Goal: Transaction & Acquisition: Purchase product/service

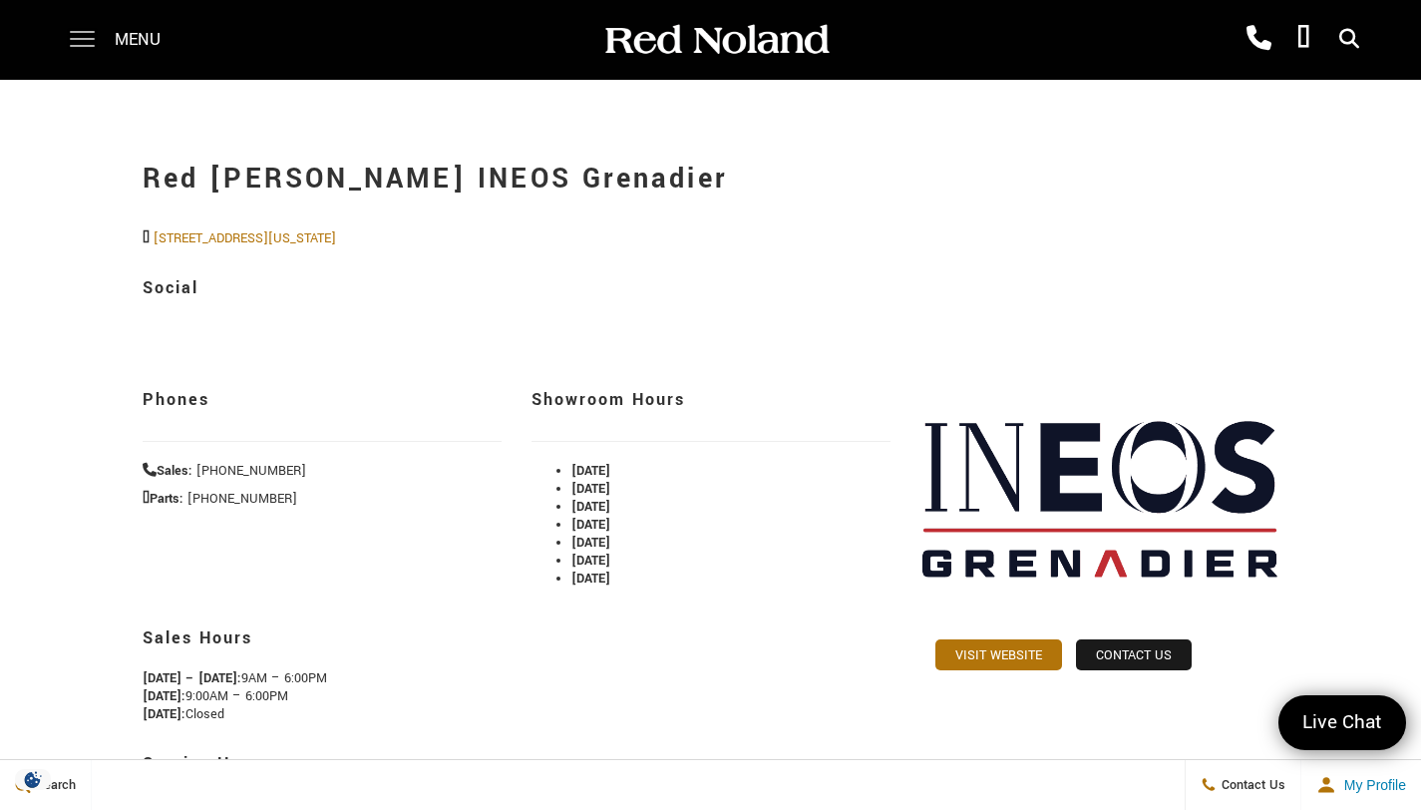
click at [86, 42] on span at bounding box center [82, 40] width 25 height 80
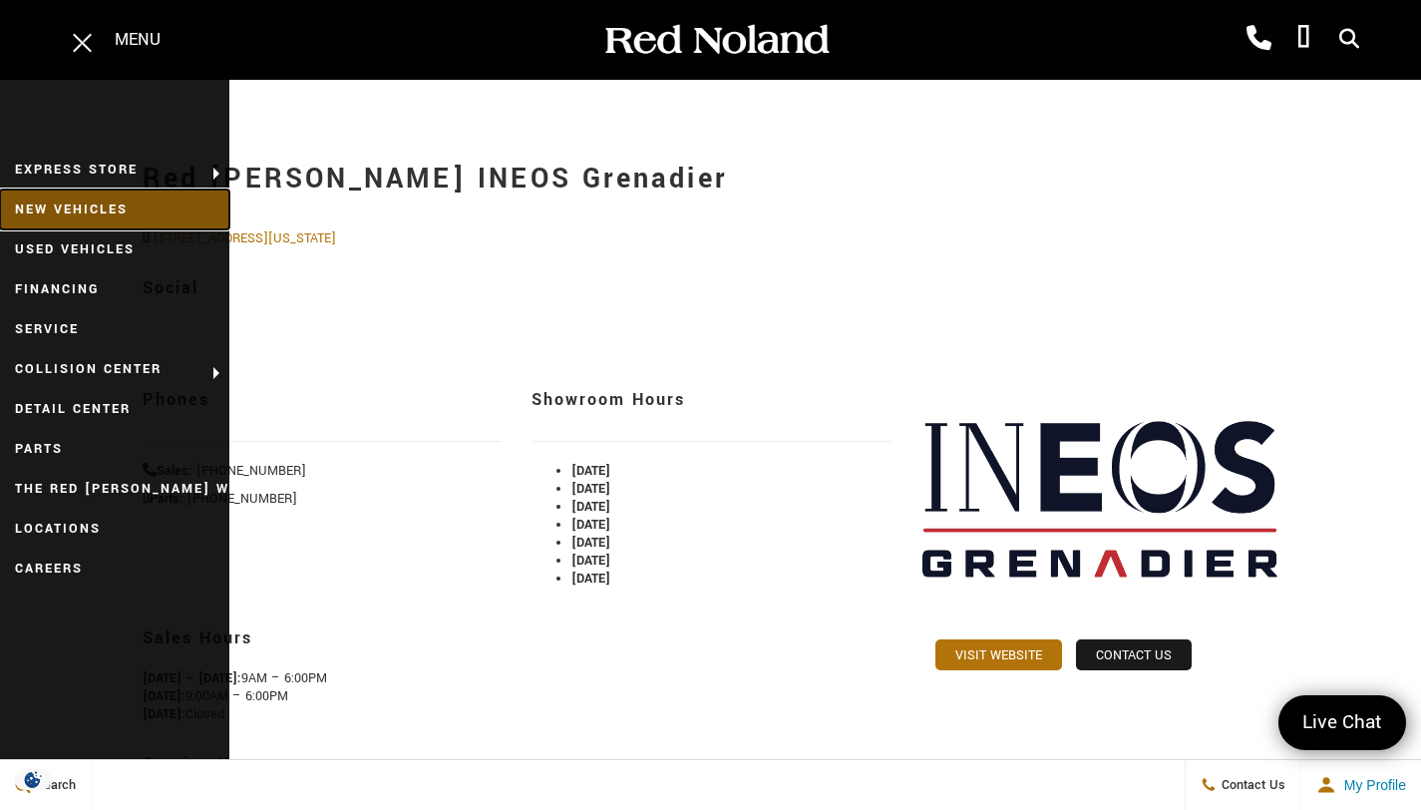
click at [103, 203] on link "New Vehicles" at bounding box center [114, 209] width 229 height 40
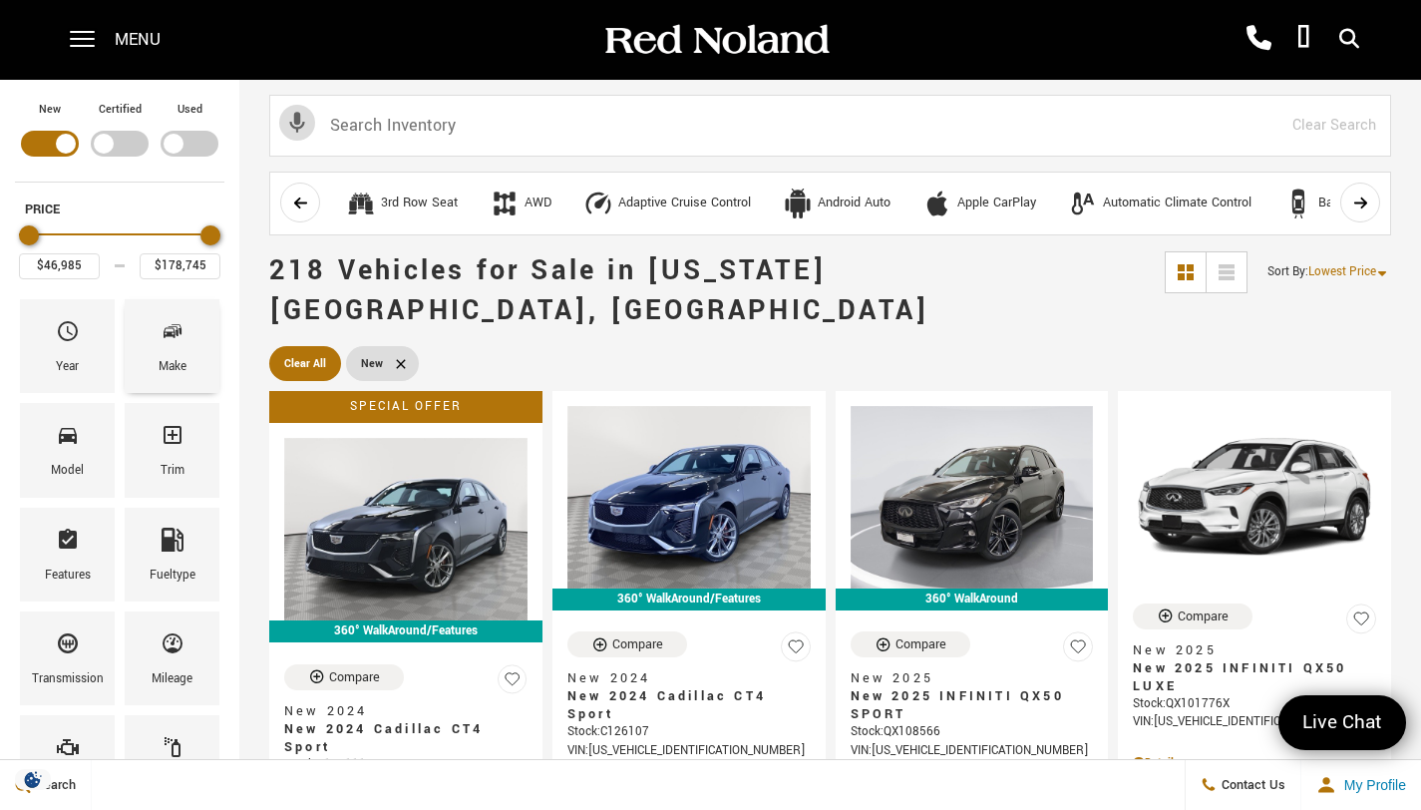
click at [187, 353] on div "Make" at bounding box center [172, 346] width 95 height 94
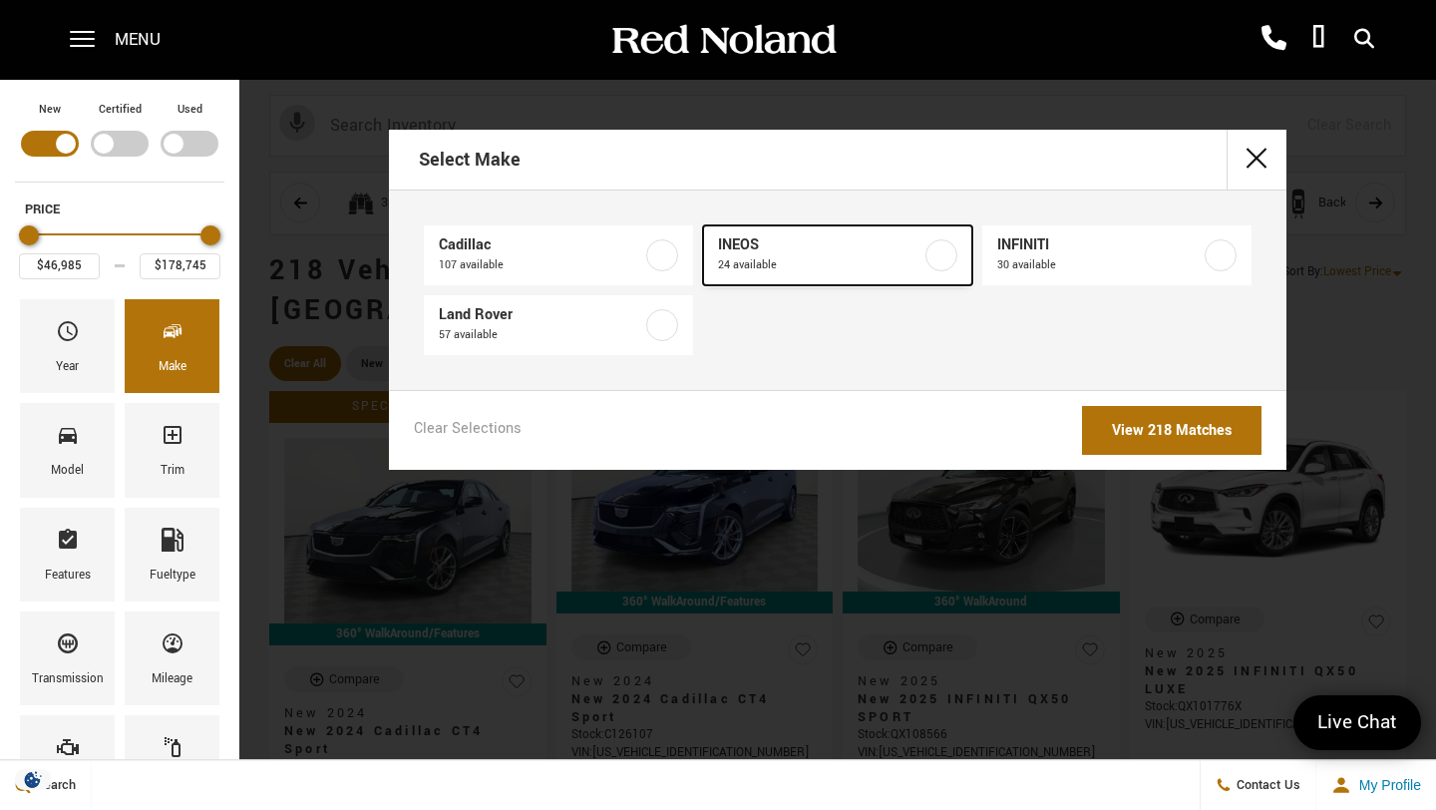
click at [943, 255] on label at bounding box center [941, 255] width 32 height 32
type input "$78,663"
type input "$99,640"
checkbox input "true"
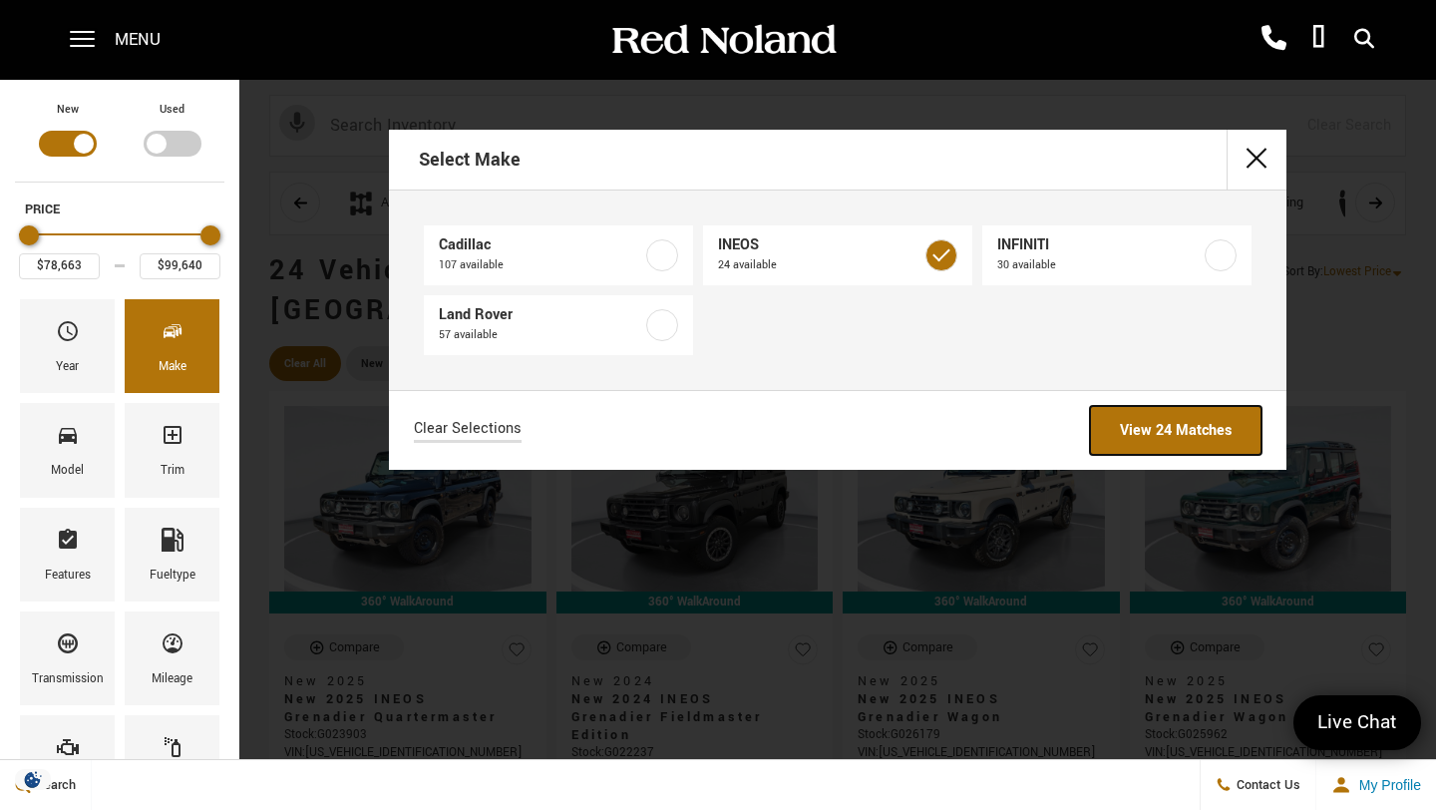
click at [1154, 425] on link "View 24 Matches" at bounding box center [1176, 430] width 172 height 49
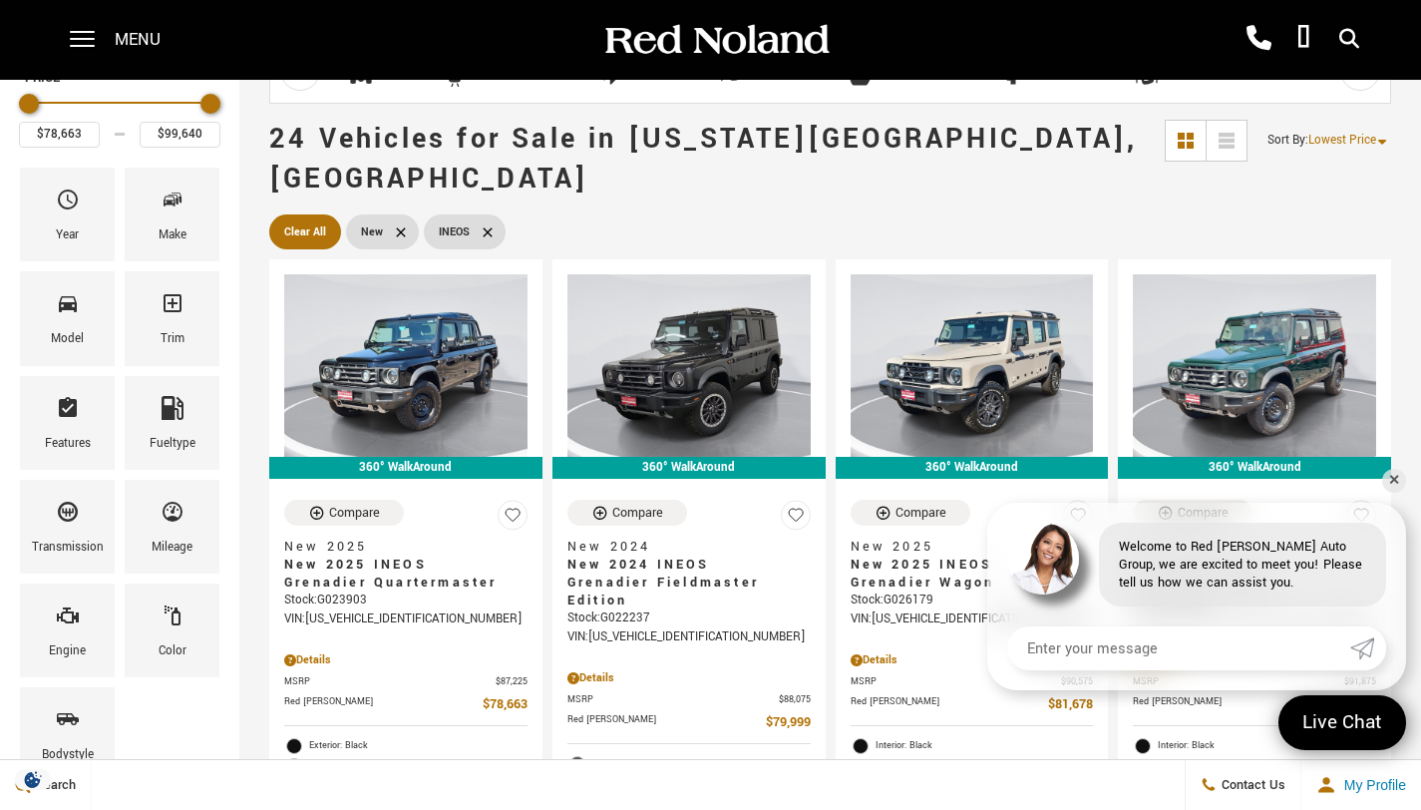
scroll to position [154, 0]
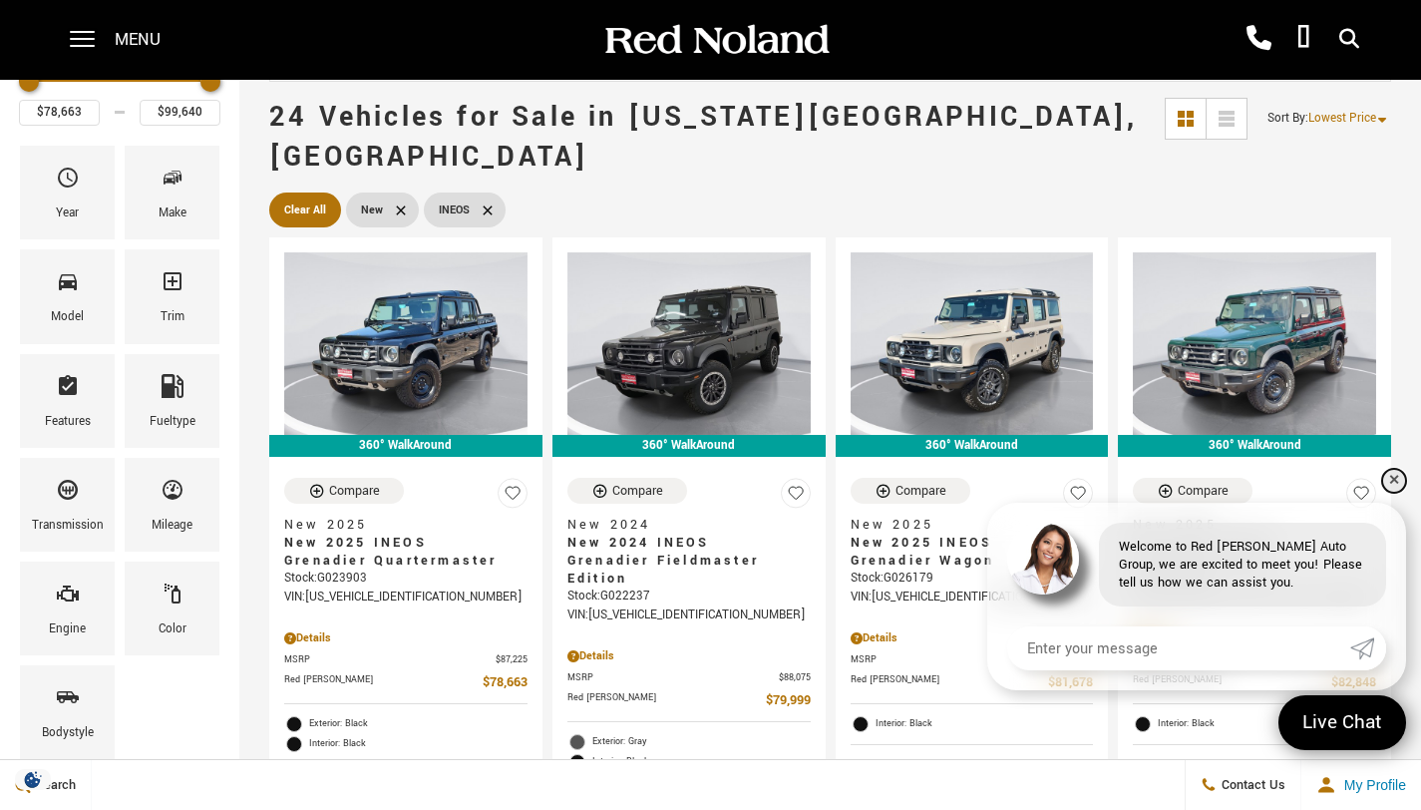
click at [1394, 482] on link "✕" at bounding box center [1394, 481] width 24 height 24
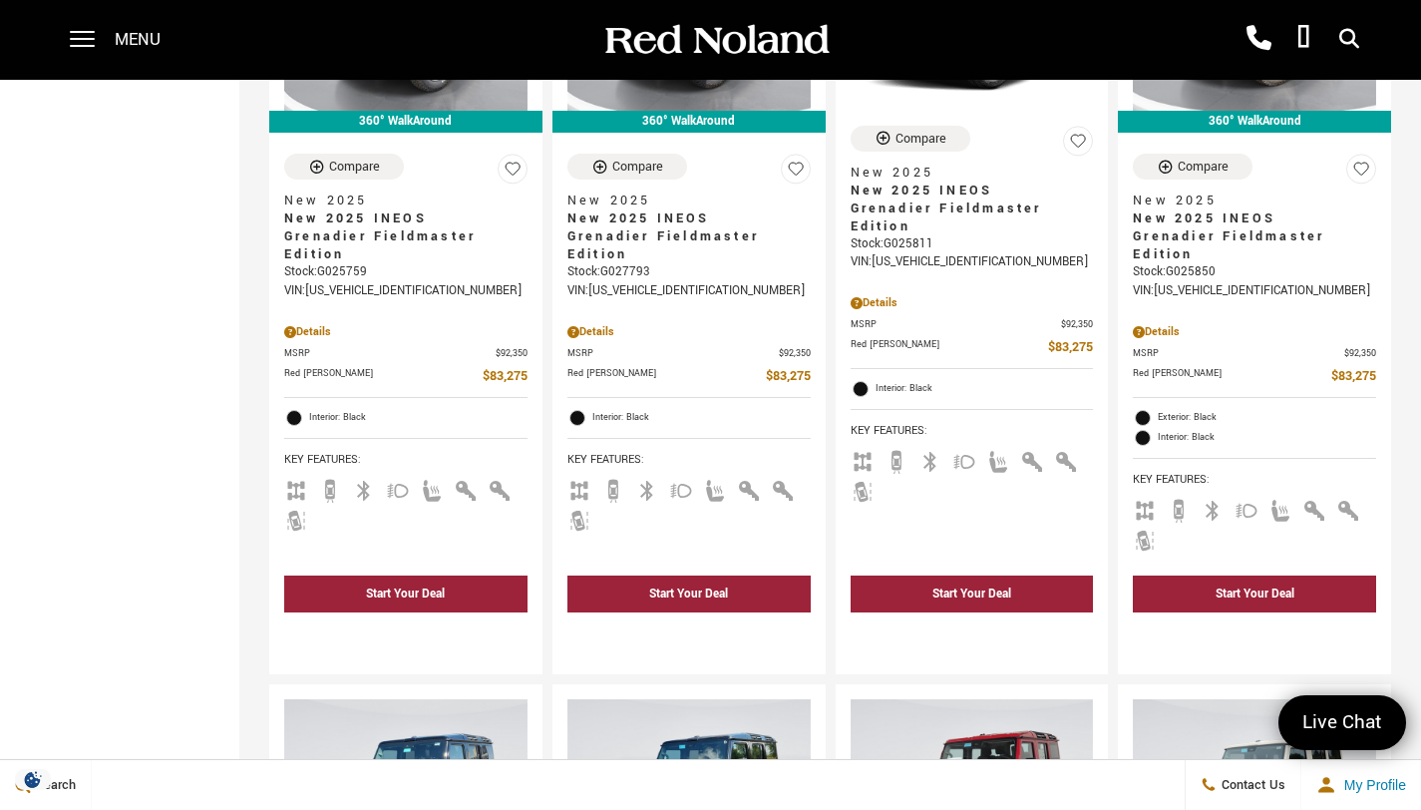
scroll to position [0, 0]
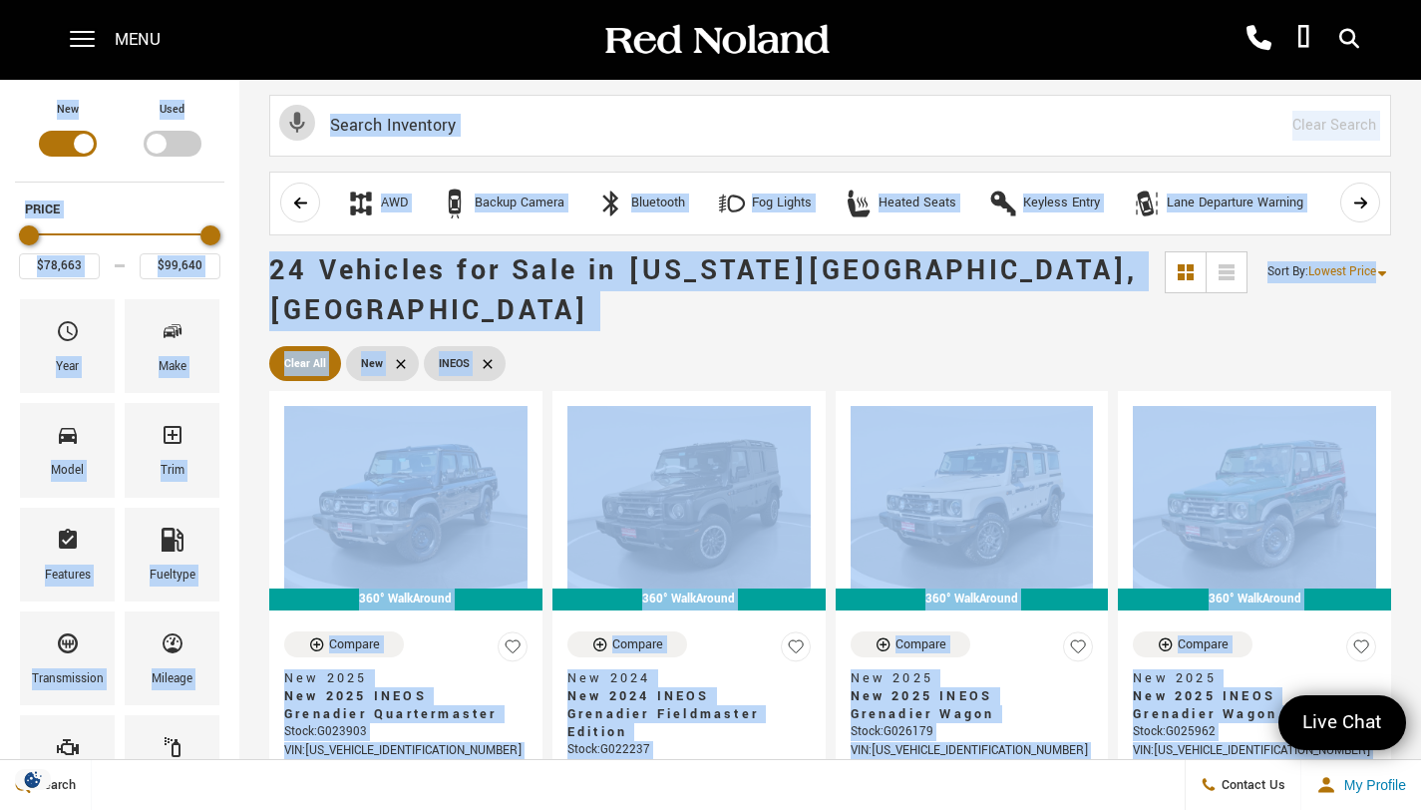
drag, startPoint x: 1435, startPoint y: 127, endPoint x: 1395, endPoint y: -66, distance: 196.6
click at [70, 137] on div "Filter by Vehicle Type" at bounding box center [68, 144] width 58 height 26
type input "$70,678"
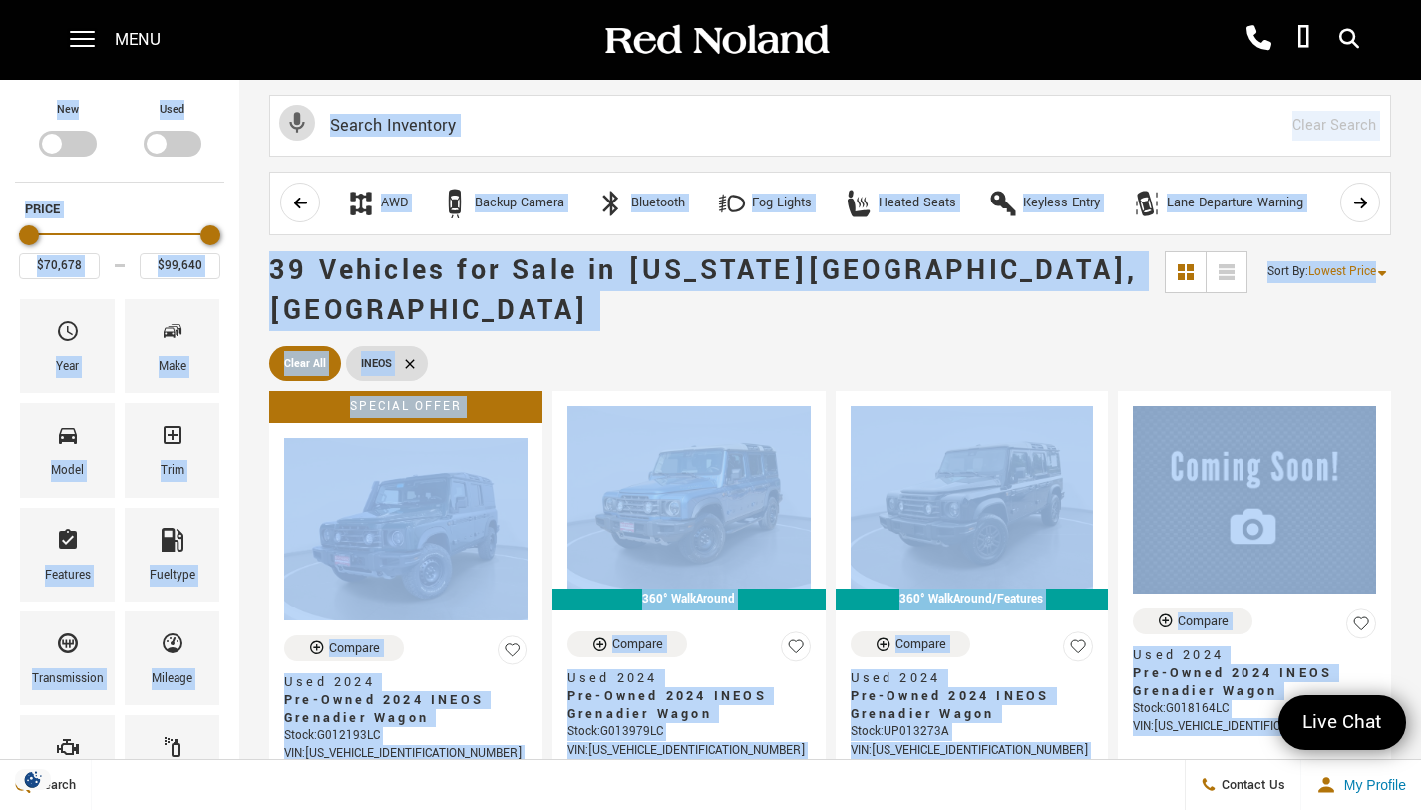
click at [174, 139] on div "Filter by Vehicle Type" at bounding box center [173, 144] width 58 height 26
type input "$92,688"
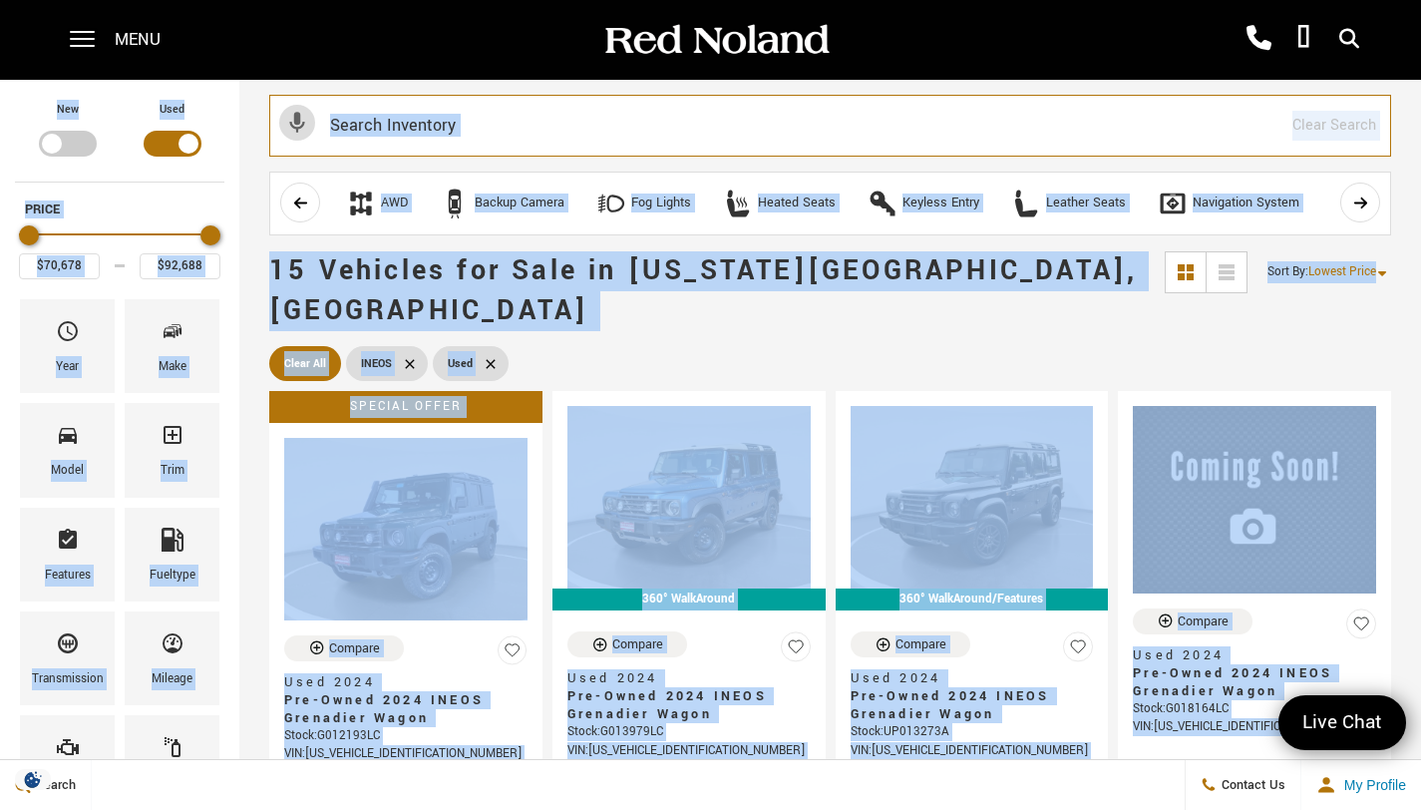
click at [751, 127] on input "text" at bounding box center [830, 126] width 1122 height 62
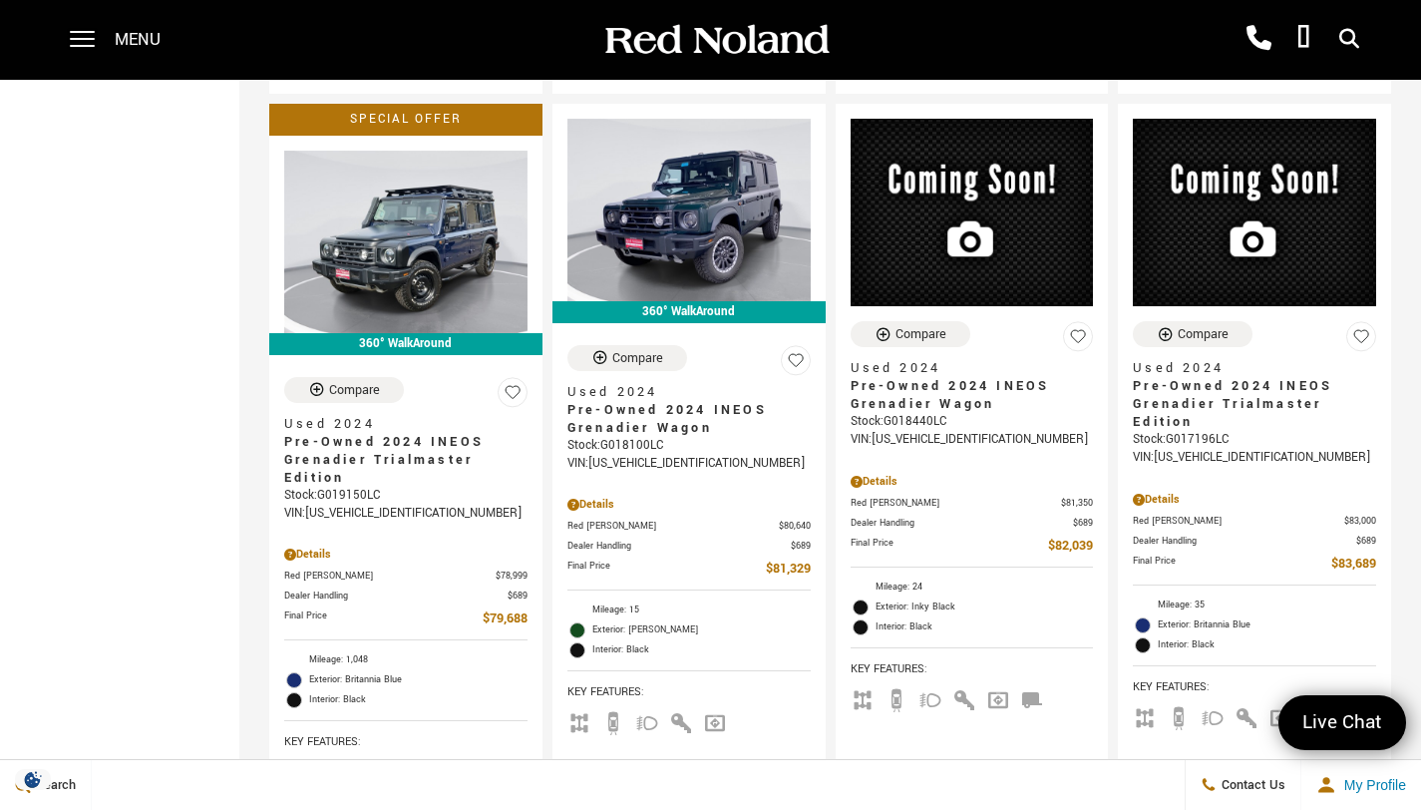
scroll to position [1159, 0]
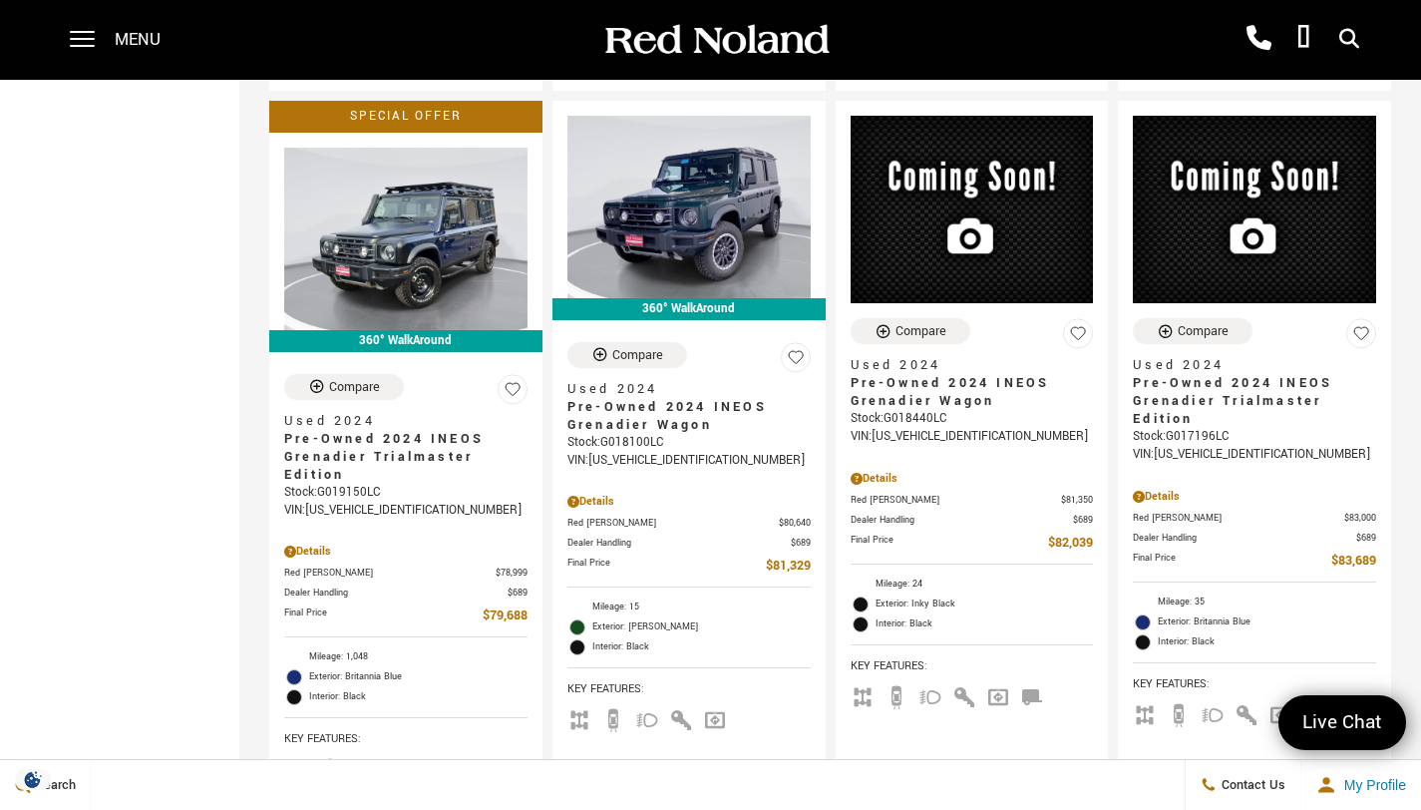
drag, startPoint x: 1435, startPoint y: 94, endPoint x: 1435, endPoint y: 289, distance: 195.5
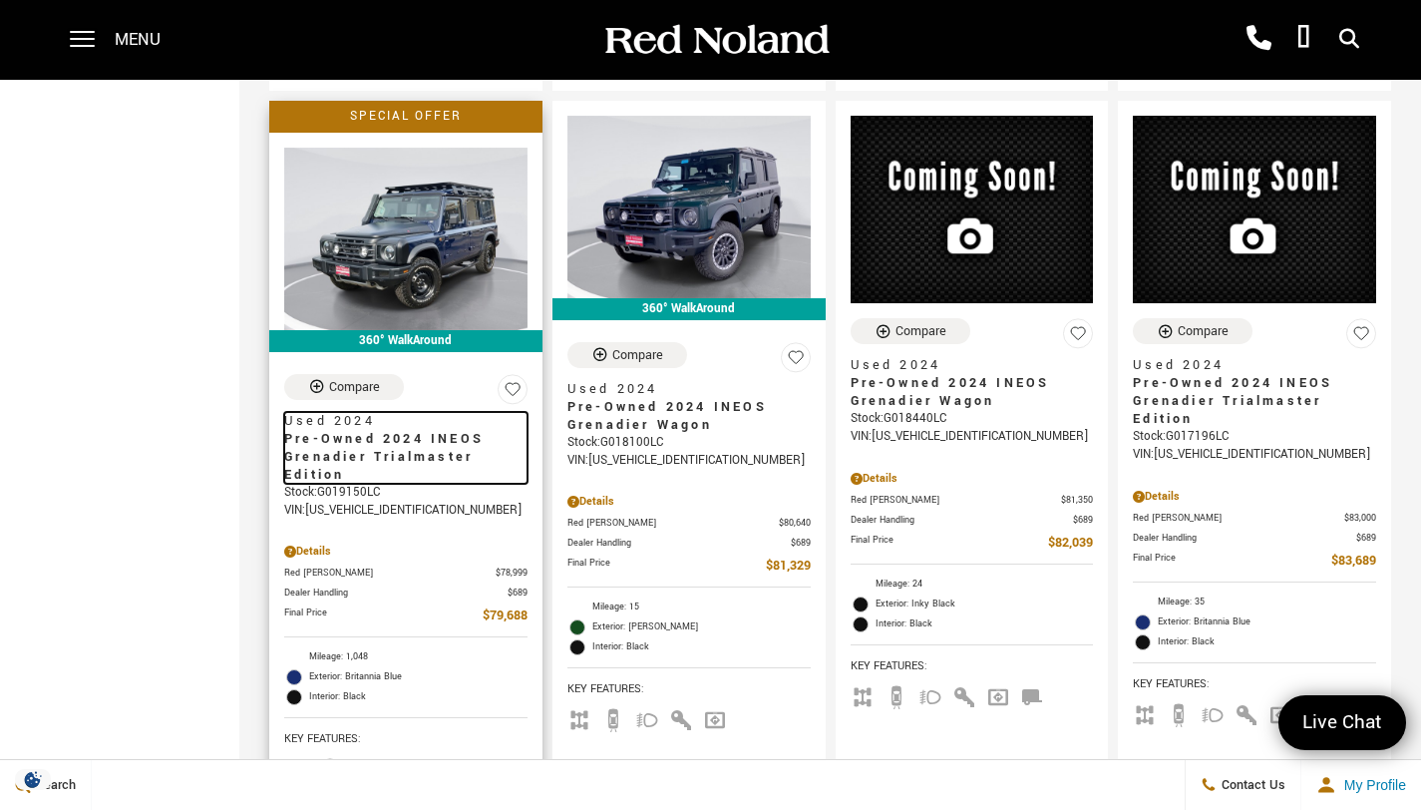
click at [388, 430] on span "Pre-Owned 2024 INEOS Grenadier Trialmaster Edition" at bounding box center [398, 457] width 228 height 54
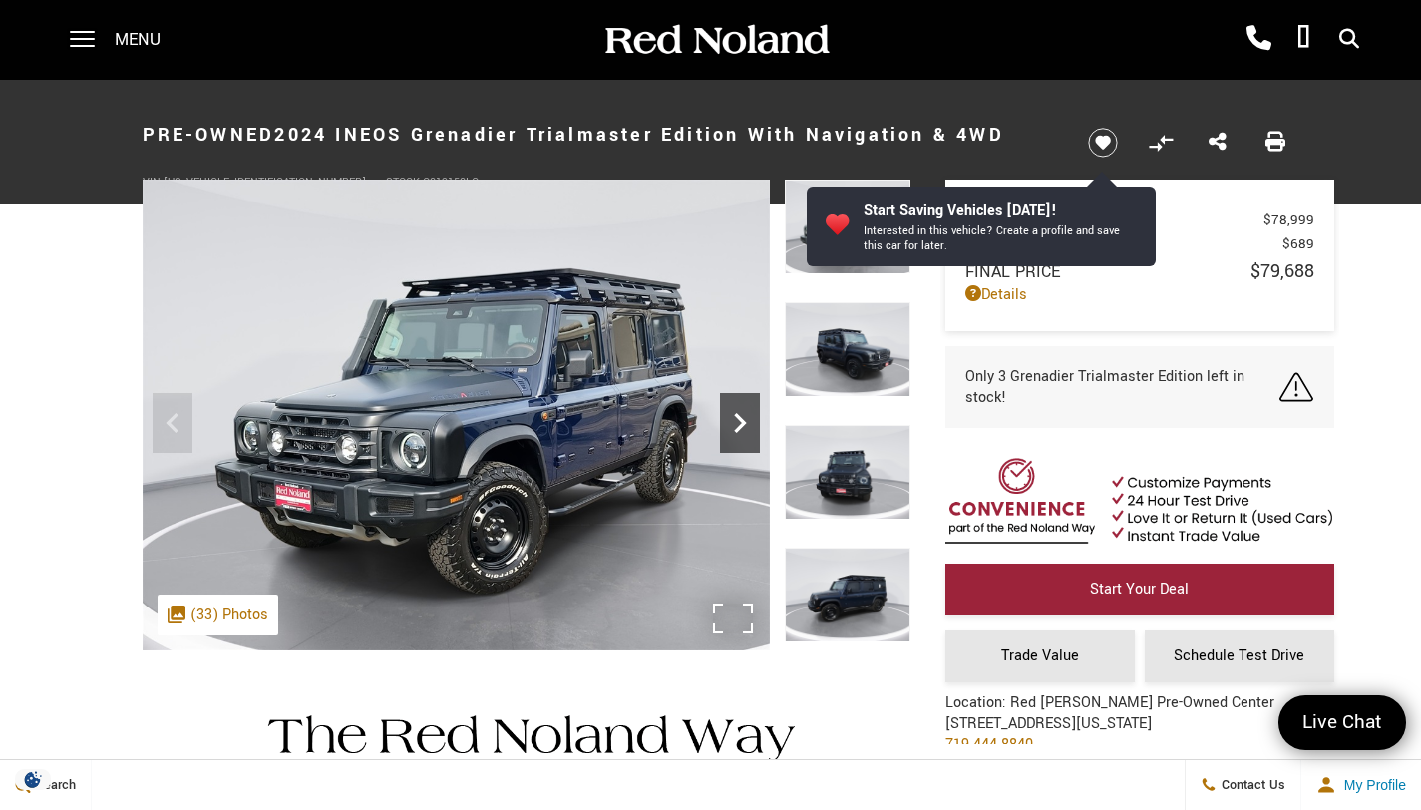
click at [744, 427] on icon "Next" at bounding box center [740, 423] width 40 height 40
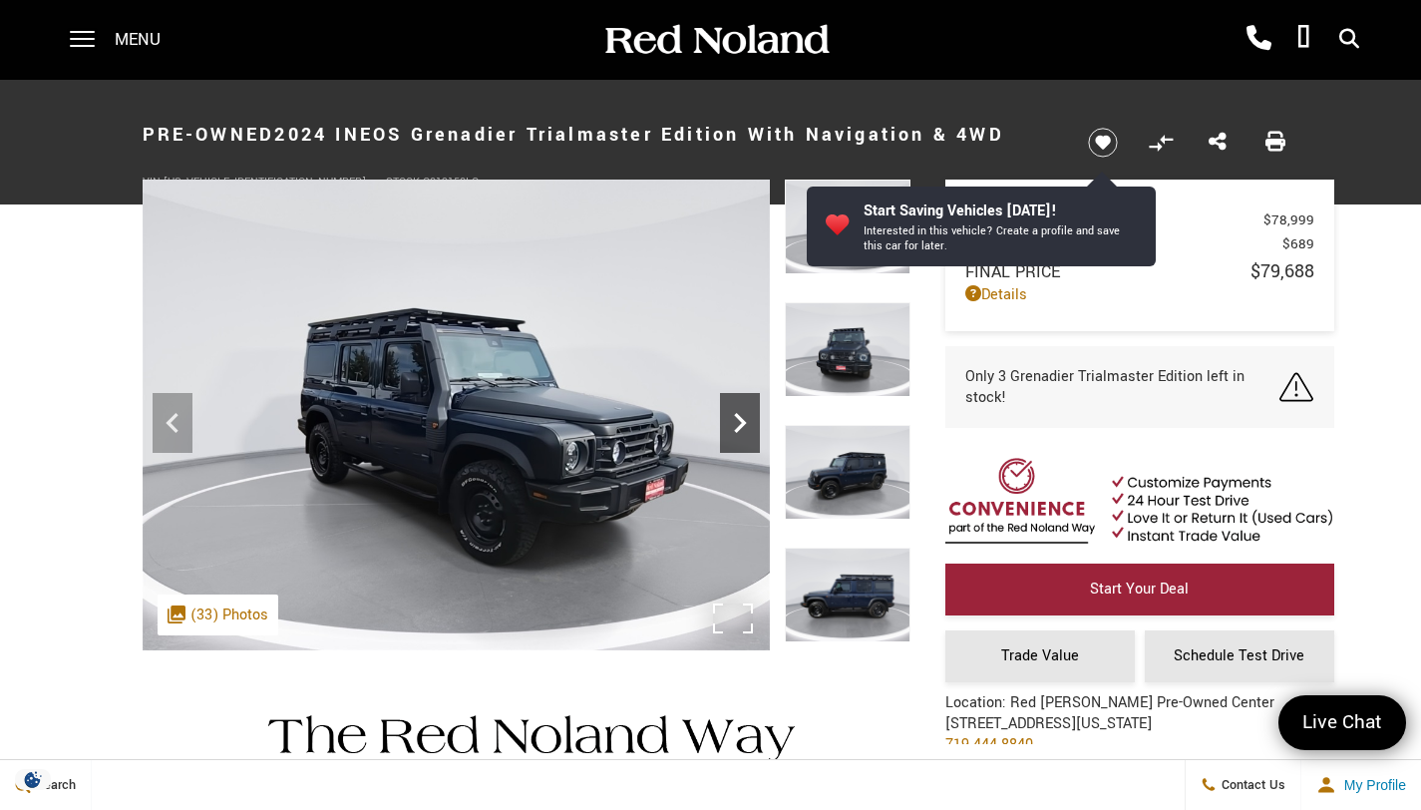
click at [744, 427] on icon "Next" at bounding box center [740, 423] width 40 height 40
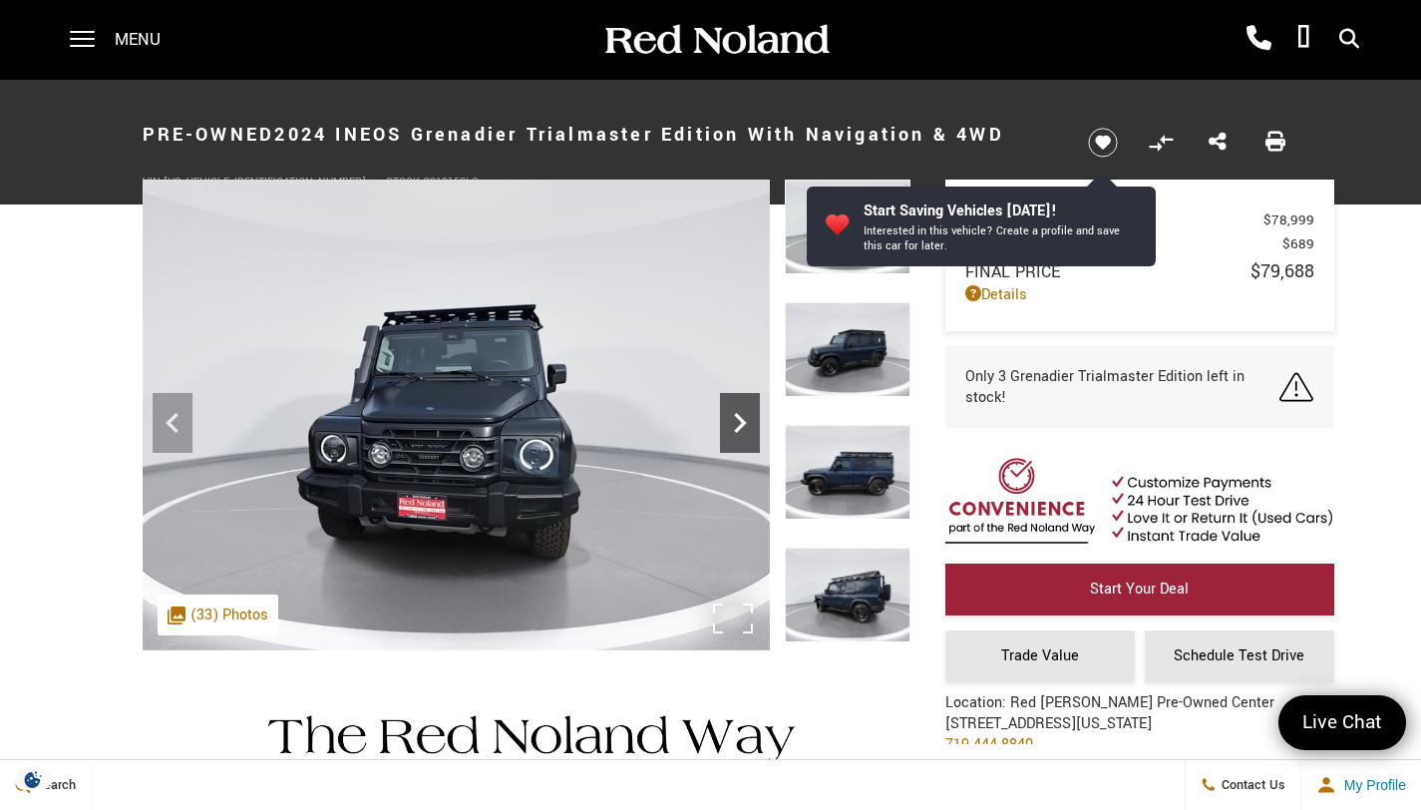
click at [744, 427] on icon "Next" at bounding box center [740, 423] width 40 height 40
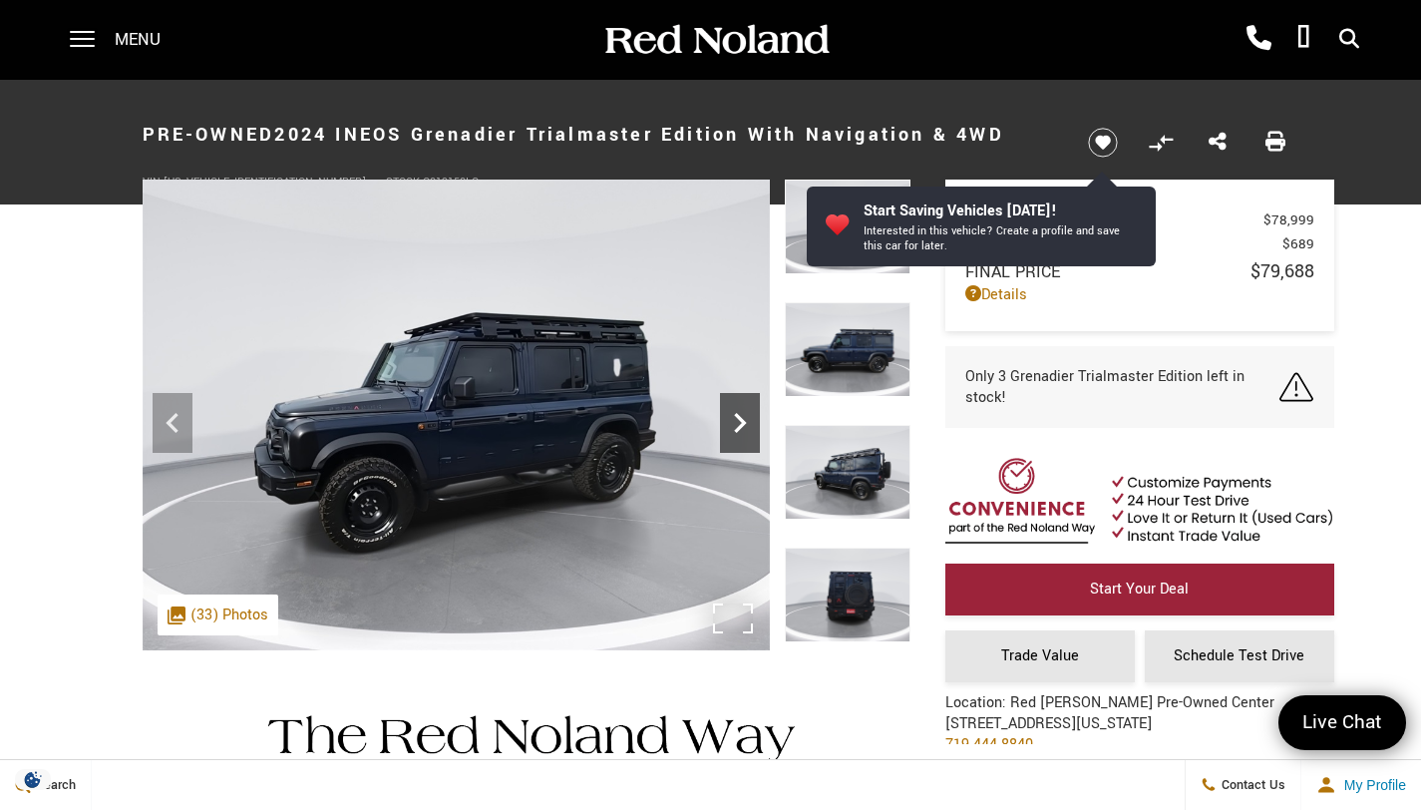
click at [744, 427] on icon "Next" at bounding box center [740, 423] width 40 height 40
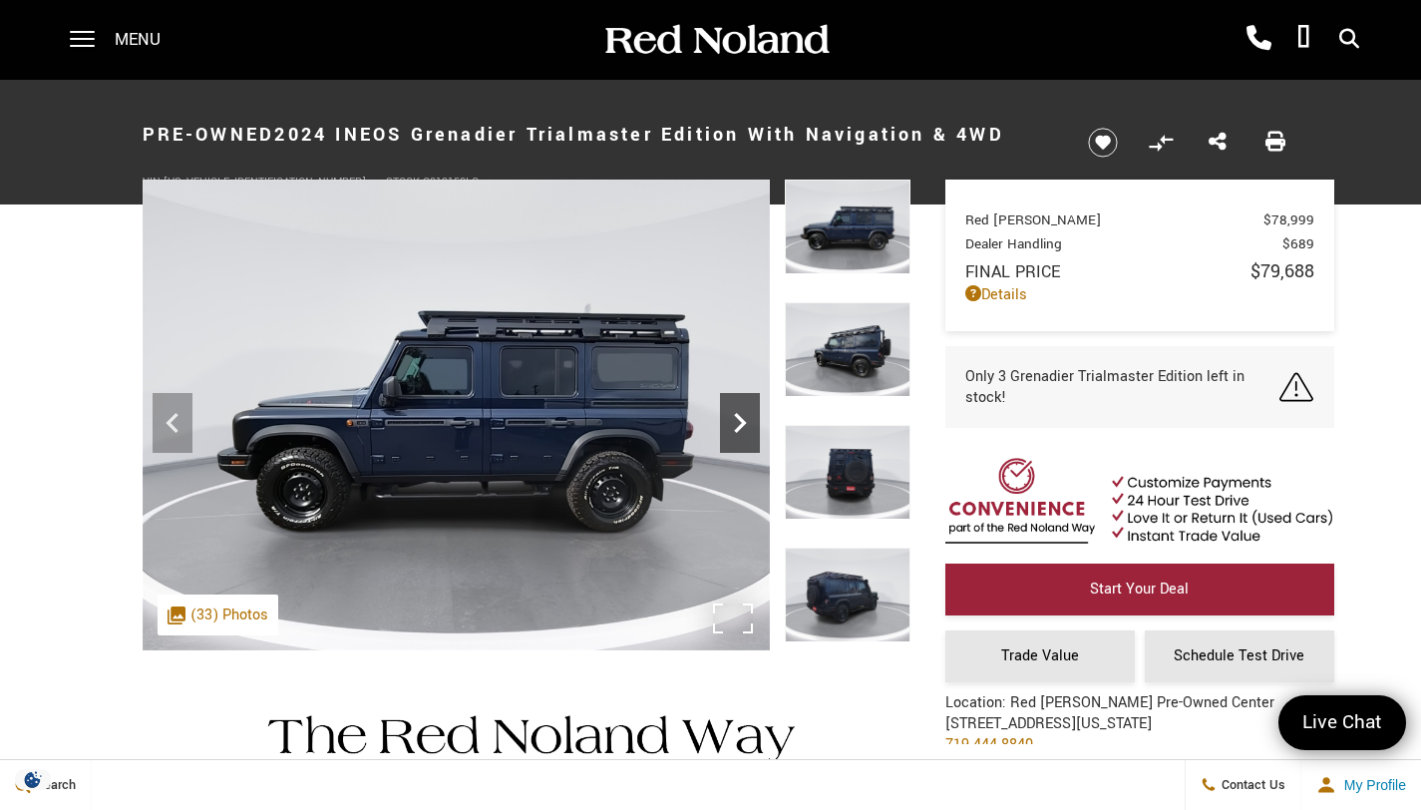
click at [744, 427] on icon "Next" at bounding box center [740, 423] width 40 height 40
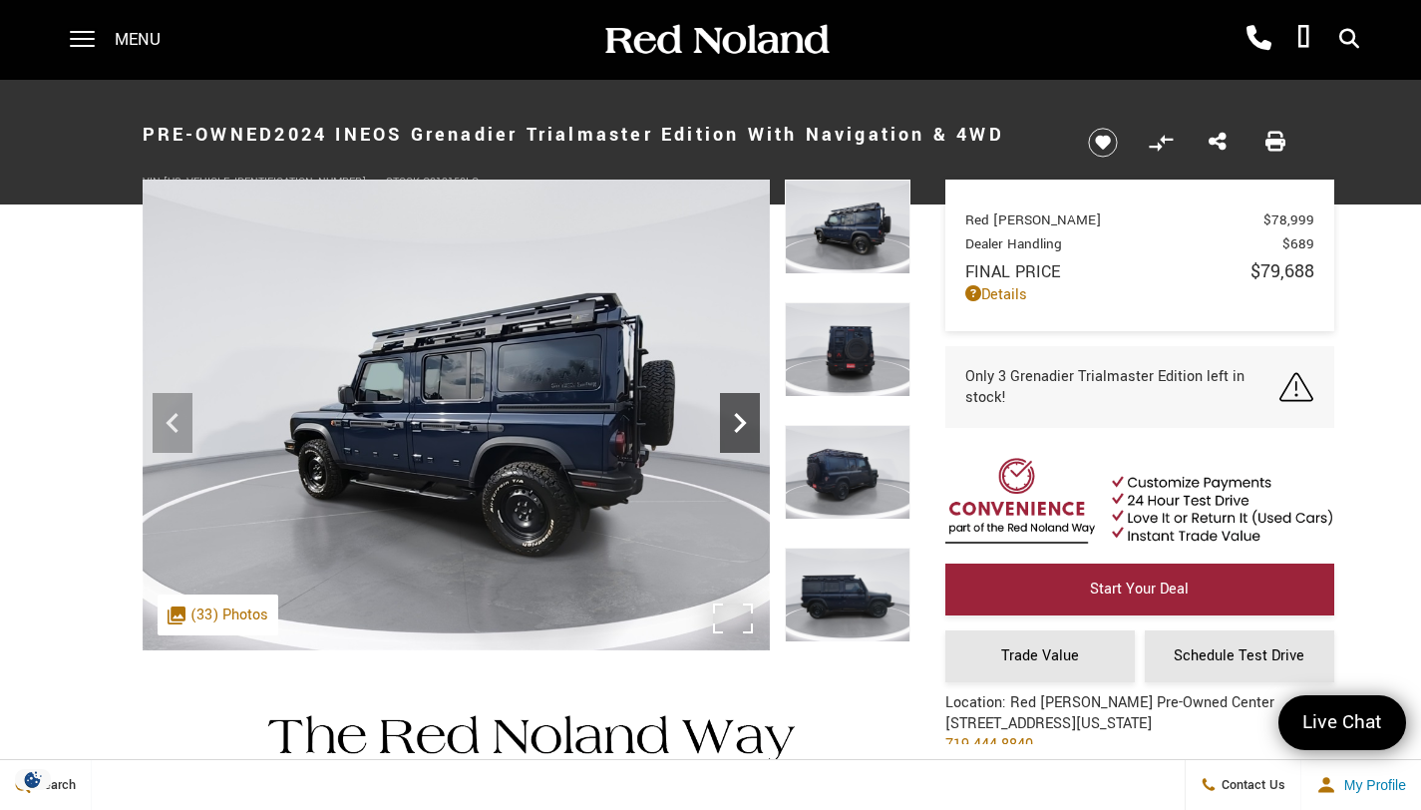
click at [744, 427] on icon "Next" at bounding box center [740, 423] width 40 height 40
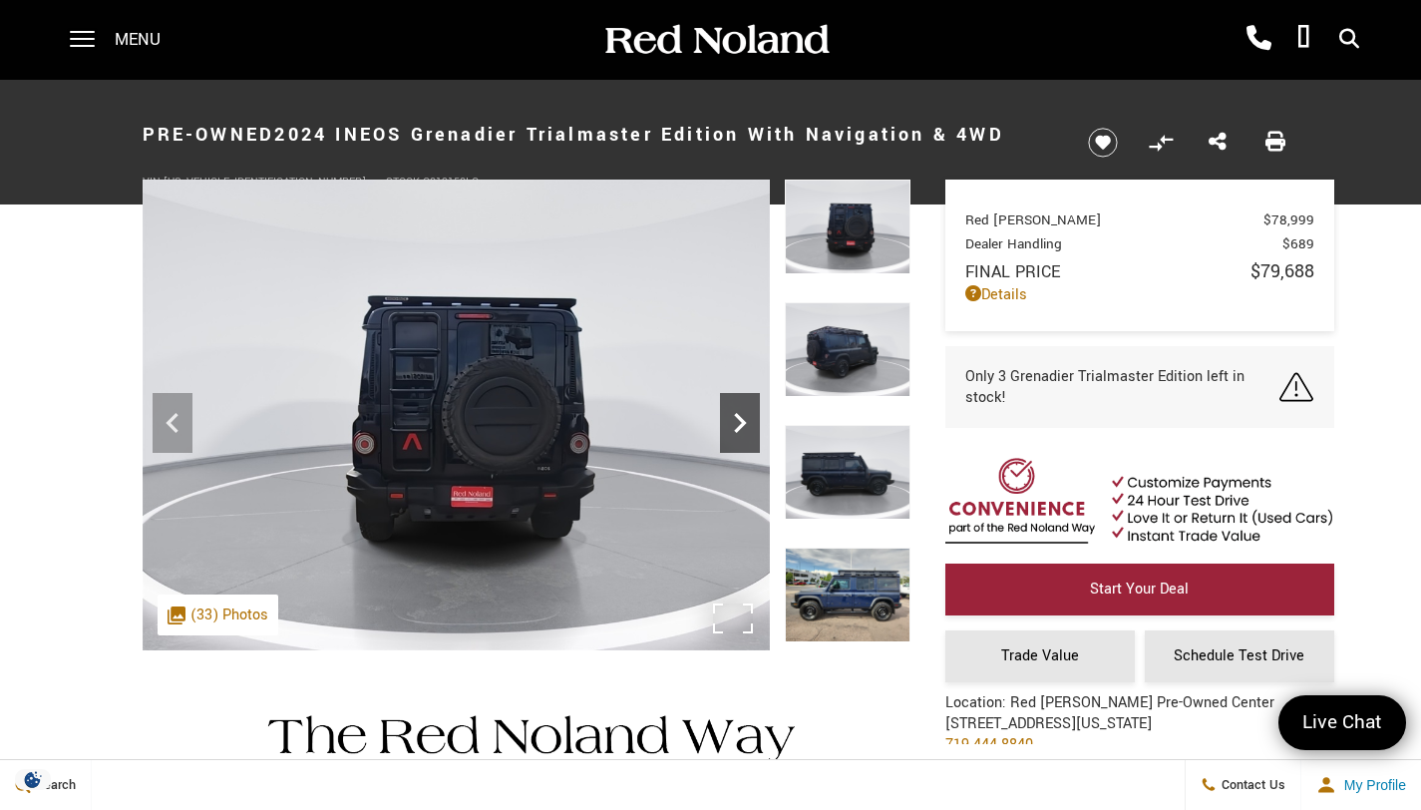
click at [744, 427] on icon "Next" at bounding box center [740, 423] width 40 height 40
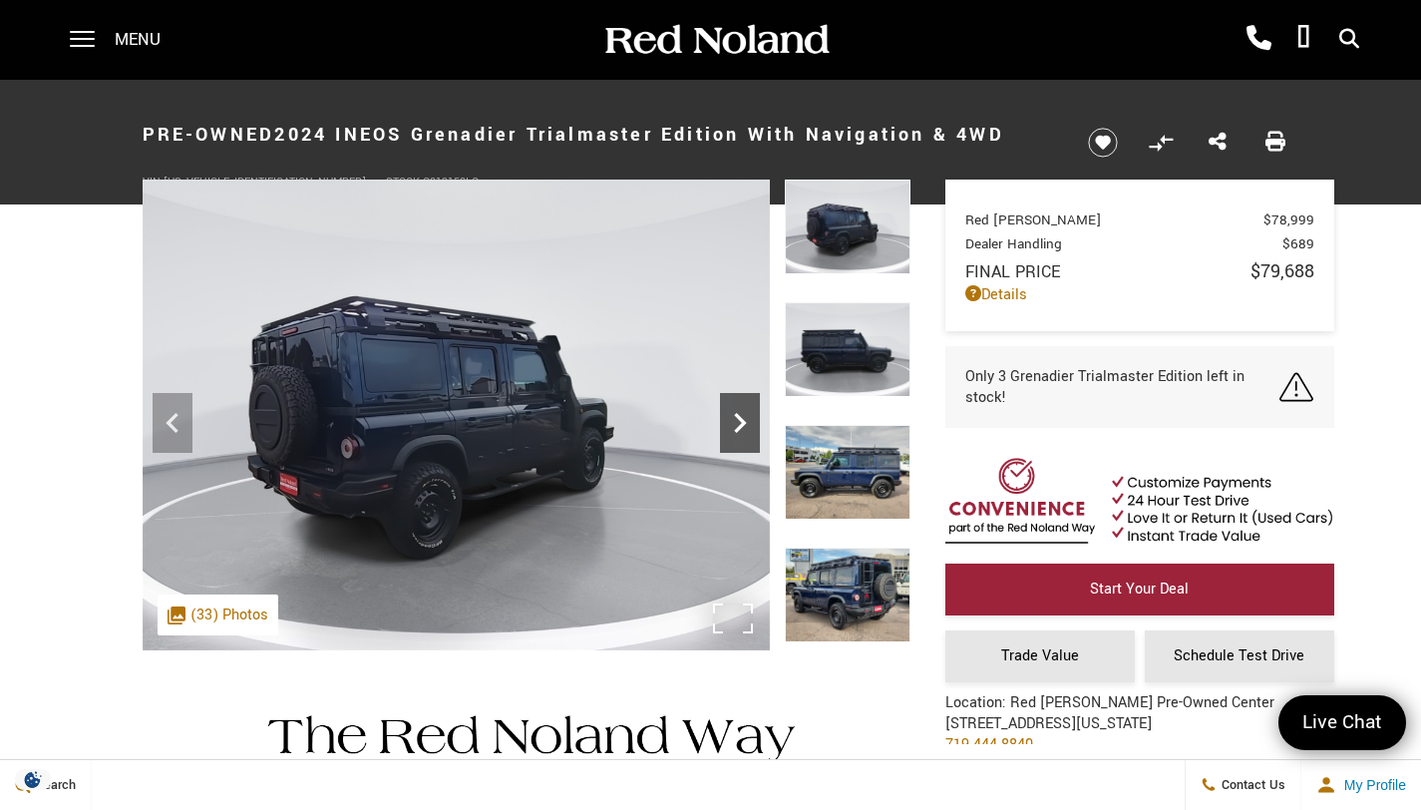
click at [744, 427] on icon "Next" at bounding box center [740, 423] width 40 height 40
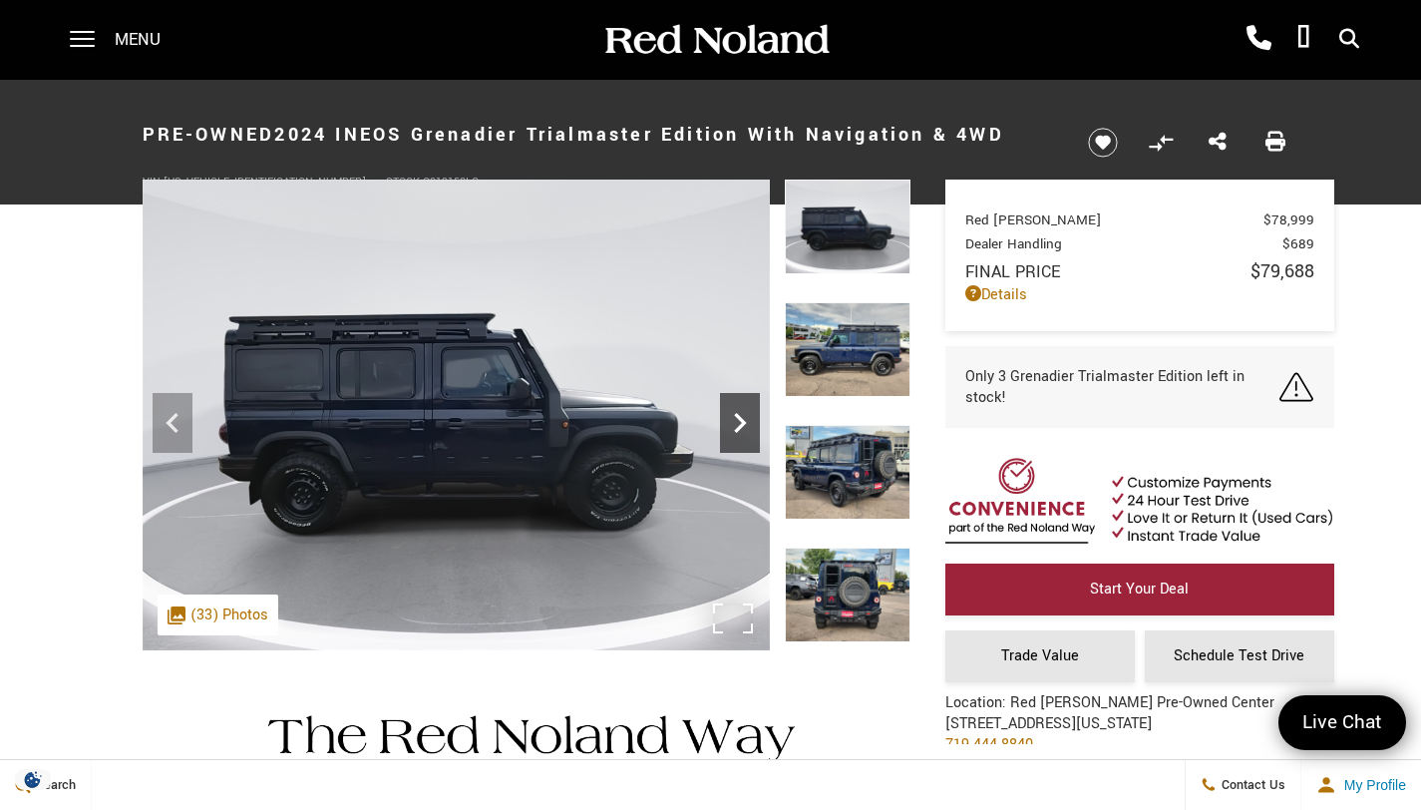
click at [744, 427] on icon "Next" at bounding box center [740, 423] width 40 height 40
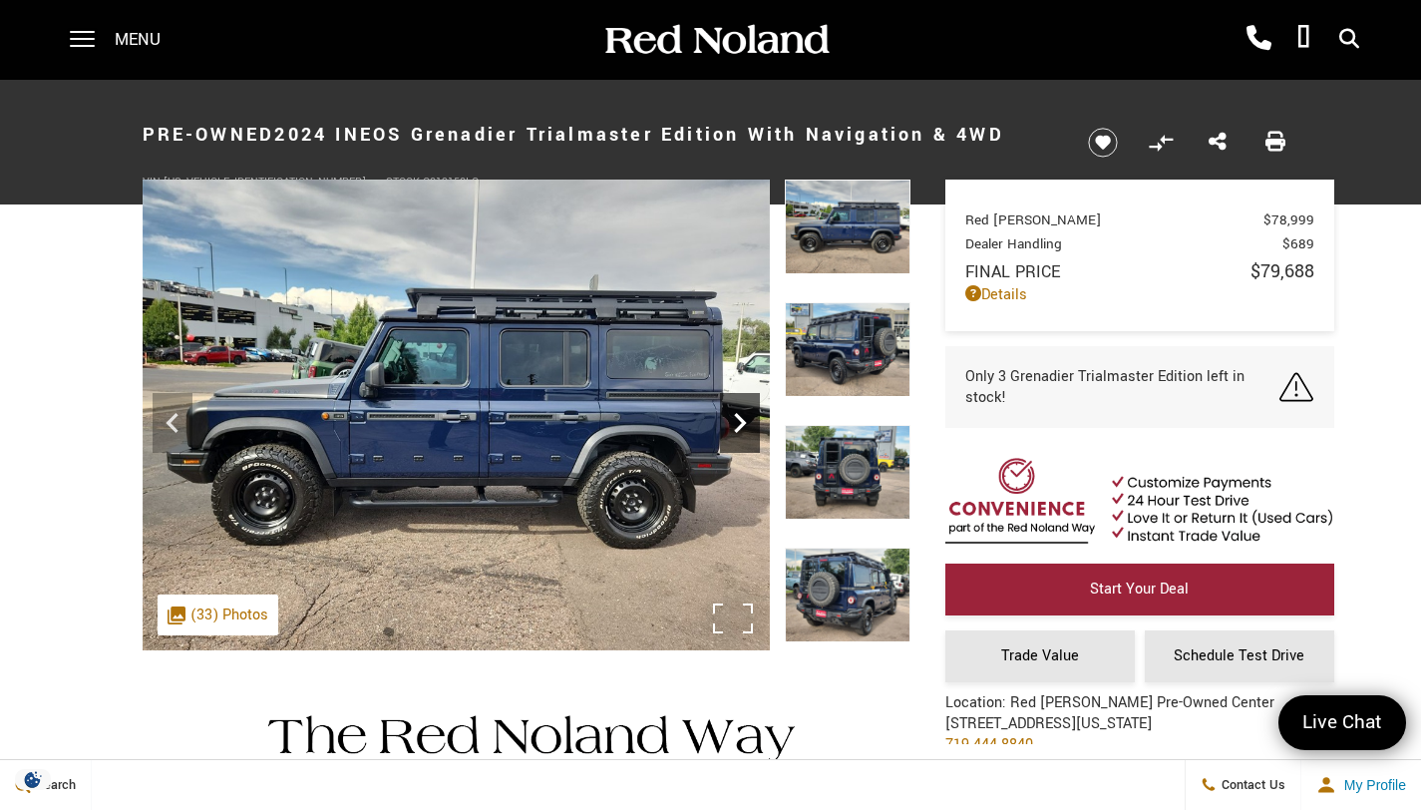
click at [744, 427] on icon "Next" at bounding box center [740, 423] width 40 height 40
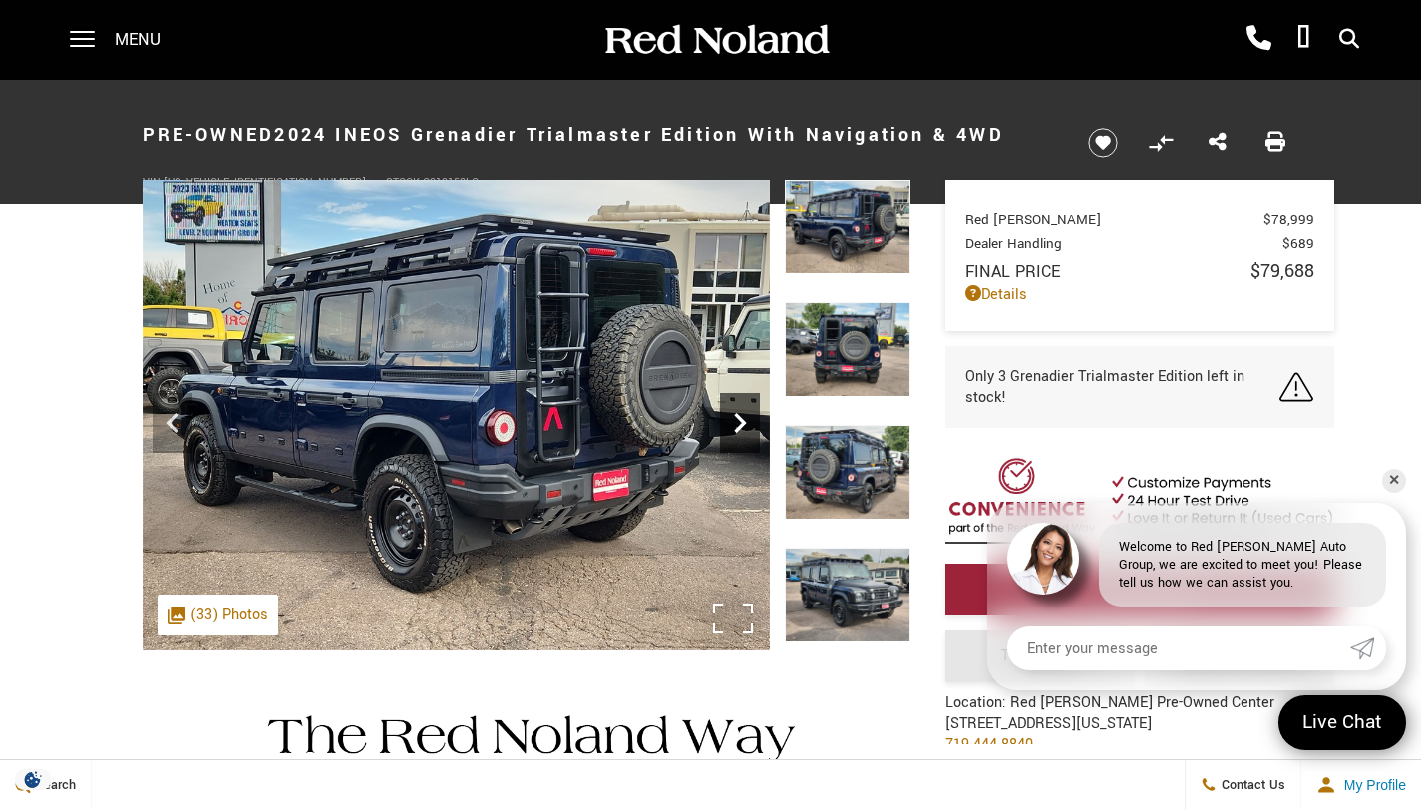
click at [744, 427] on icon "Next" at bounding box center [740, 423] width 40 height 40
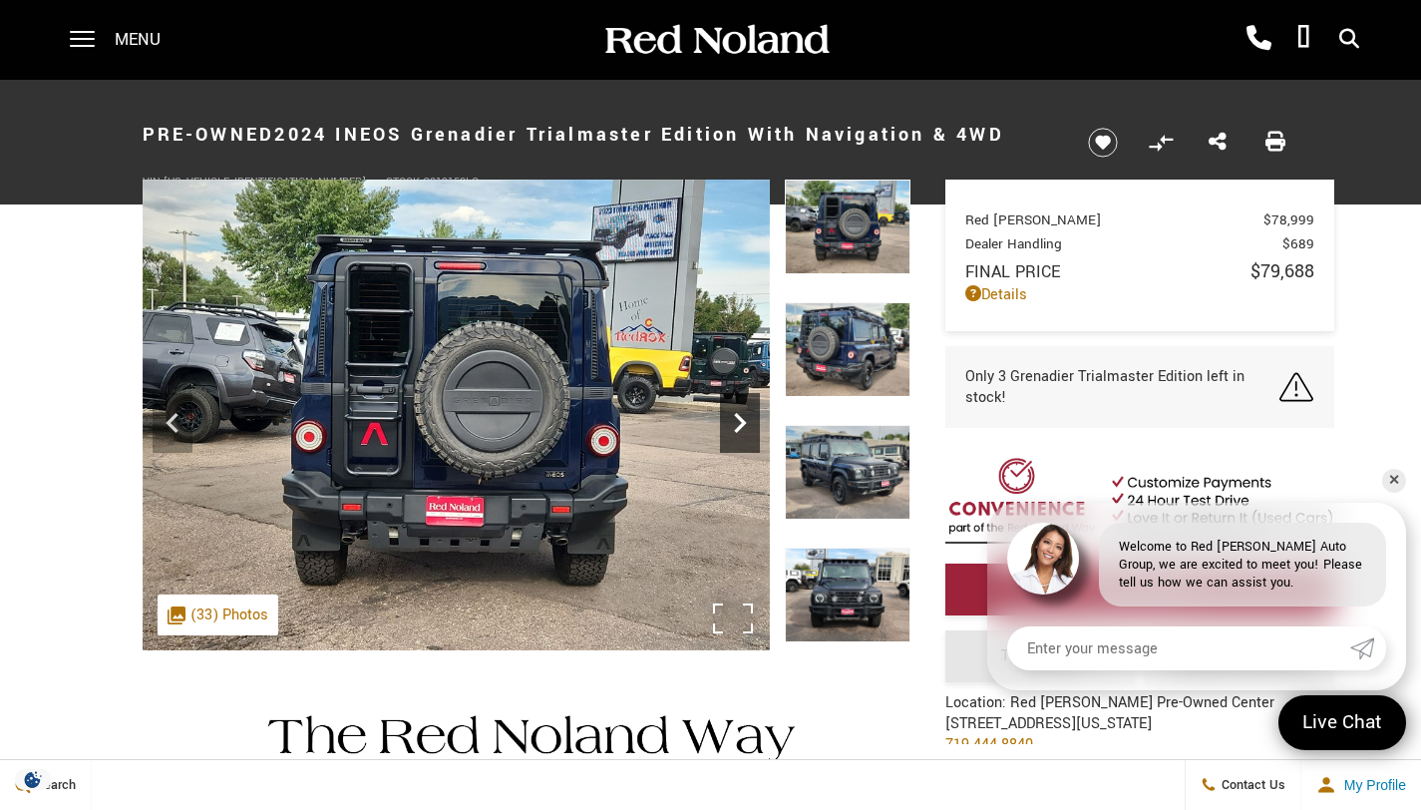
click at [744, 427] on icon "Next" at bounding box center [740, 423] width 40 height 40
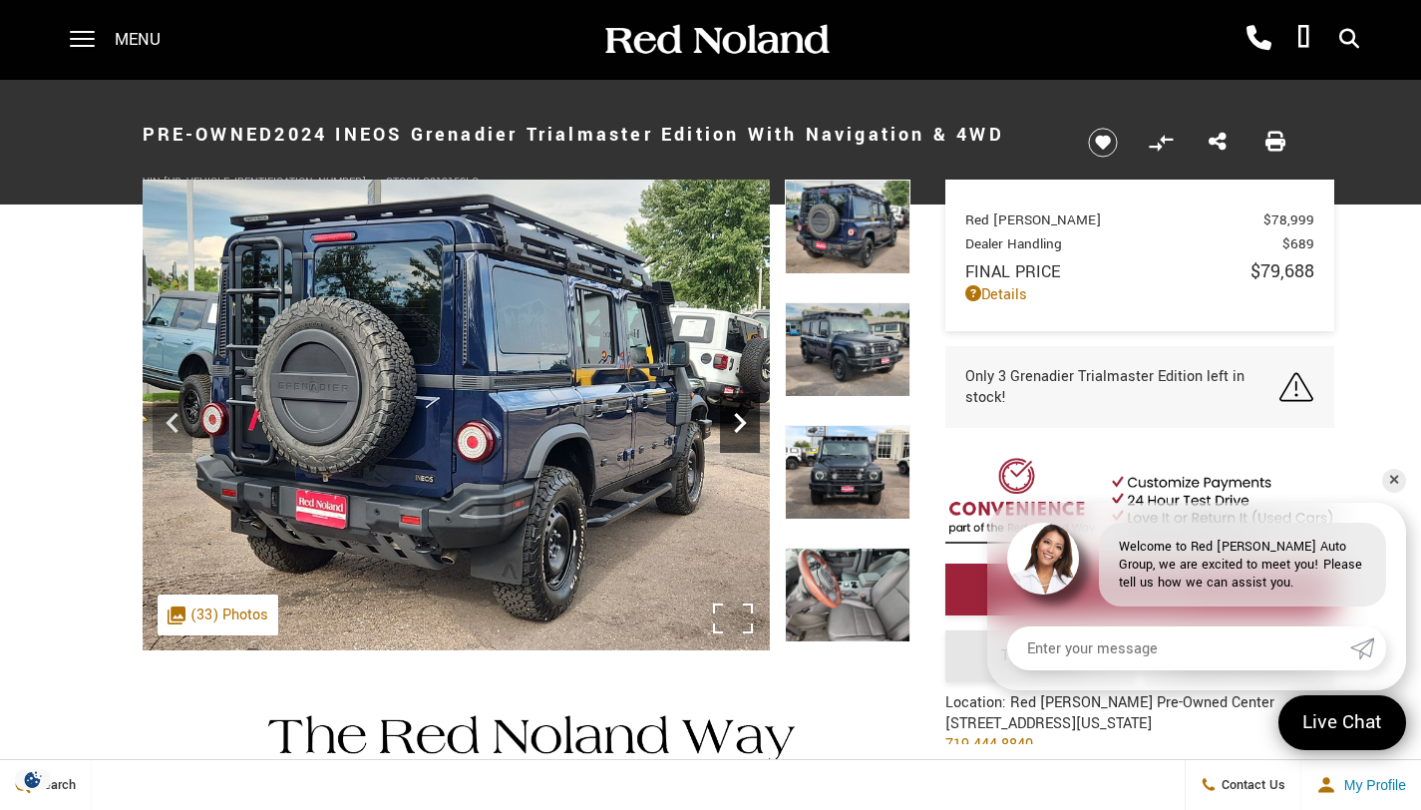
click at [744, 427] on icon "Next" at bounding box center [740, 423] width 40 height 40
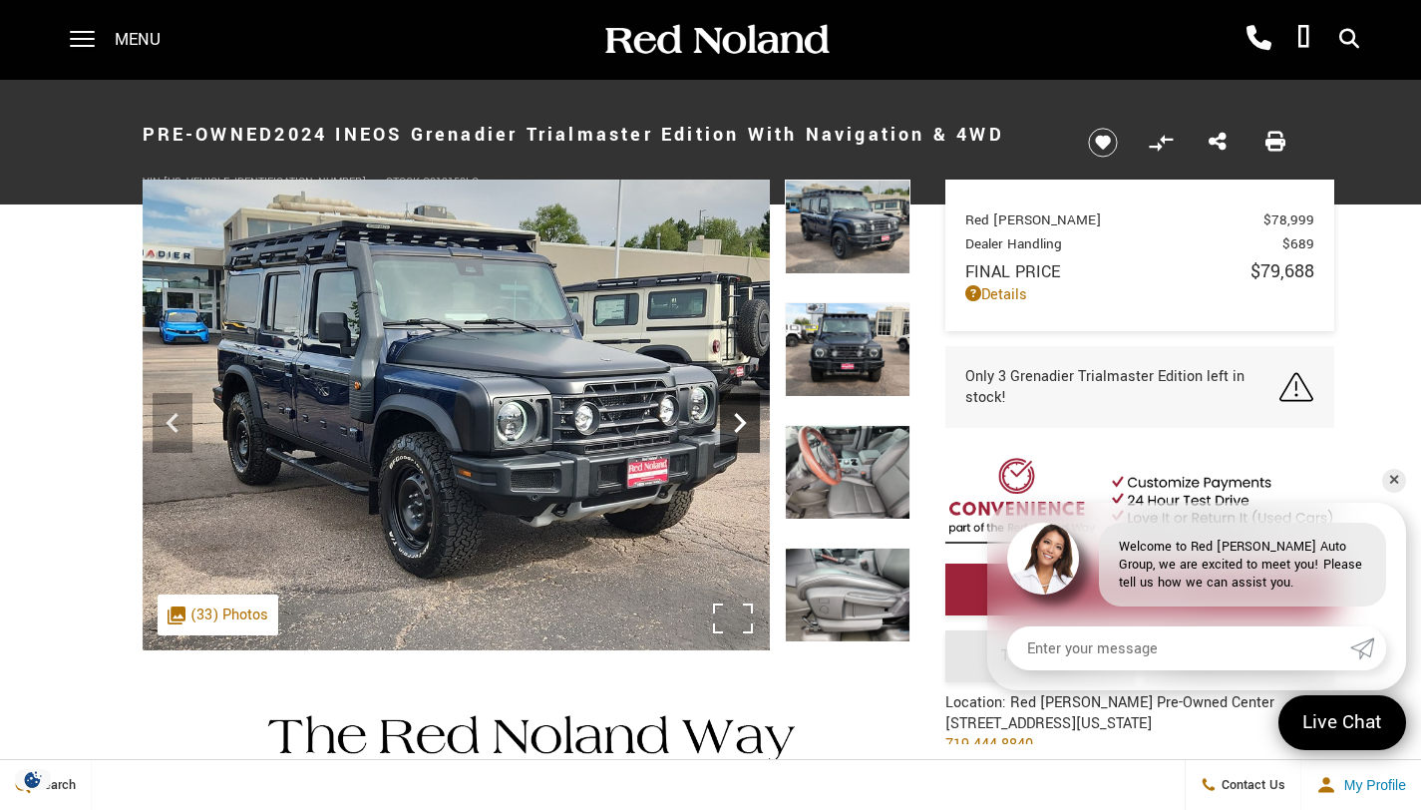
click at [744, 427] on icon "Next" at bounding box center [740, 423] width 40 height 40
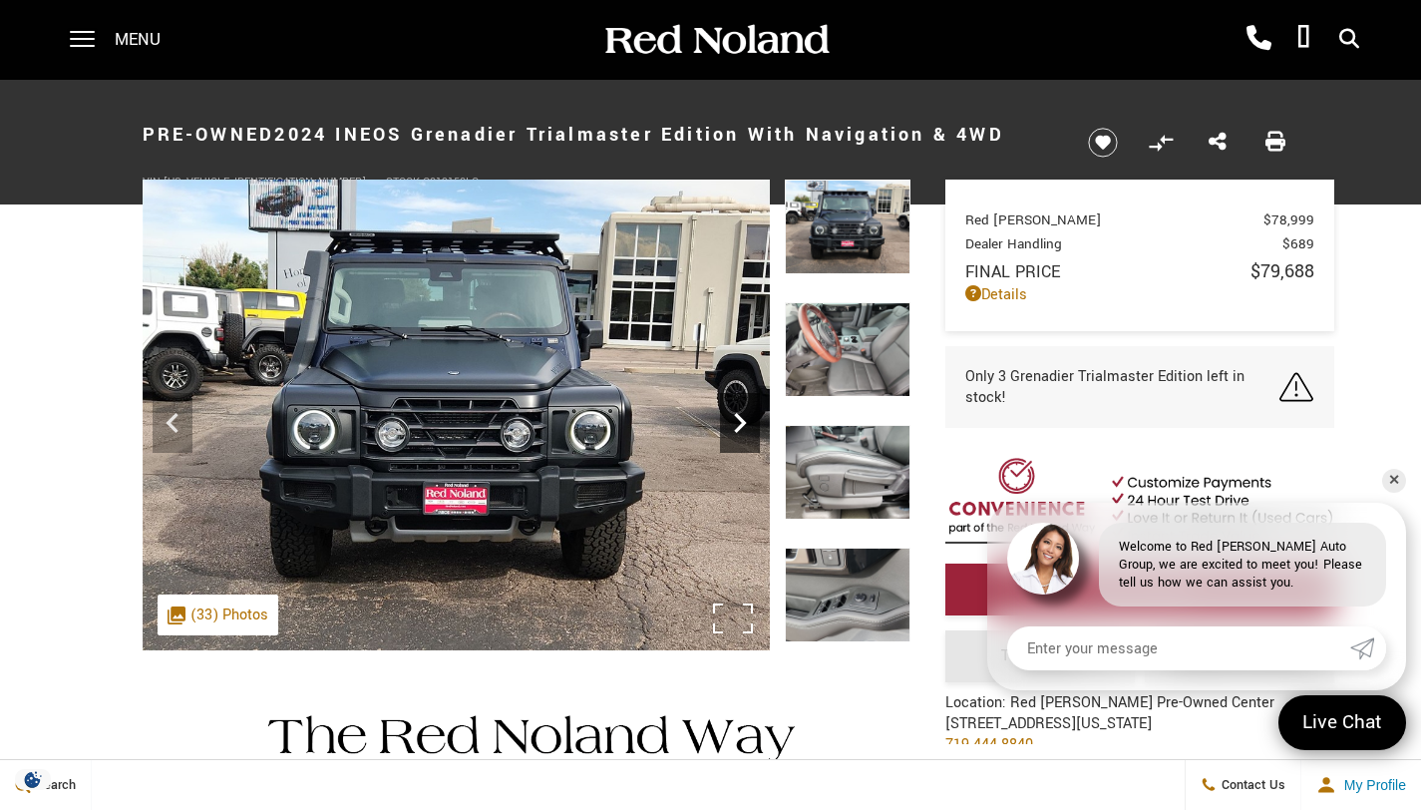
click at [744, 427] on icon "Next" at bounding box center [740, 423] width 40 height 40
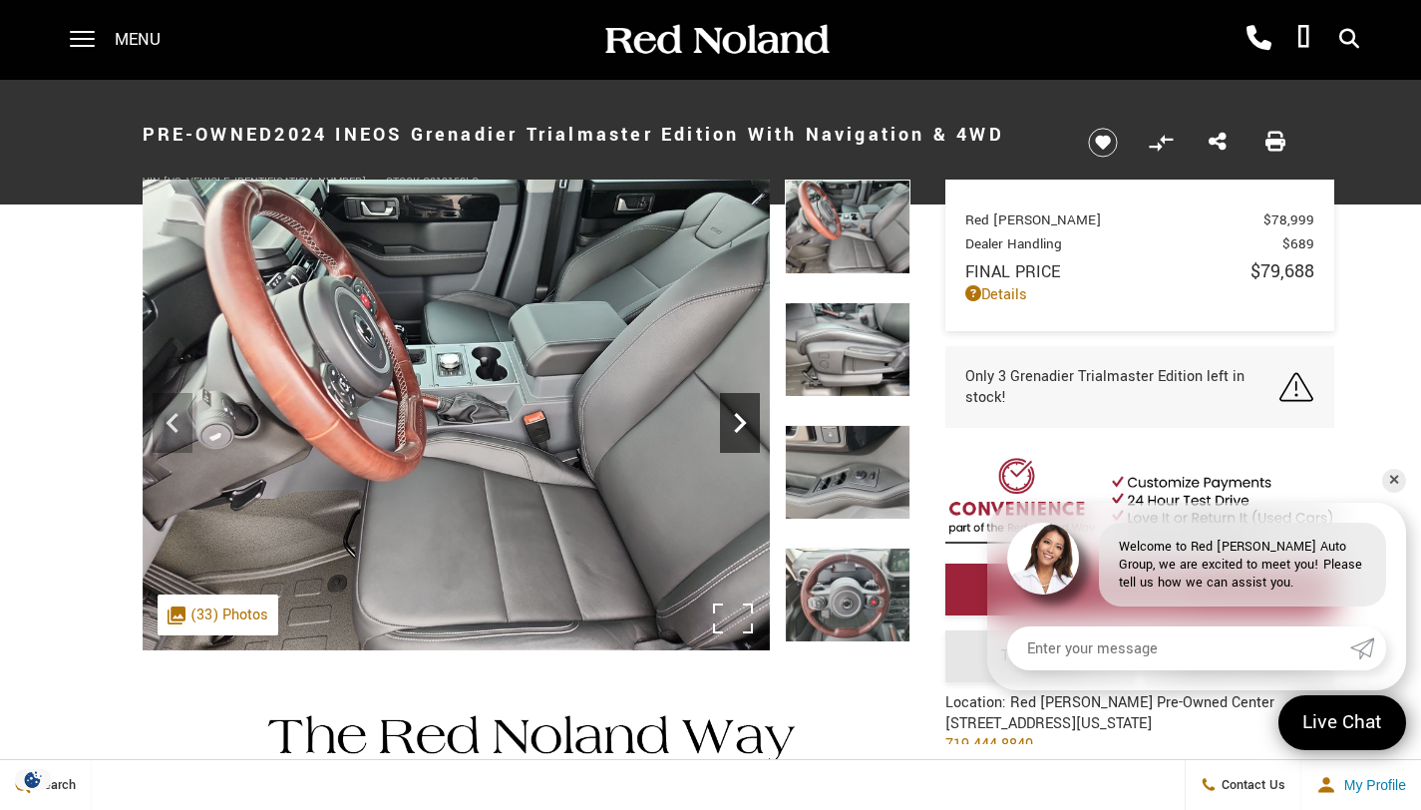
click at [744, 427] on icon "Next" at bounding box center [740, 423] width 40 height 40
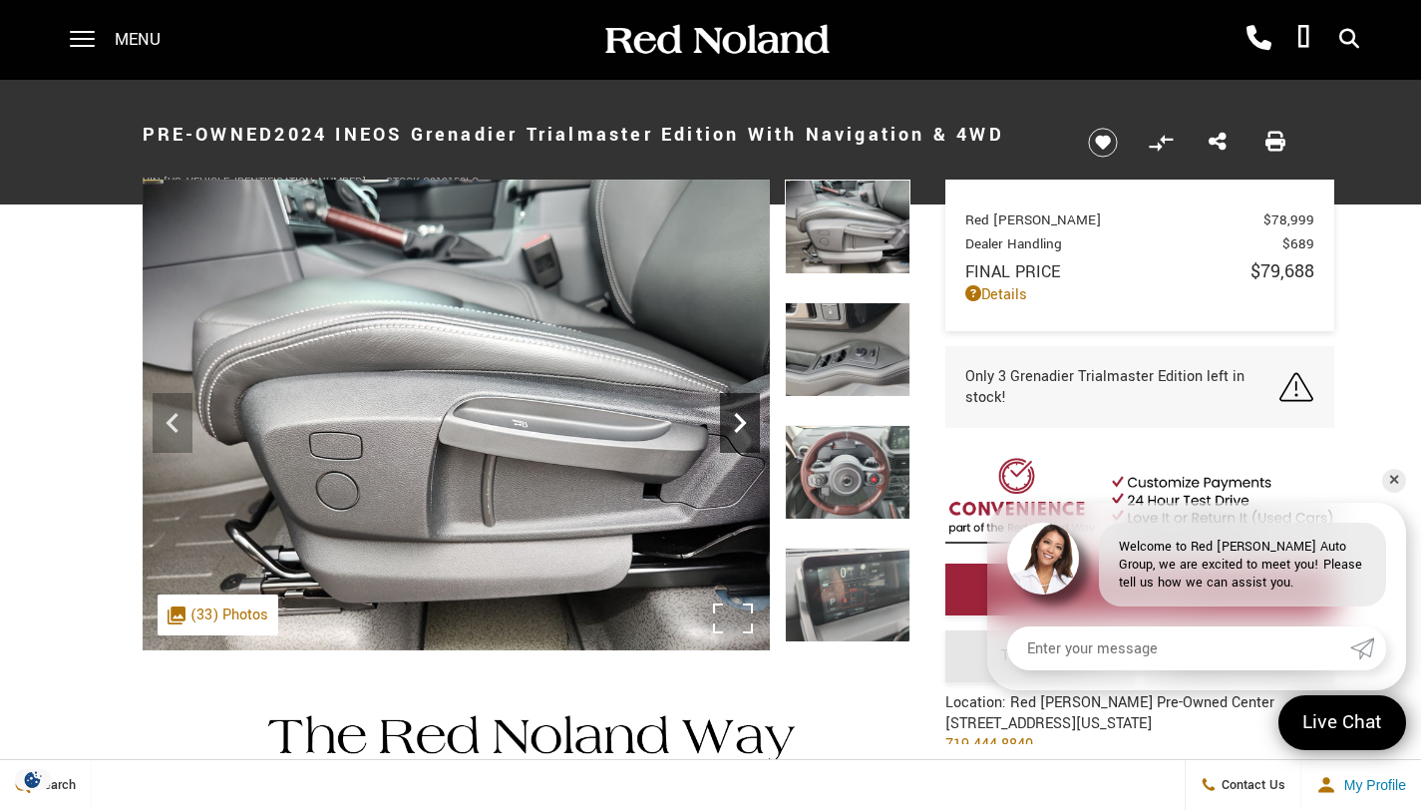
click at [744, 427] on icon "Next" at bounding box center [740, 423] width 40 height 40
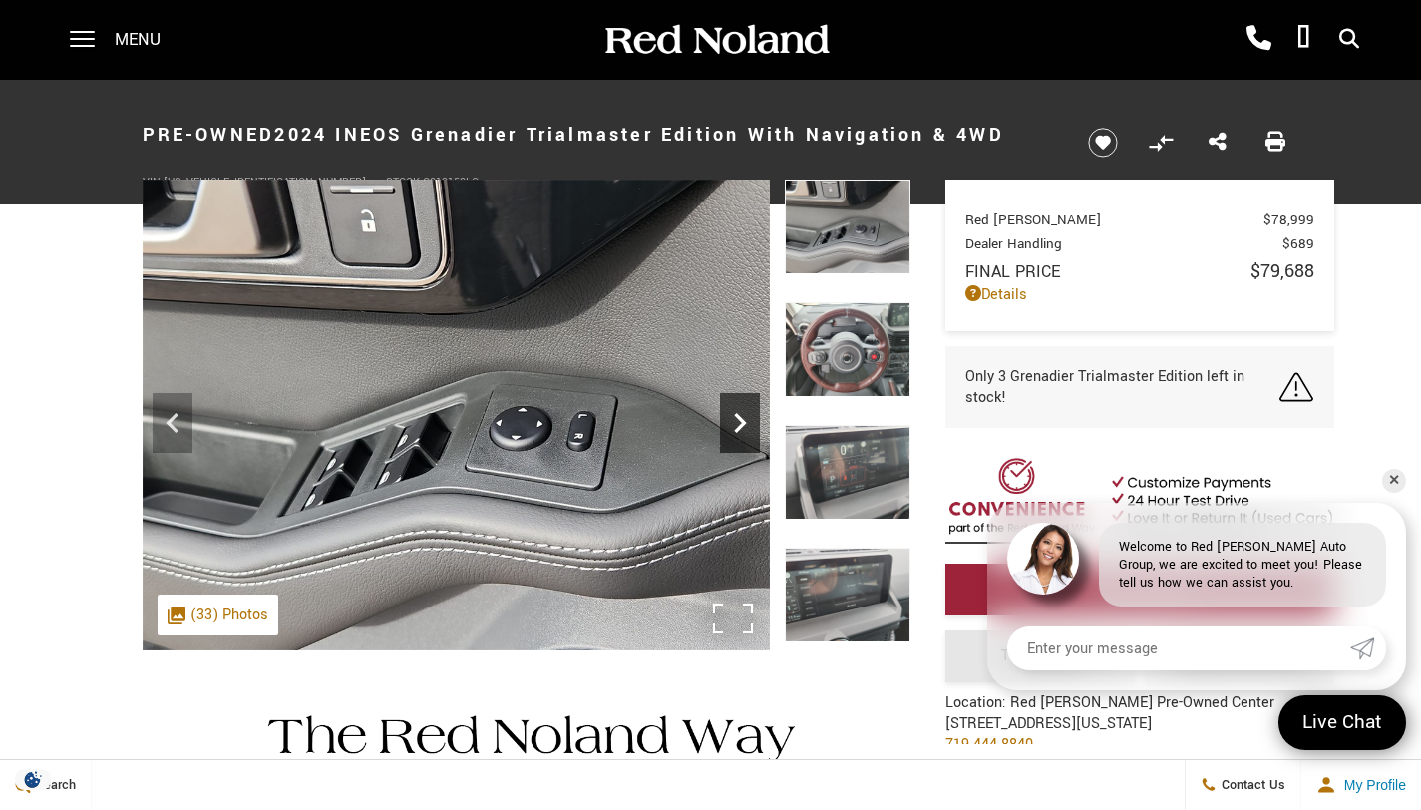
click at [744, 427] on icon "Next" at bounding box center [740, 423] width 40 height 40
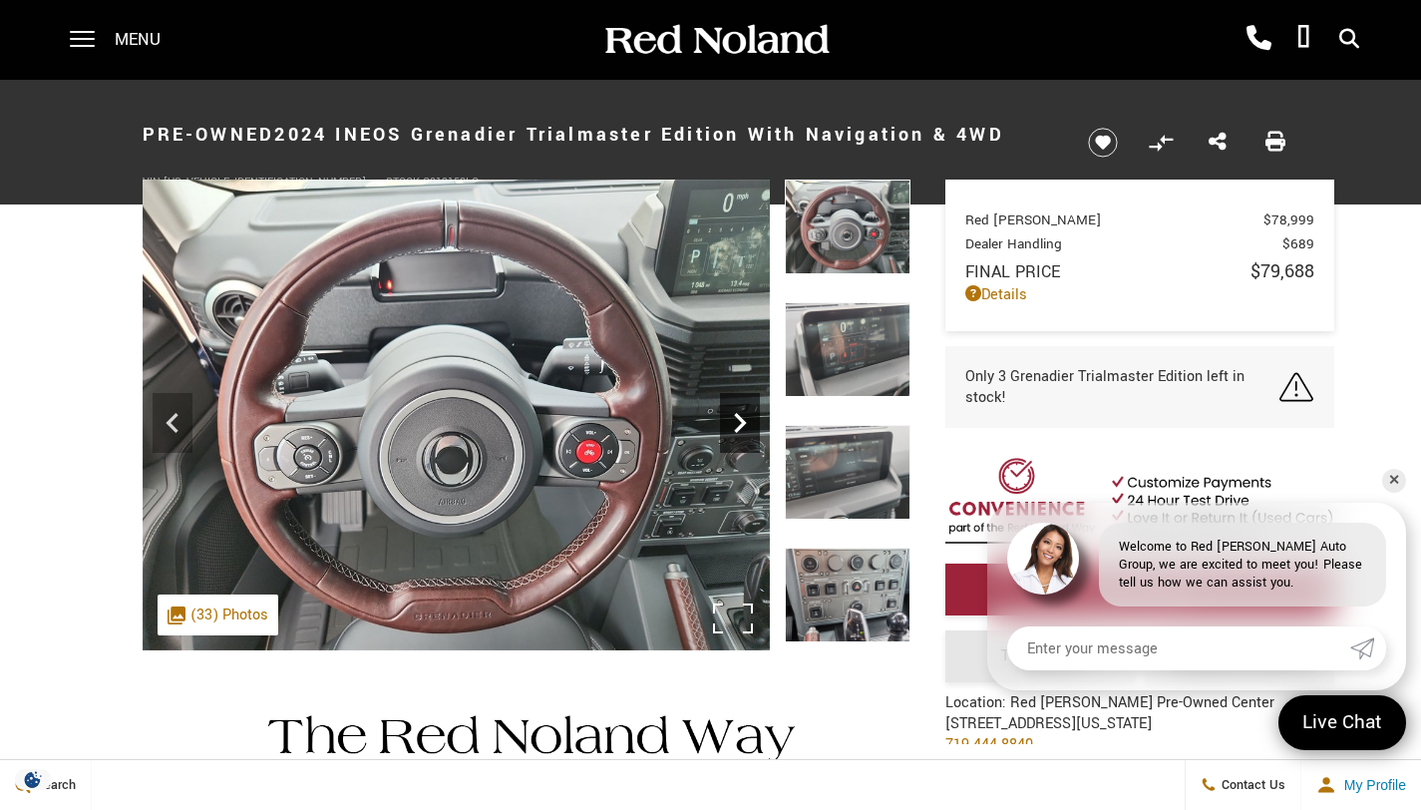
click at [744, 427] on icon "Next" at bounding box center [740, 423] width 40 height 40
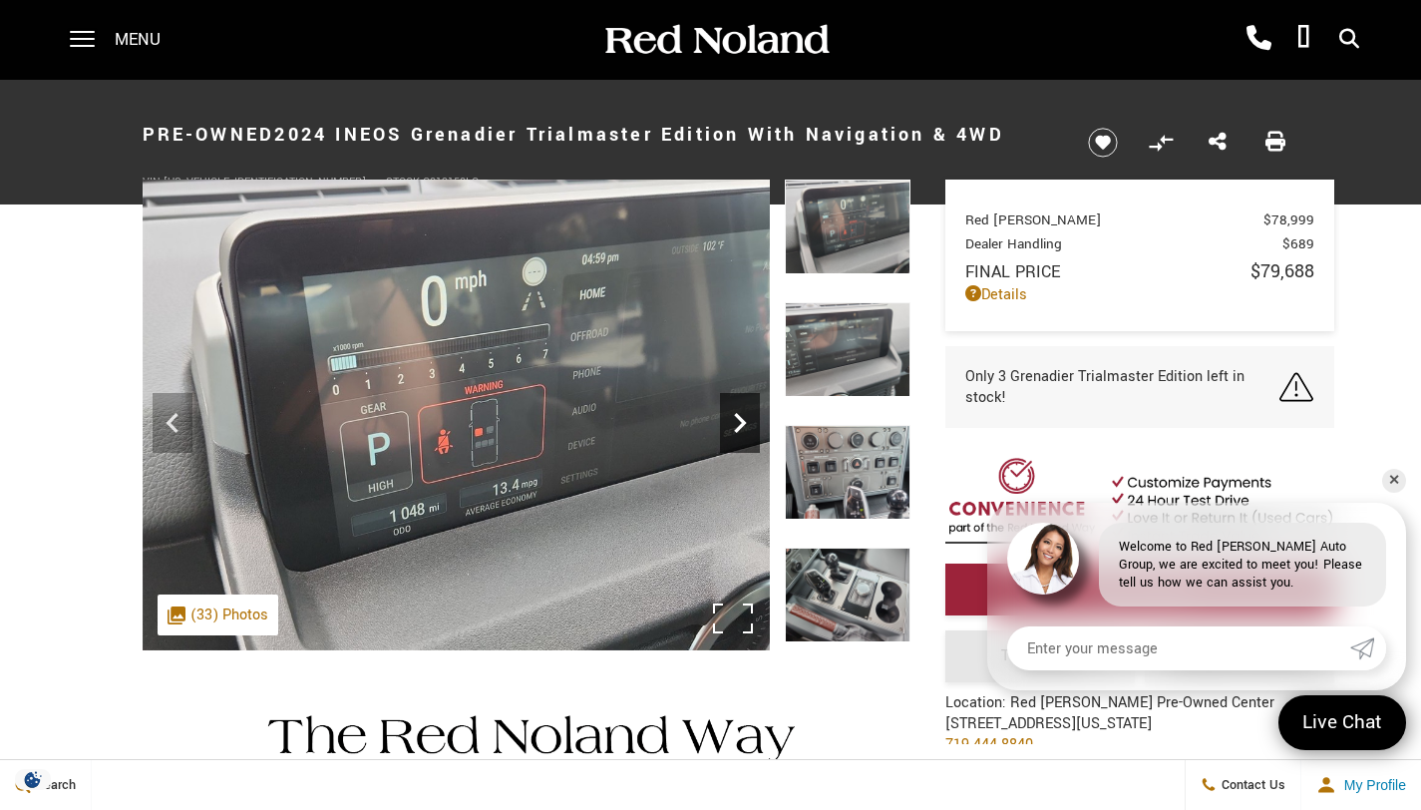
click at [744, 427] on icon "Next" at bounding box center [740, 423] width 40 height 40
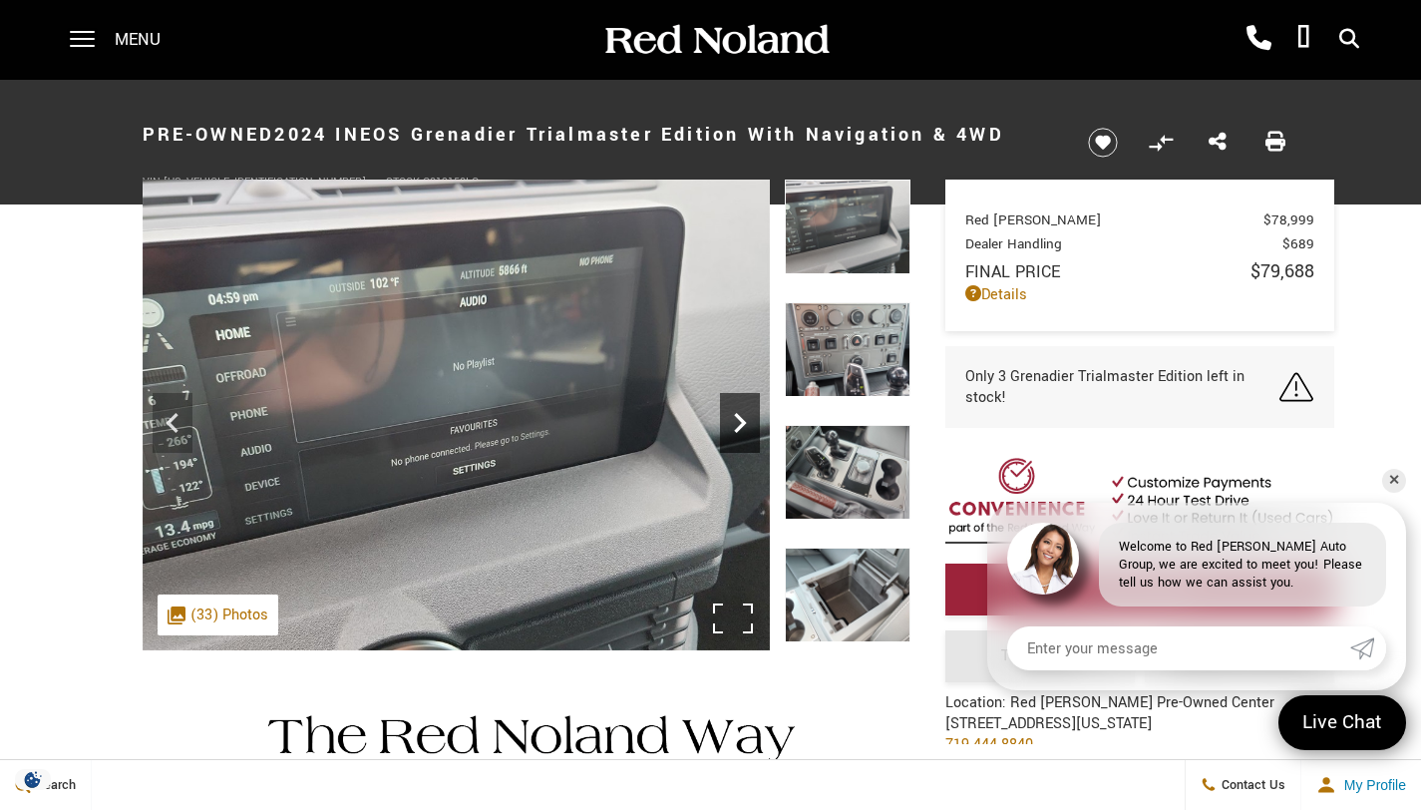
click at [744, 427] on icon "Next" at bounding box center [740, 423] width 40 height 40
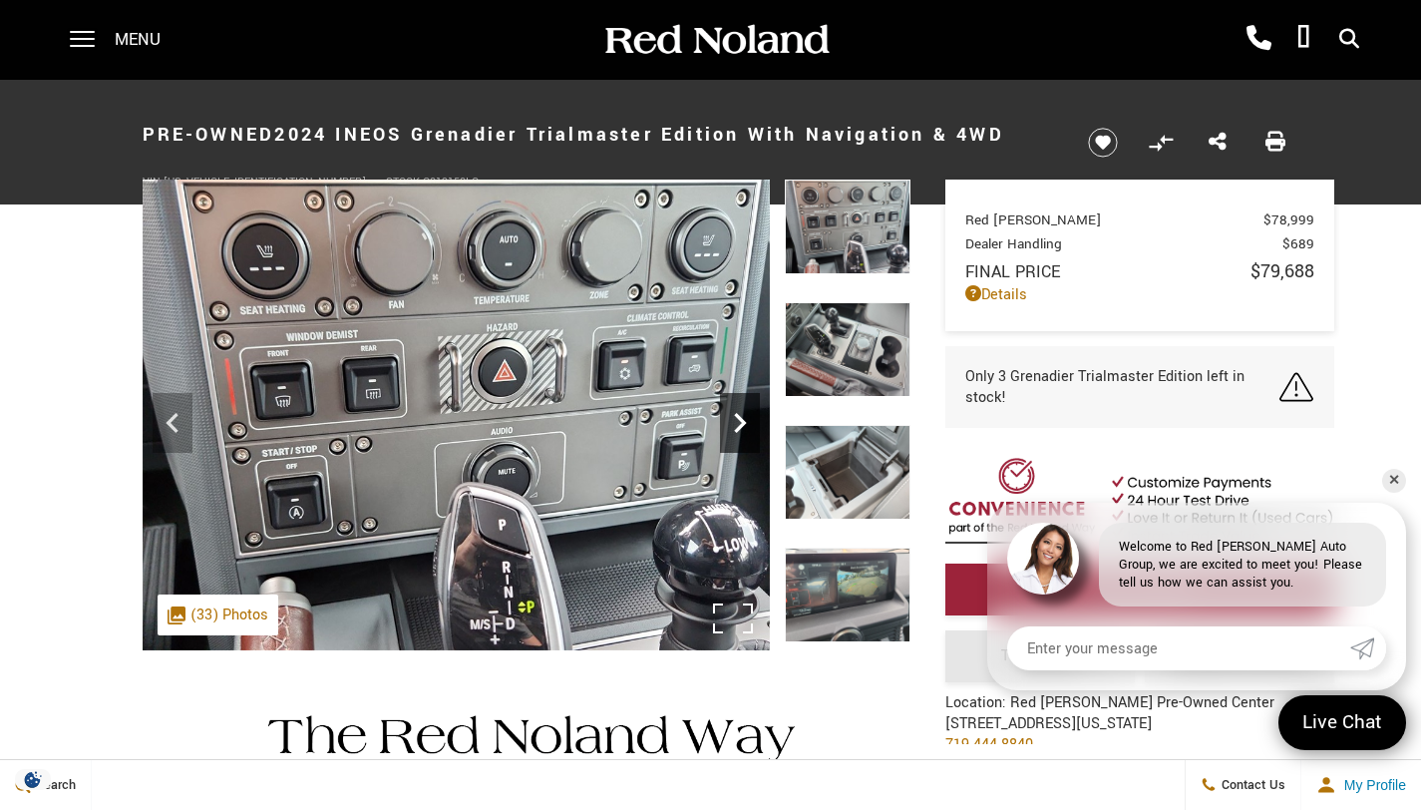
click at [744, 427] on icon "Next" at bounding box center [740, 423] width 40 height 40
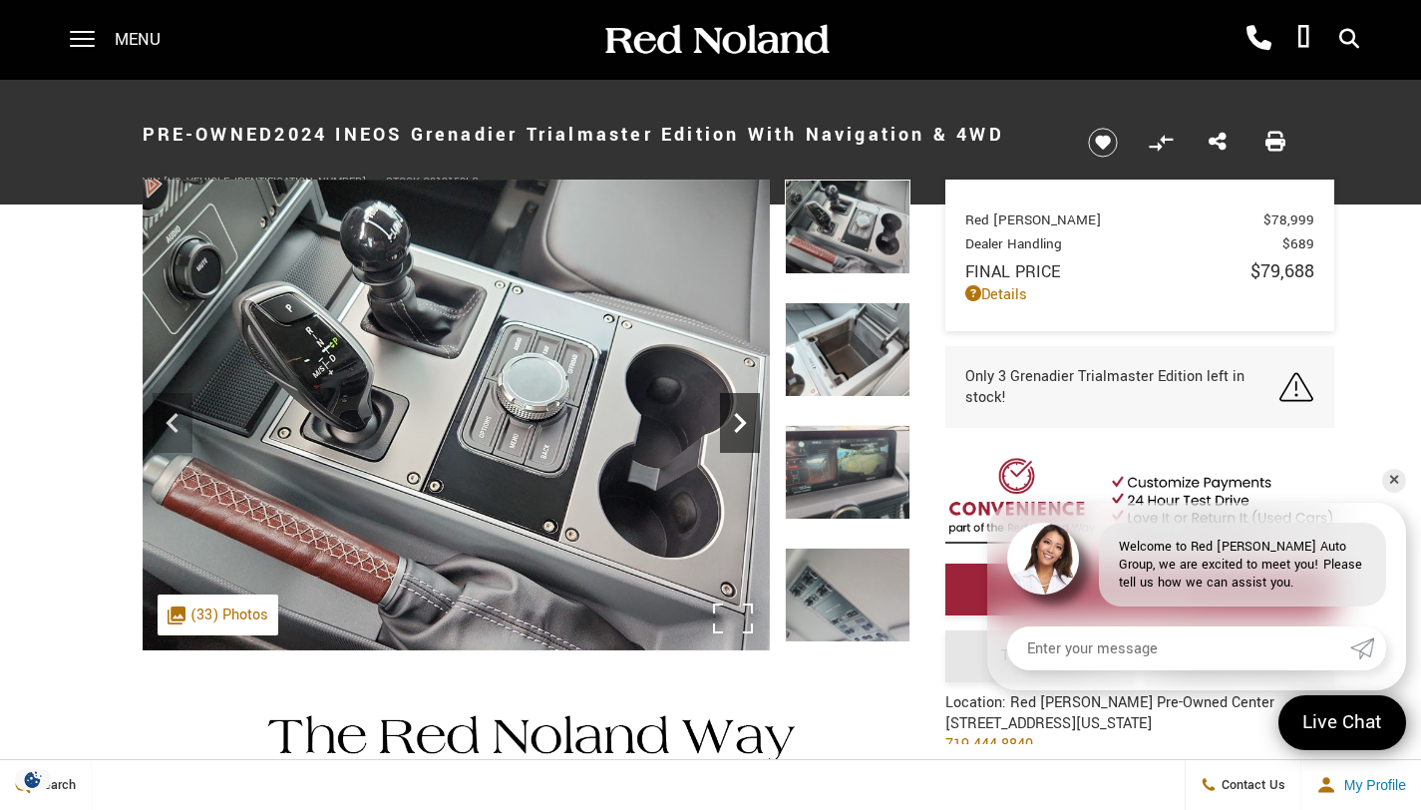
click at [744, 427] on icon "Next" at bounding box center [740, 423] width 40 height 40
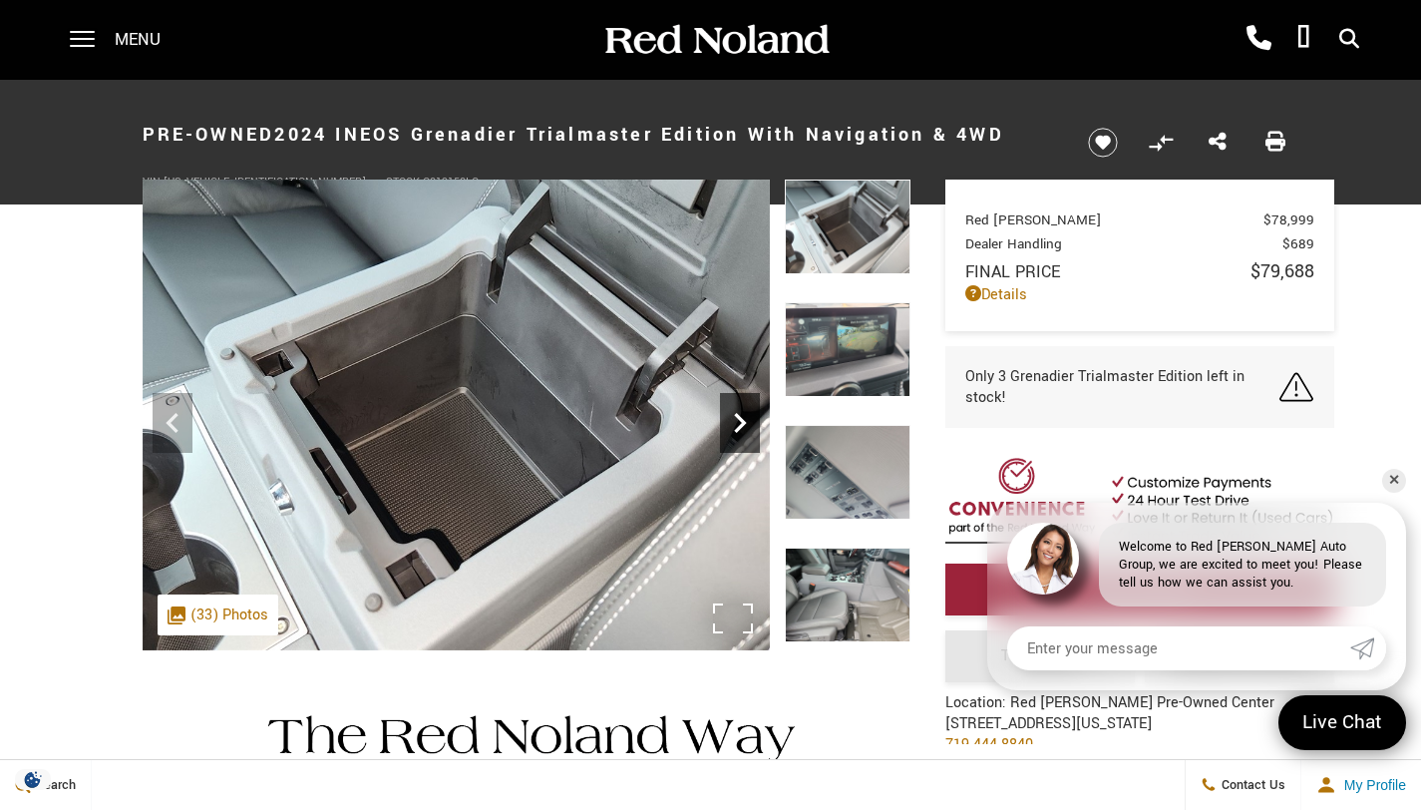
click at [744, 427] on icon "Next" at bounding box center [740, 423] width 40 height 40
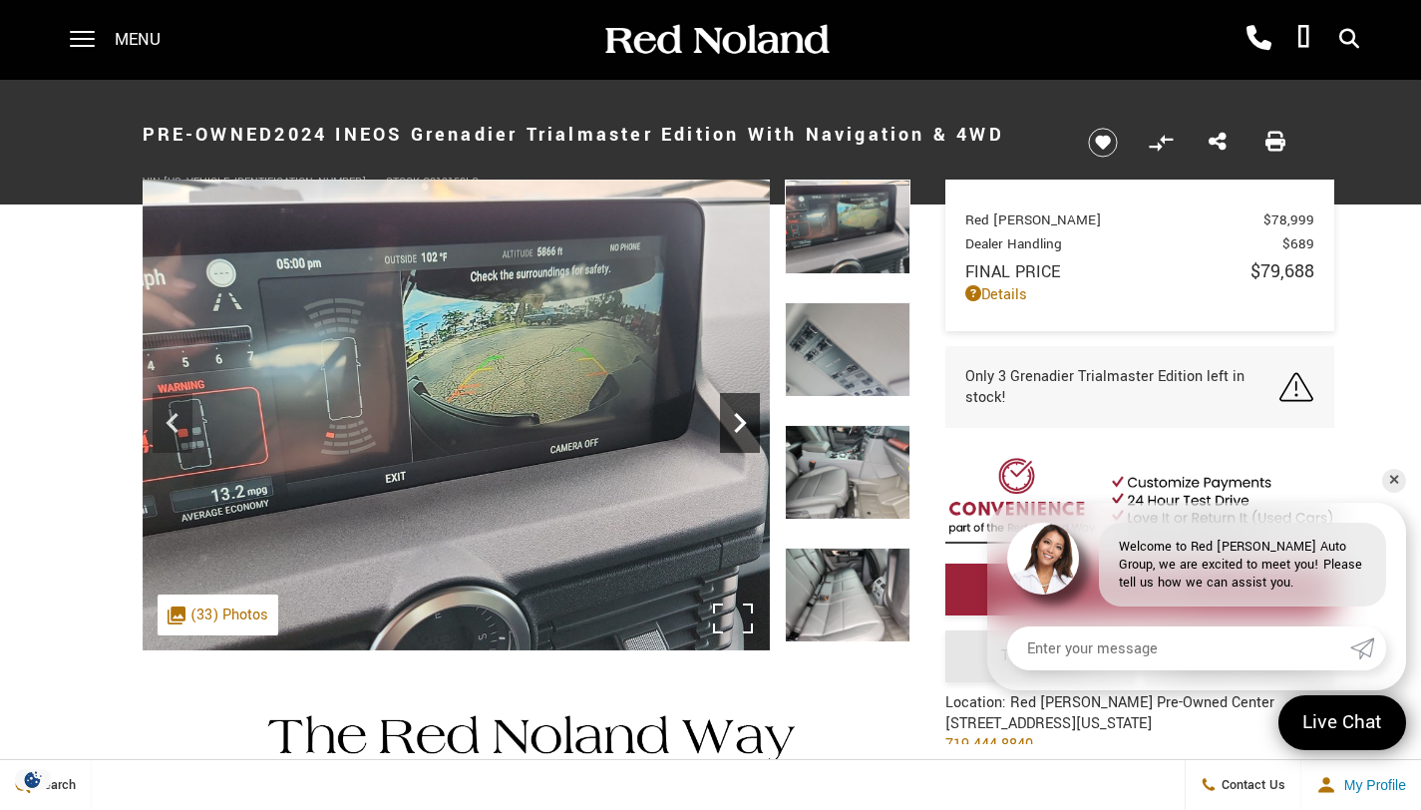
click at [744, 427] on icon "Next" at bounding box center [740, 423] width 40 height 40
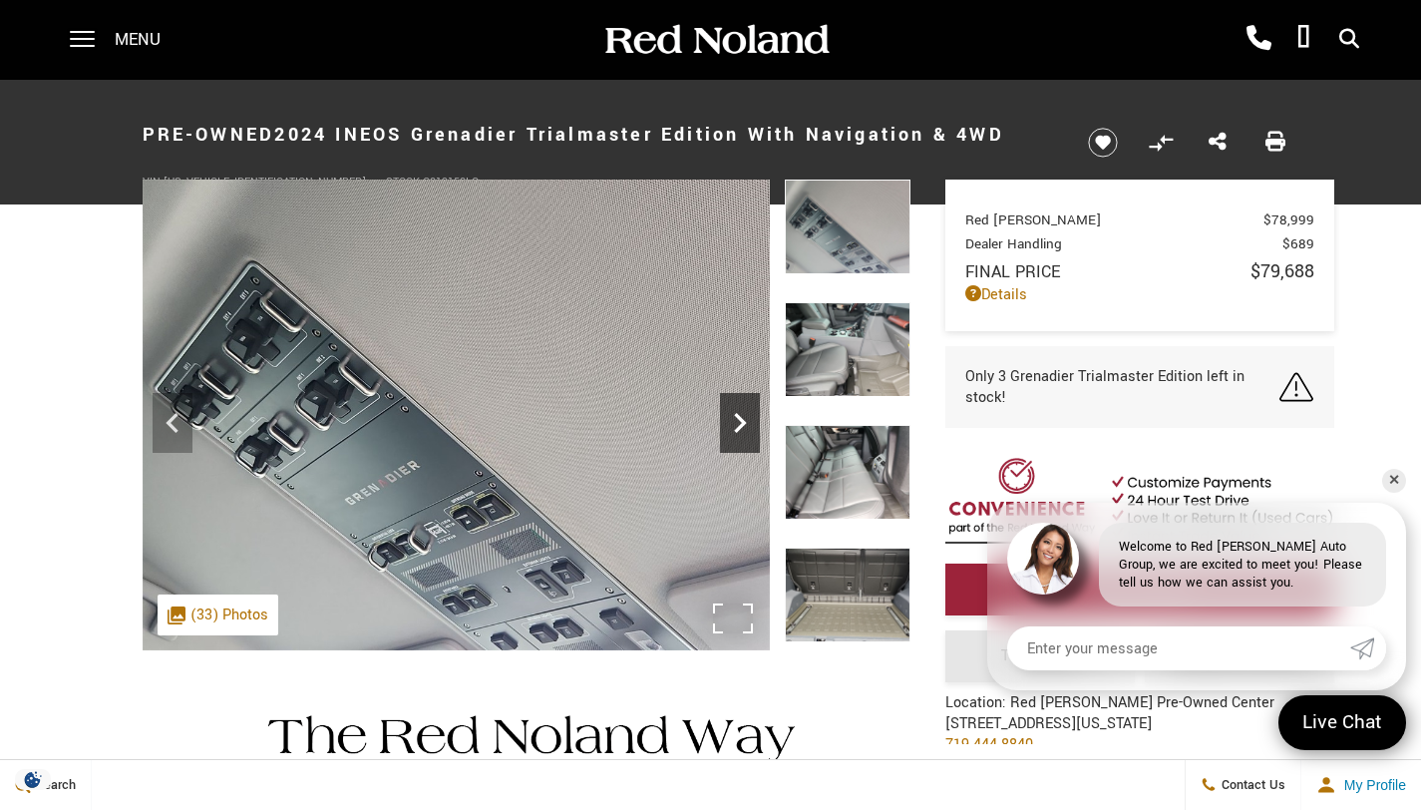
click at [744, 427] on icon "Next" at bounding box center [740, 423] width 40 height 40
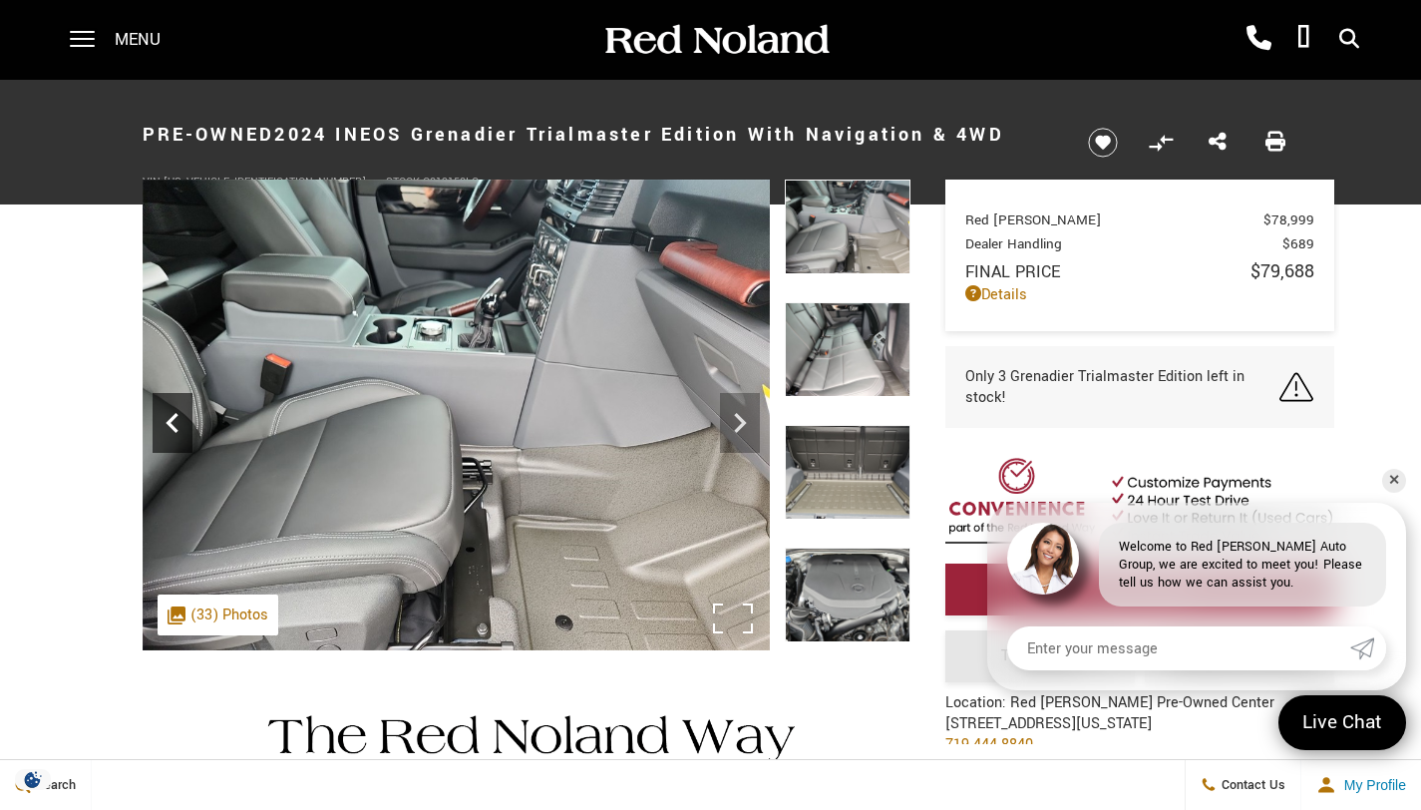
click at [181, 419] on icon "Previous" at bounding box center [173, 423] width 40 height 40
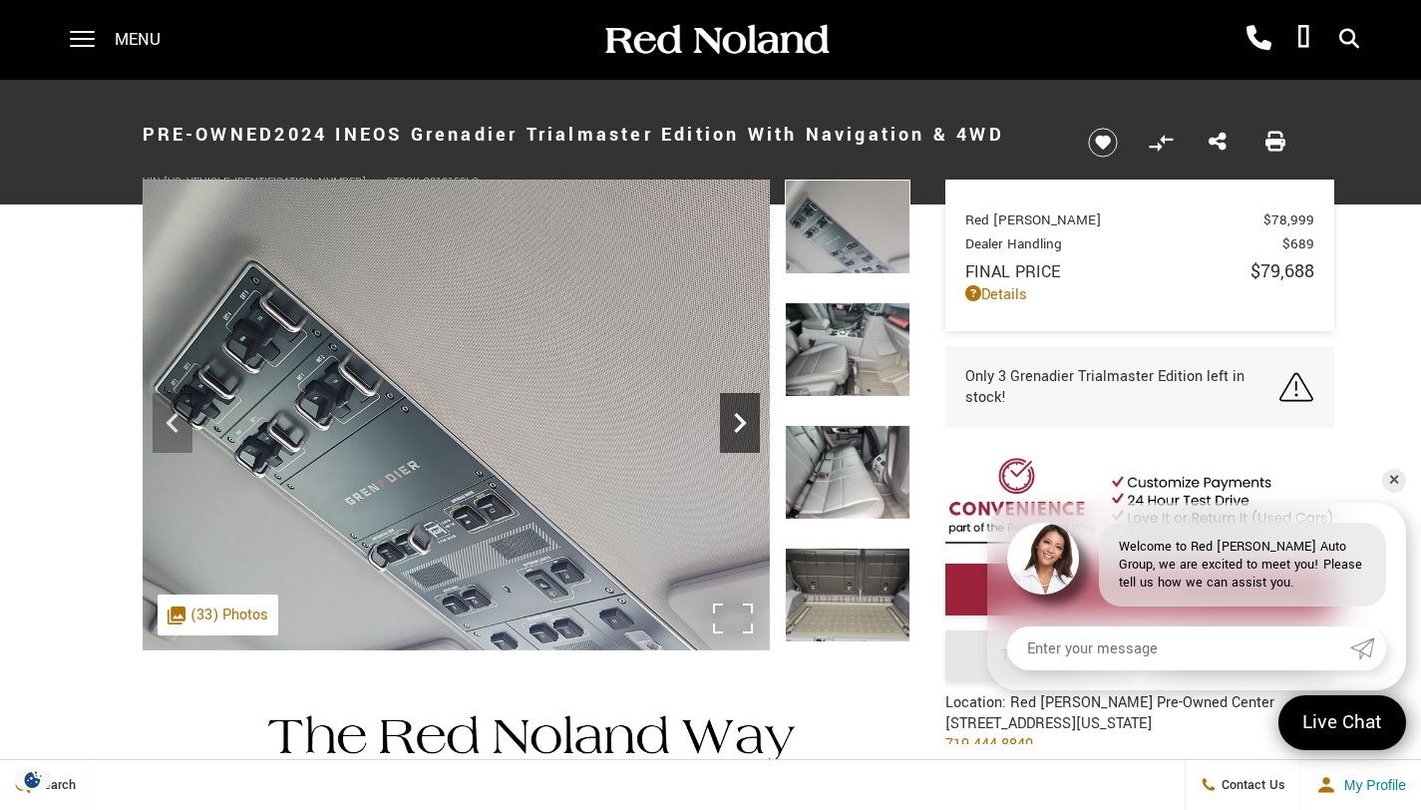
click at [734, 419] on icon "Next" at bounding box center [740, 423] width 40 height 40
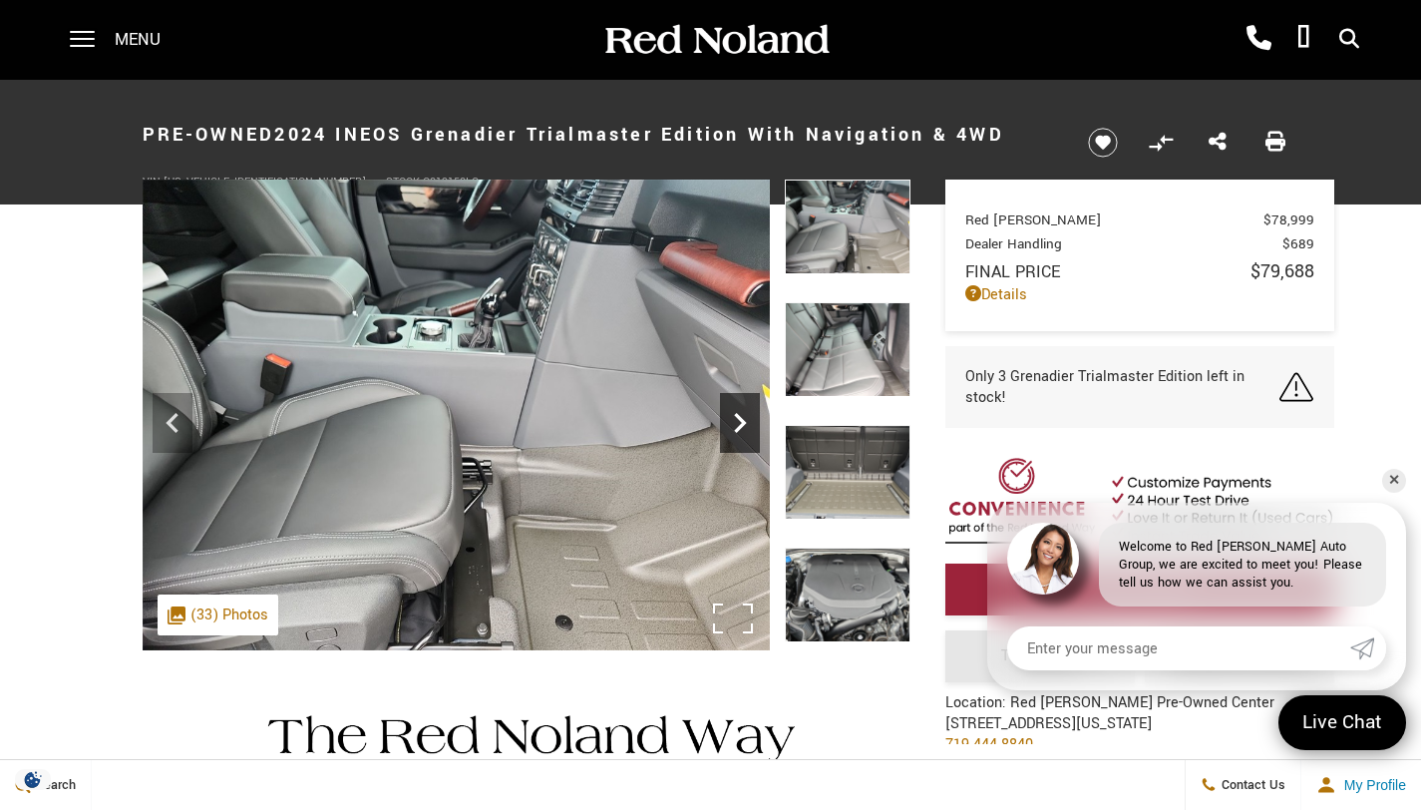
click at [734, 419] on icon "Next" at bounding box center [740, 423] width 40 height 40
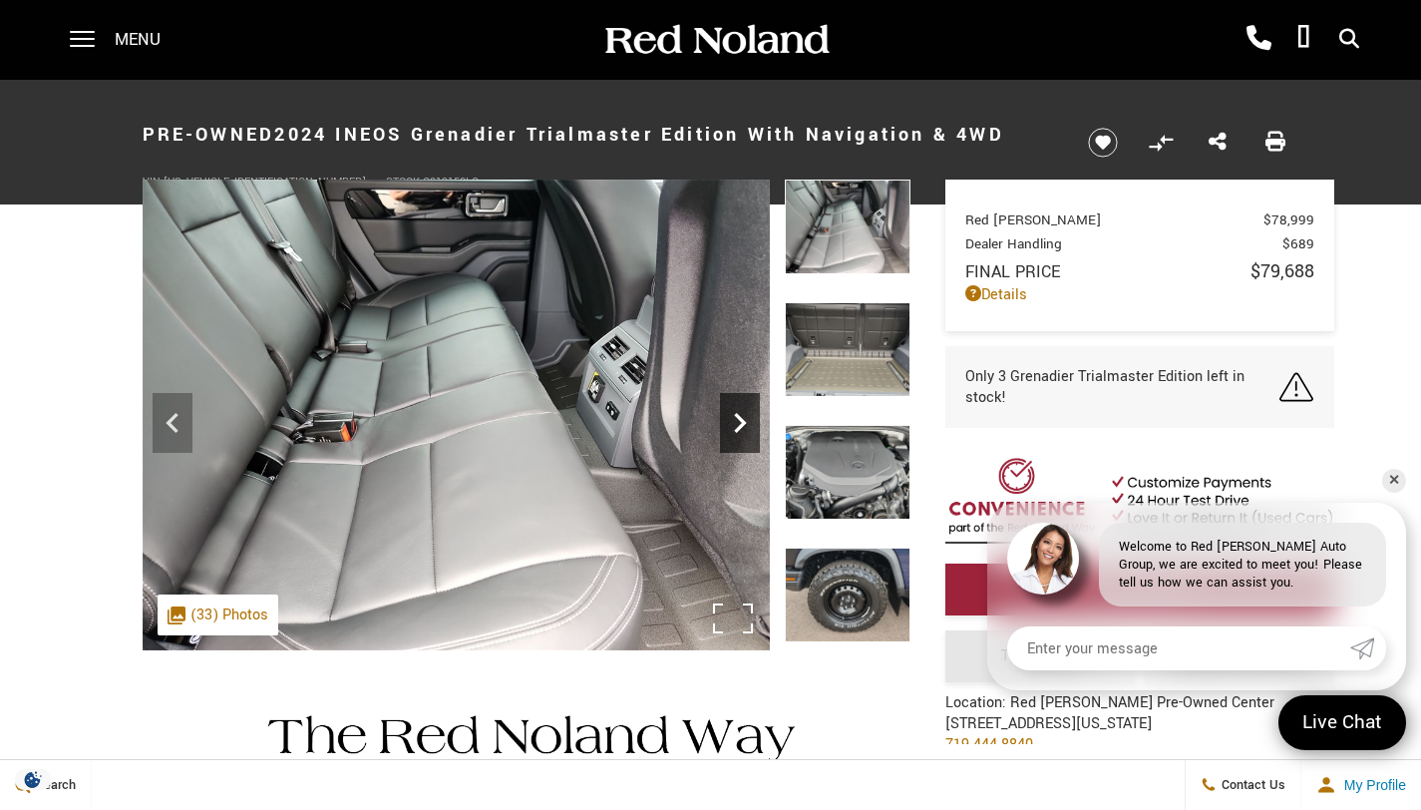
click at [733, 419] on icon "Next" at bounding box center [740, 423] width 40 height 40
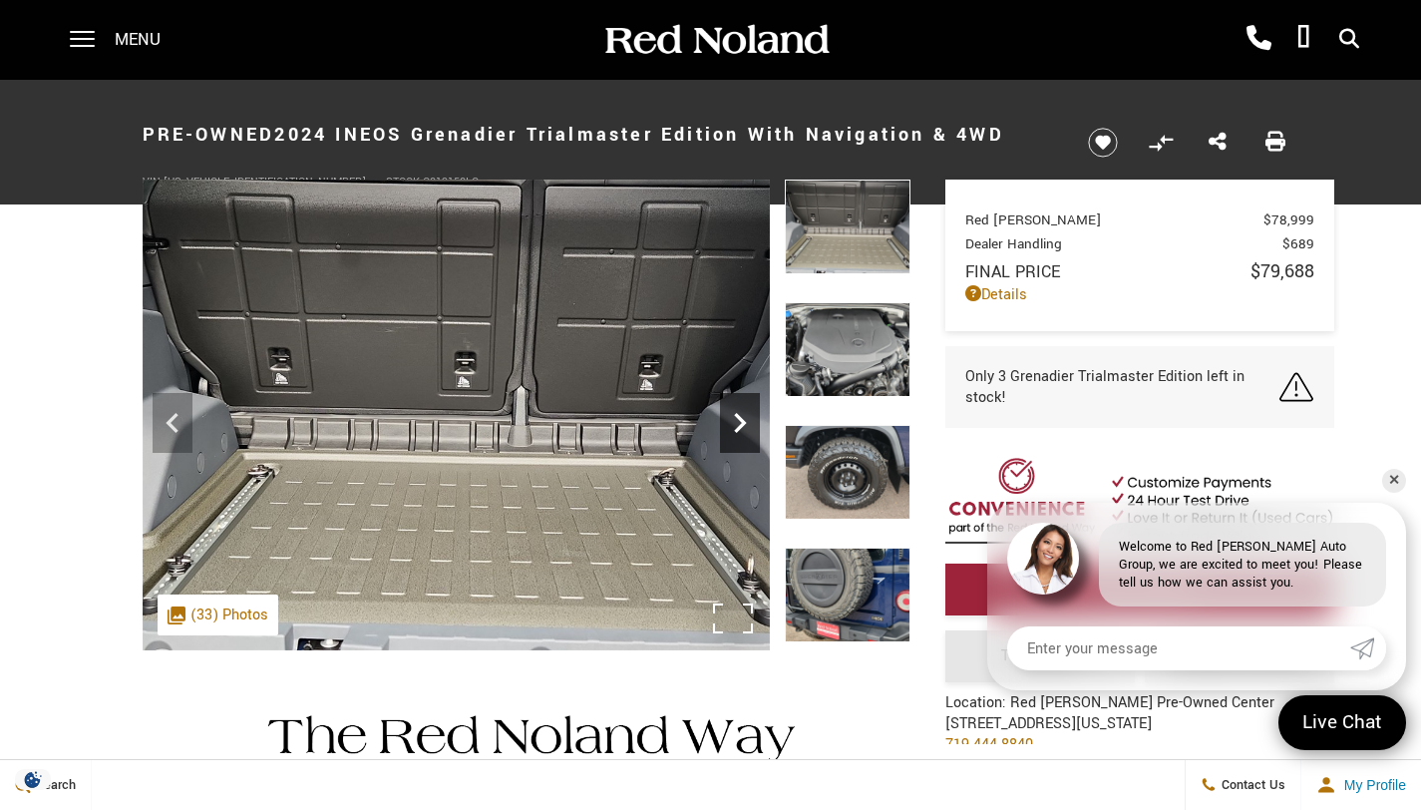
click at [733, 419] on icon "Next" at bounding box center [740, 423] width 40 height 40
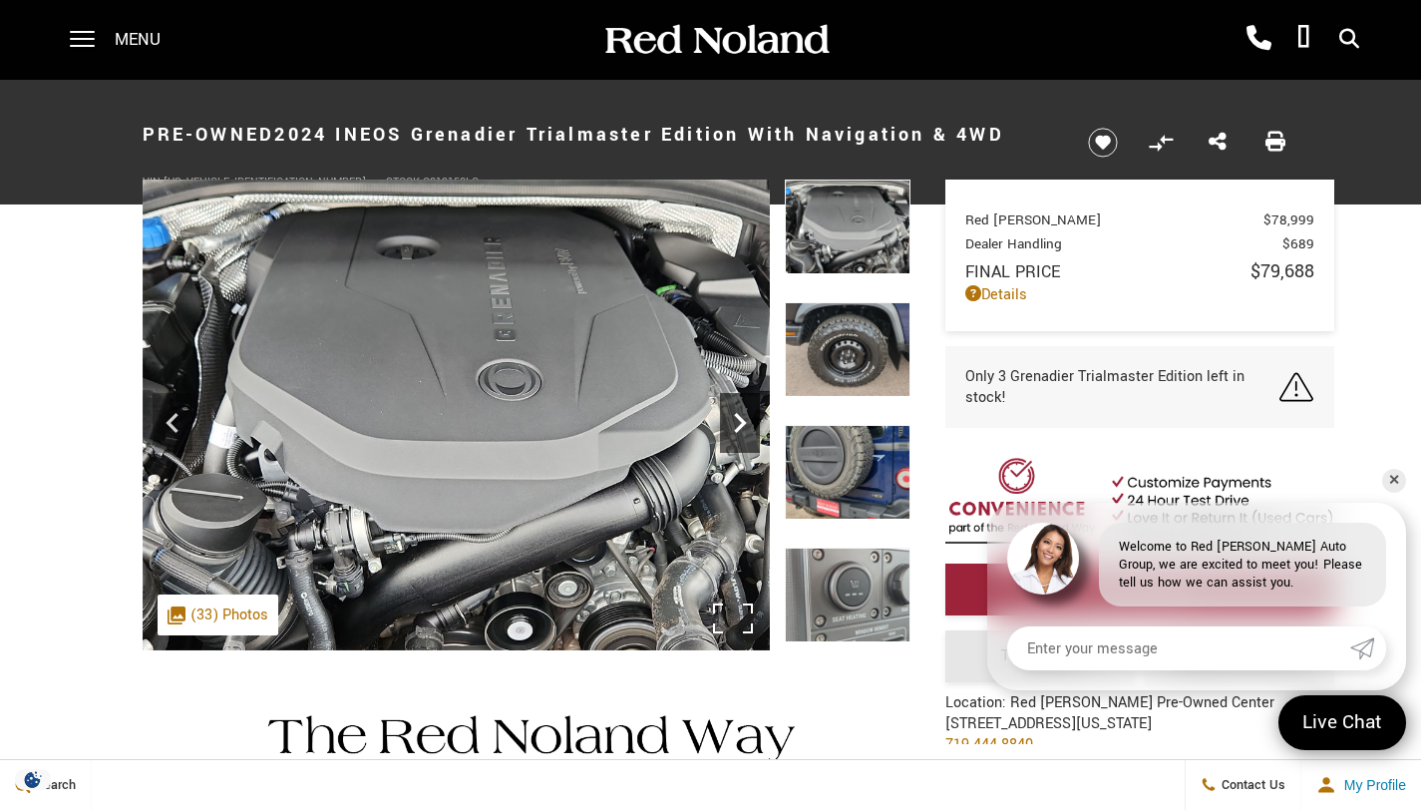
click at [734, 420] on icon "Next" at bounding box center [740, 423] width 40 height 40
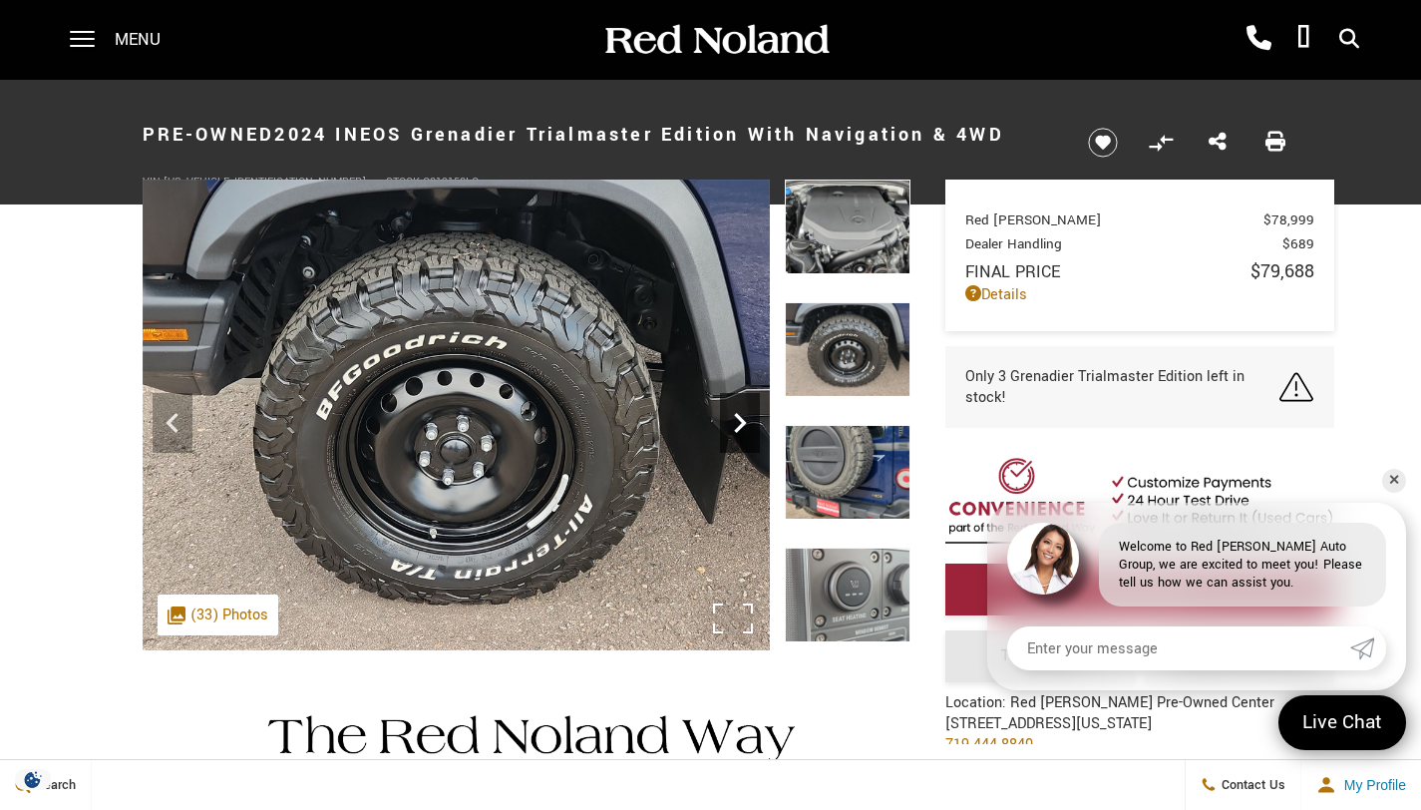
click at [734, 420] on icon "Next" at bounding box center [740, 423] width 40 height 40
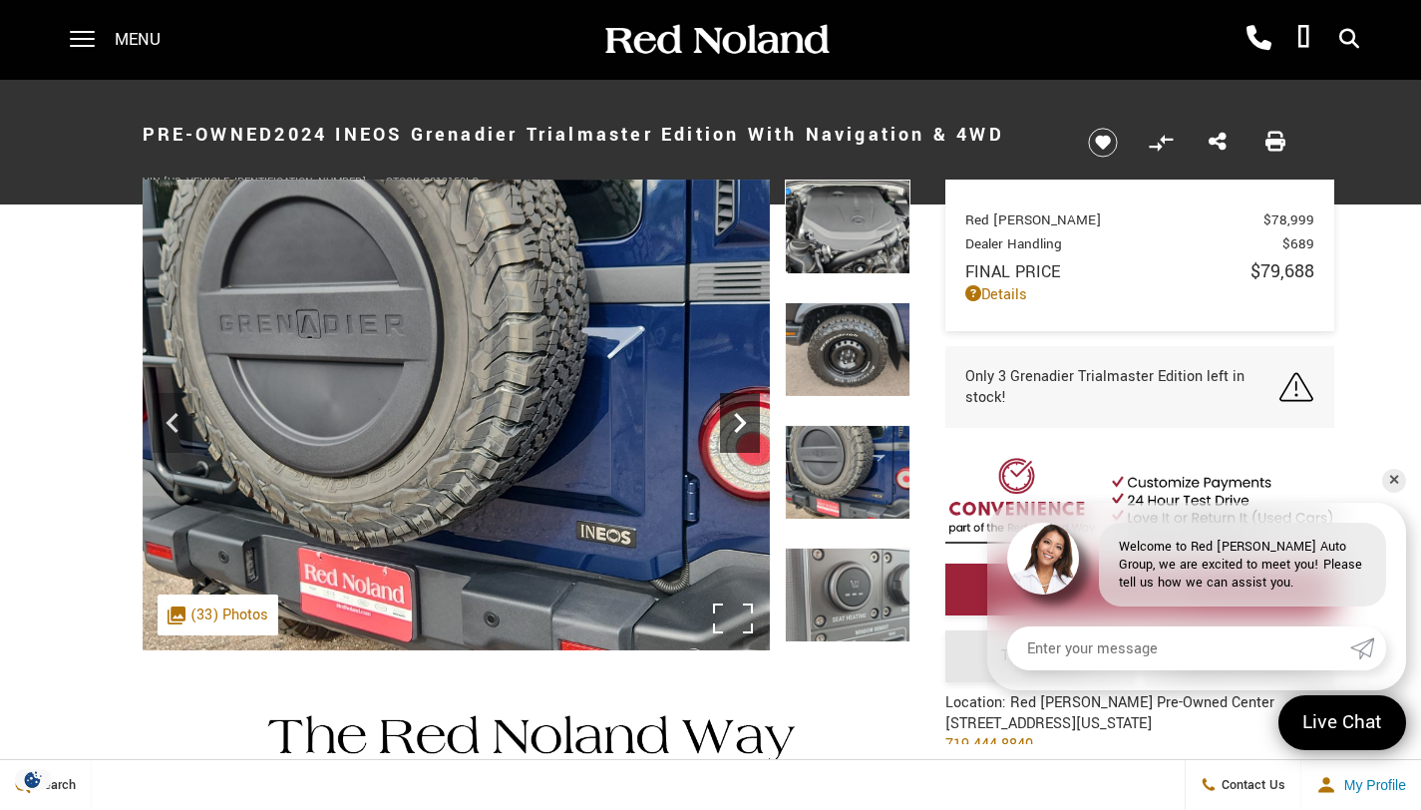
click at [734, 420] on icon "Next" at bounding box center [740, 423] width 40 height 40
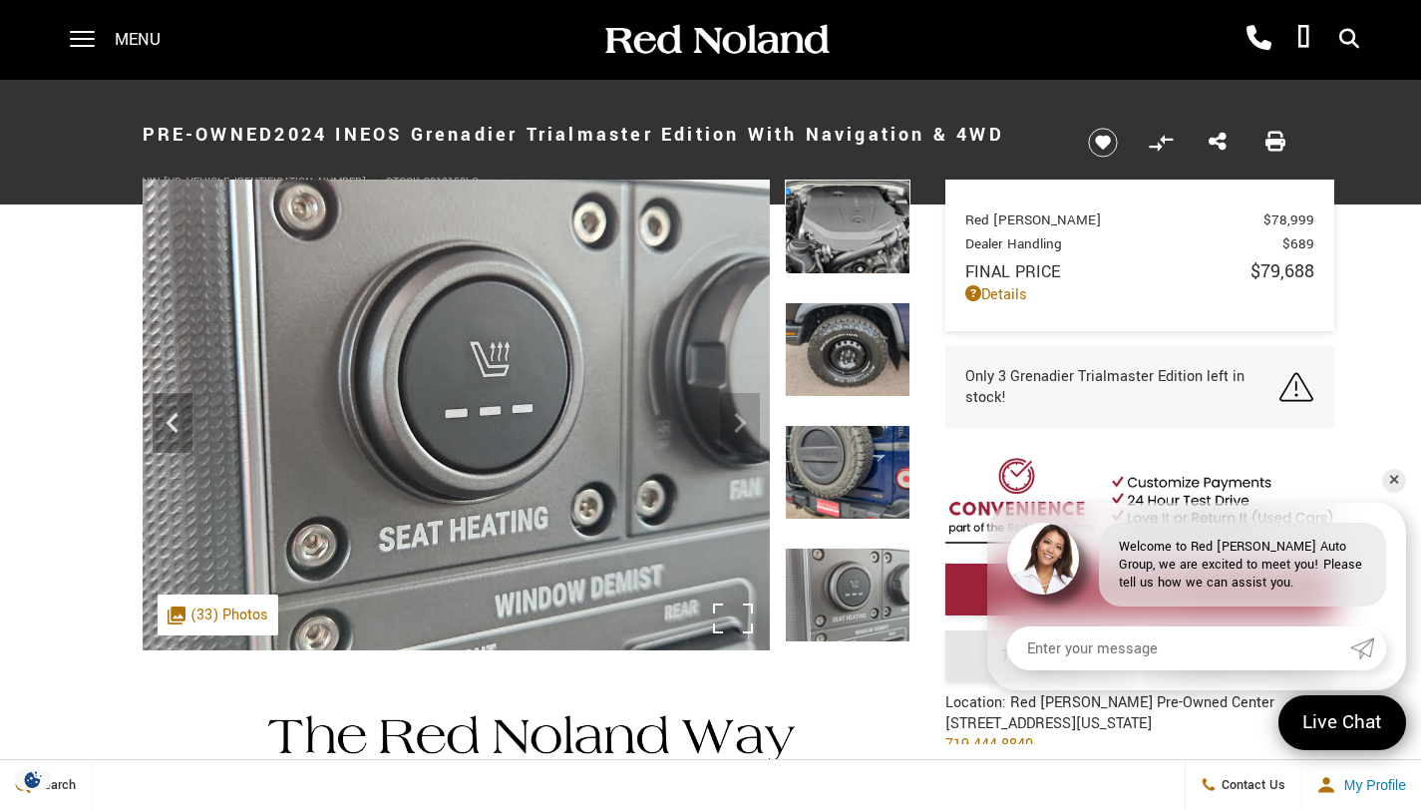
click at [734, 420] on img at bounding box center [456, 414] width 627 height 471
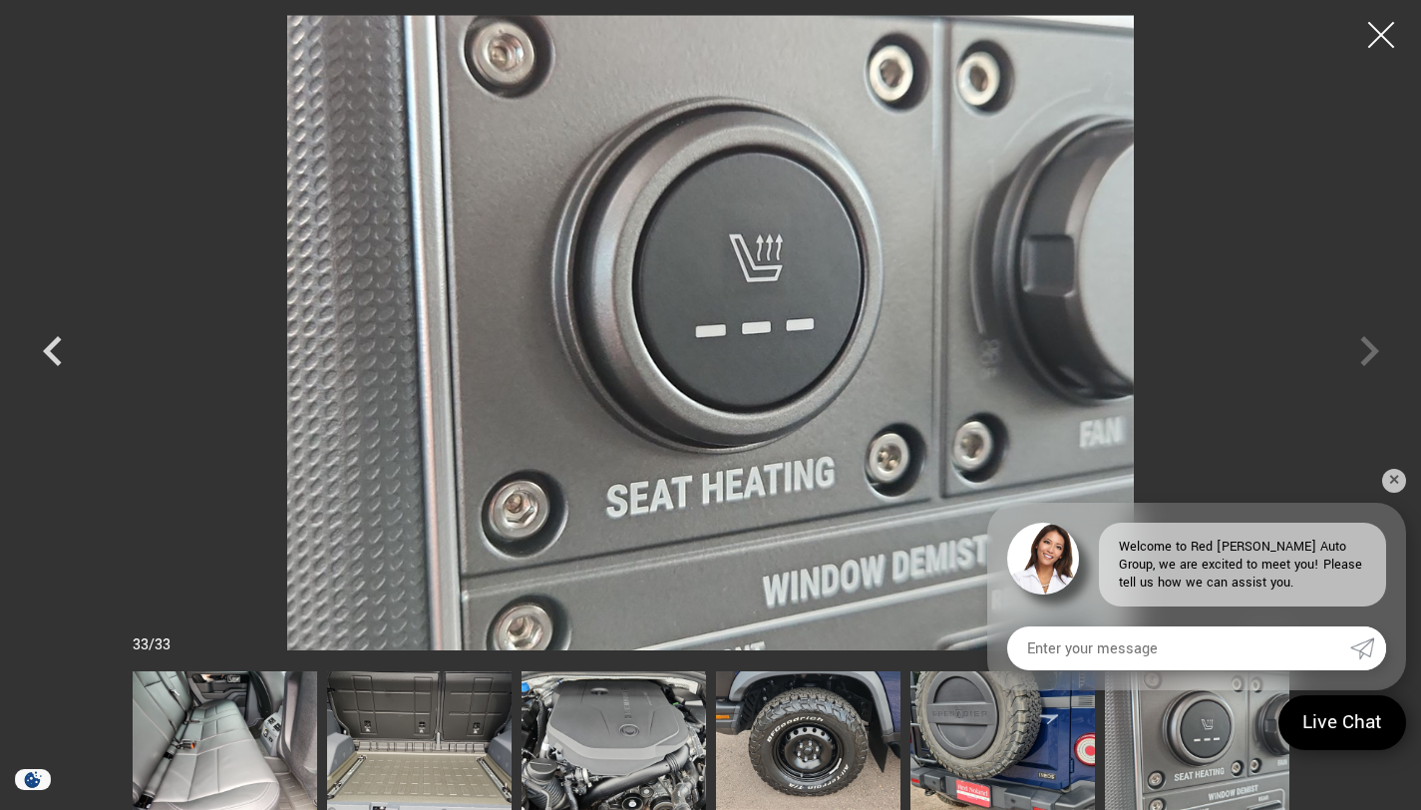
click at [1384, 56] on div at bounding box center [1381, 35] width 53 height 53
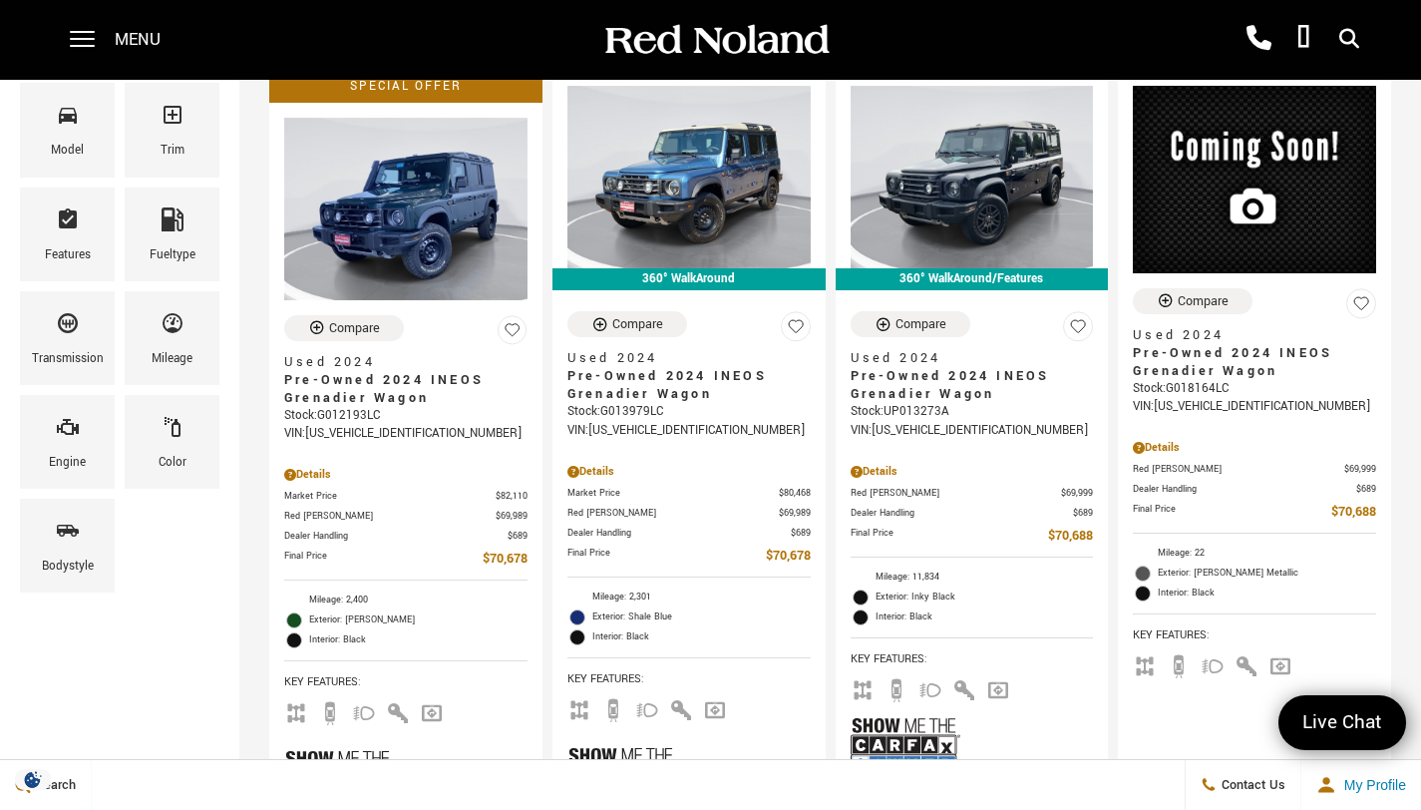
scroll to position [323, 0]
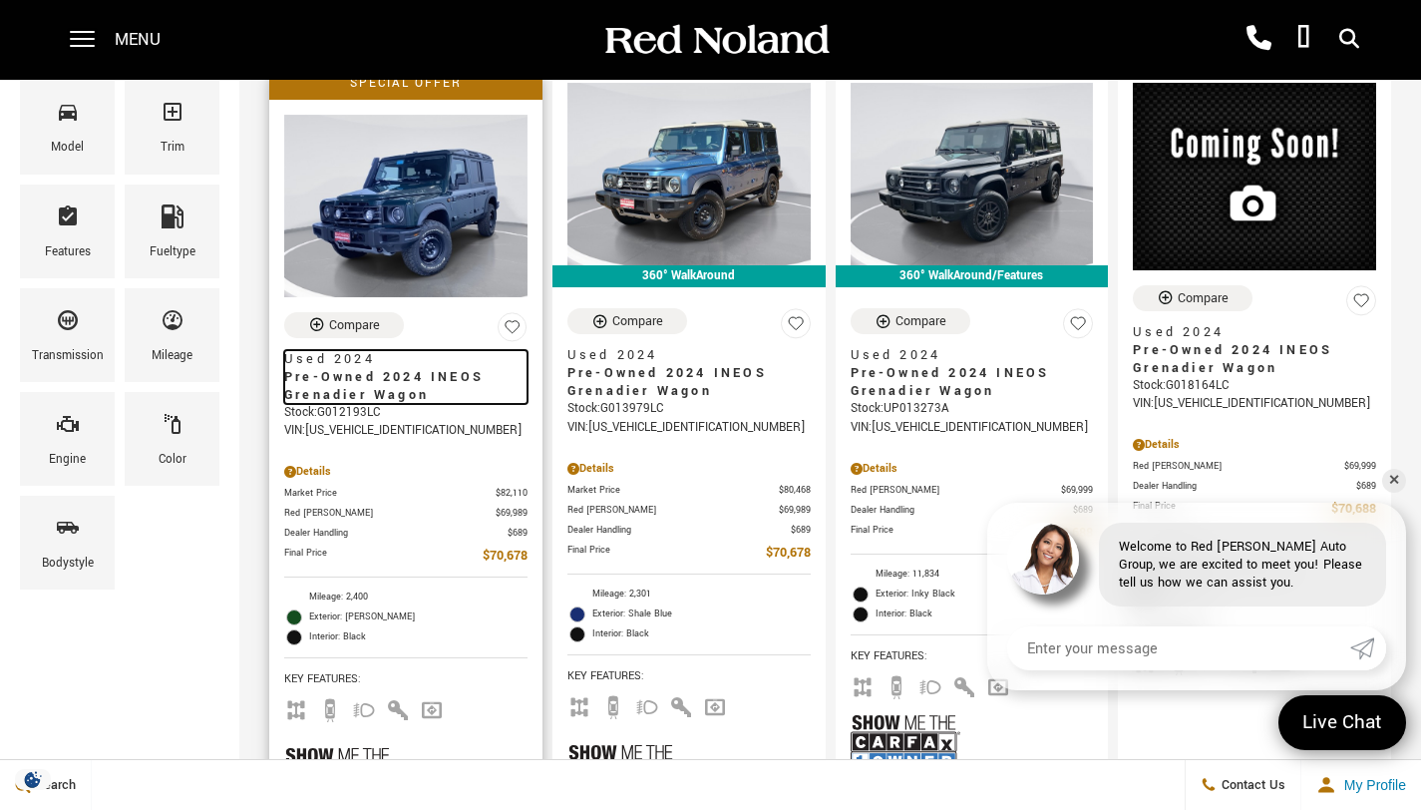
click at [337, 368] on span "Pre-Owned 2024 INEOS Grenadier Wagon" at bounding box center [398, 386] width 228 height 36
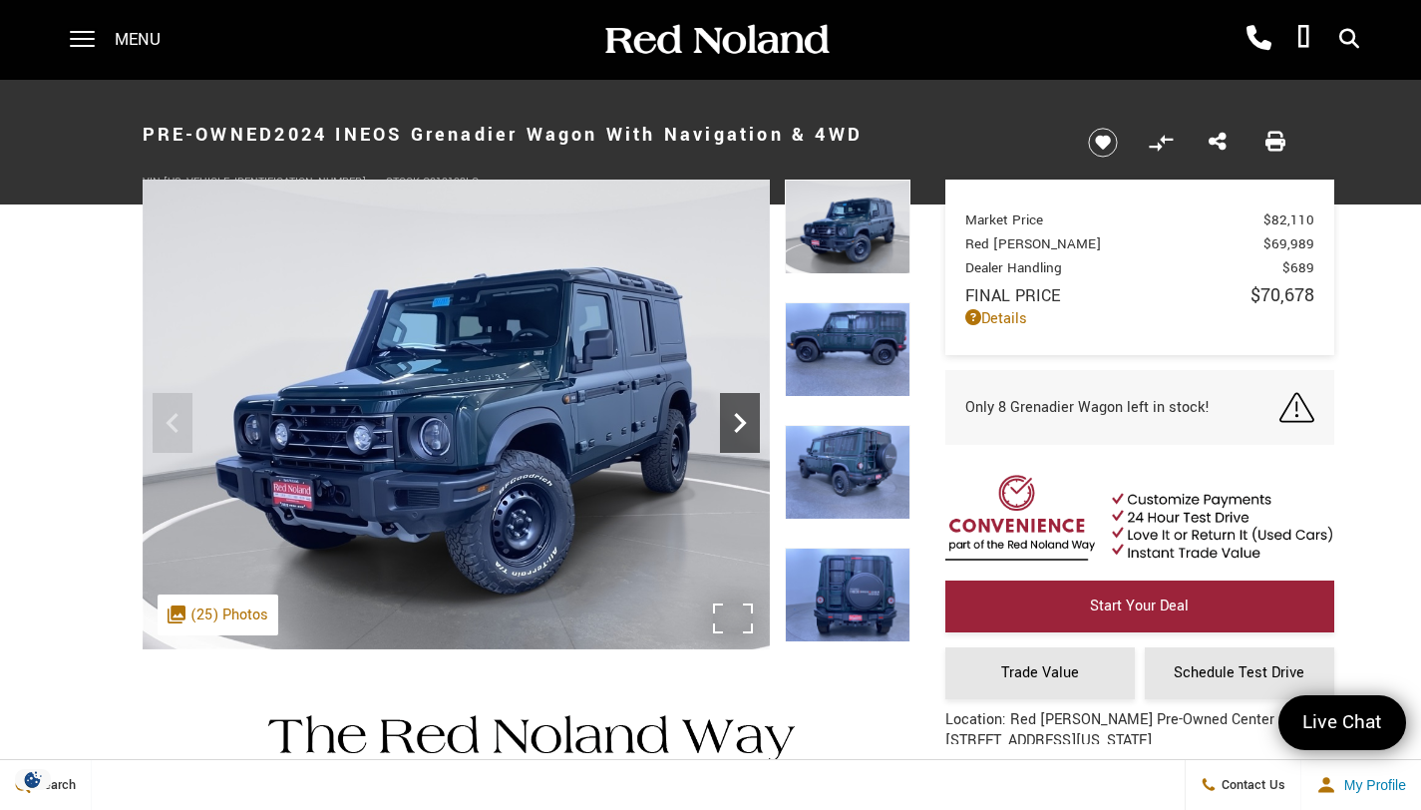
click at [739, 417] on icon "Next" at bounding box center [740, 423] width 12 height 20
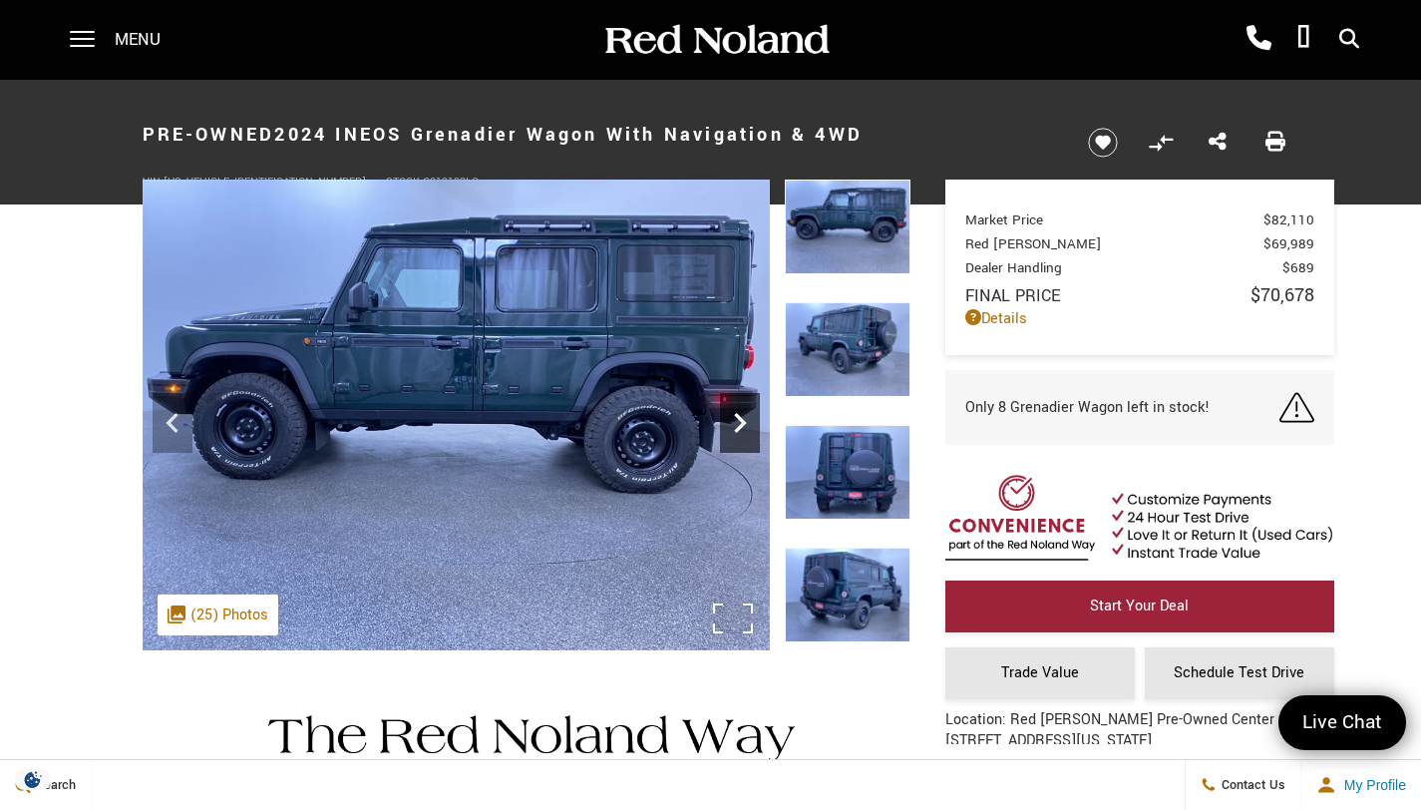
click at [739, 417] on icon "Next" at bounding box center [740, 423] width 12 height 20
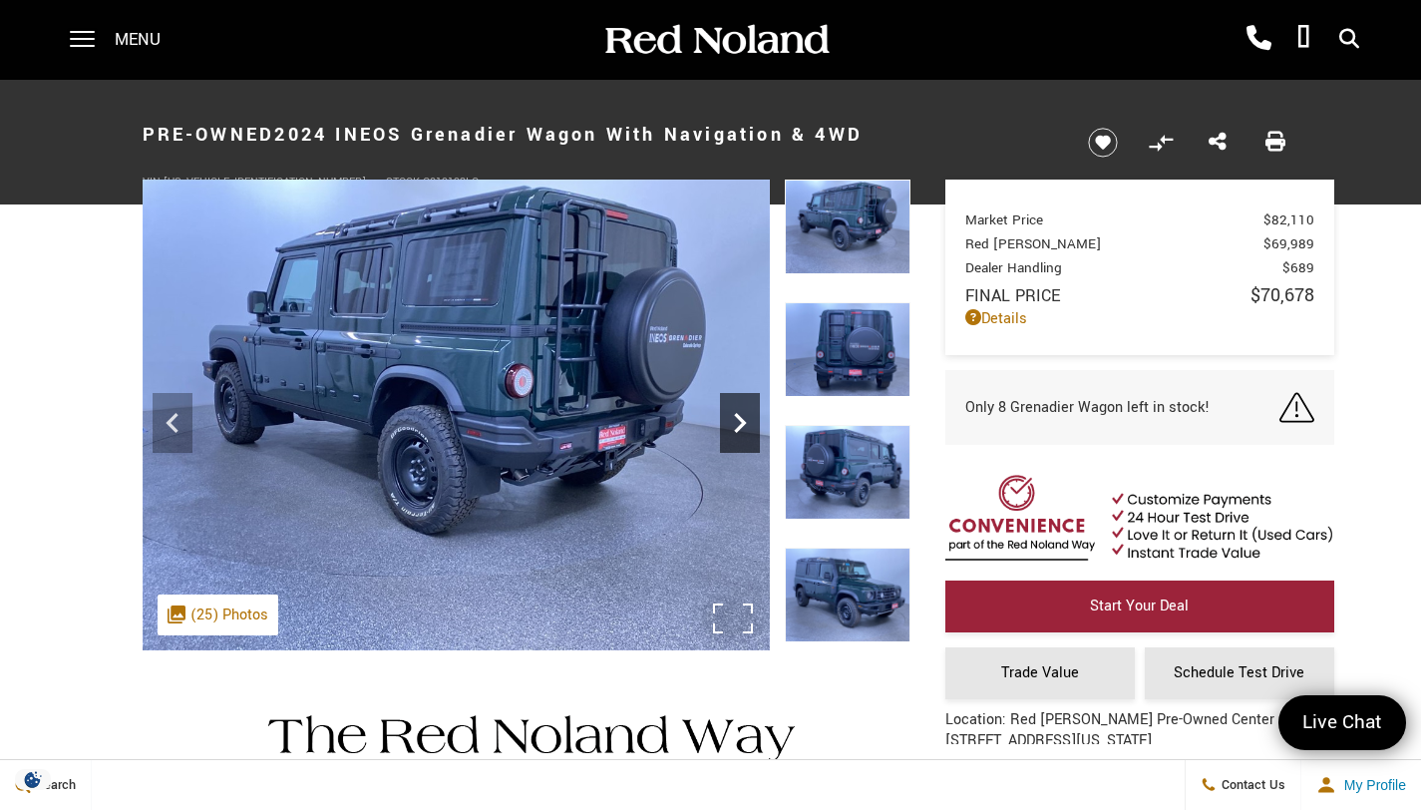
click at [739, 417] on icon "Next" at bounding box center [740, 423] width 12 height 20
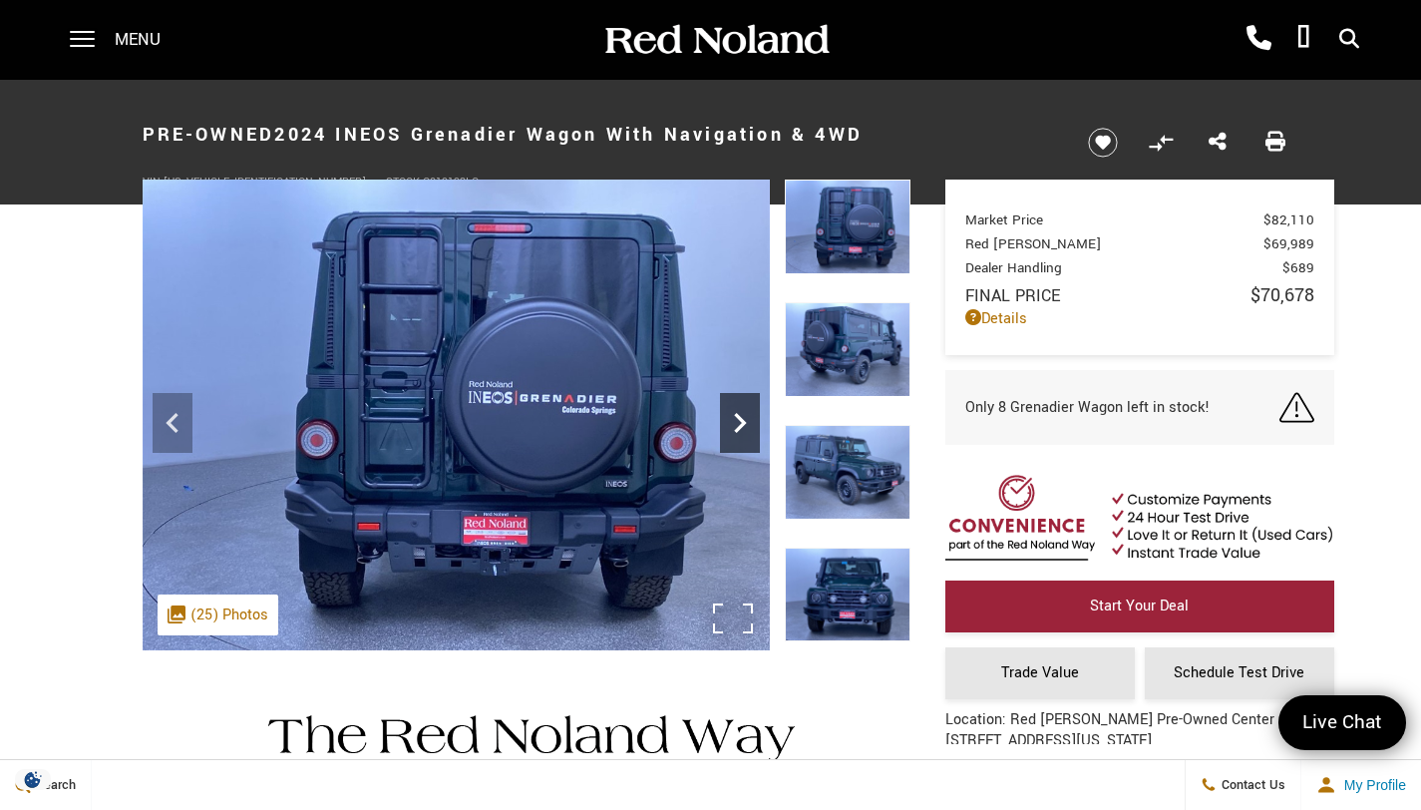
click at [739, 417] on icon "Next" at bounding box center [740, 423] width 12 height 20
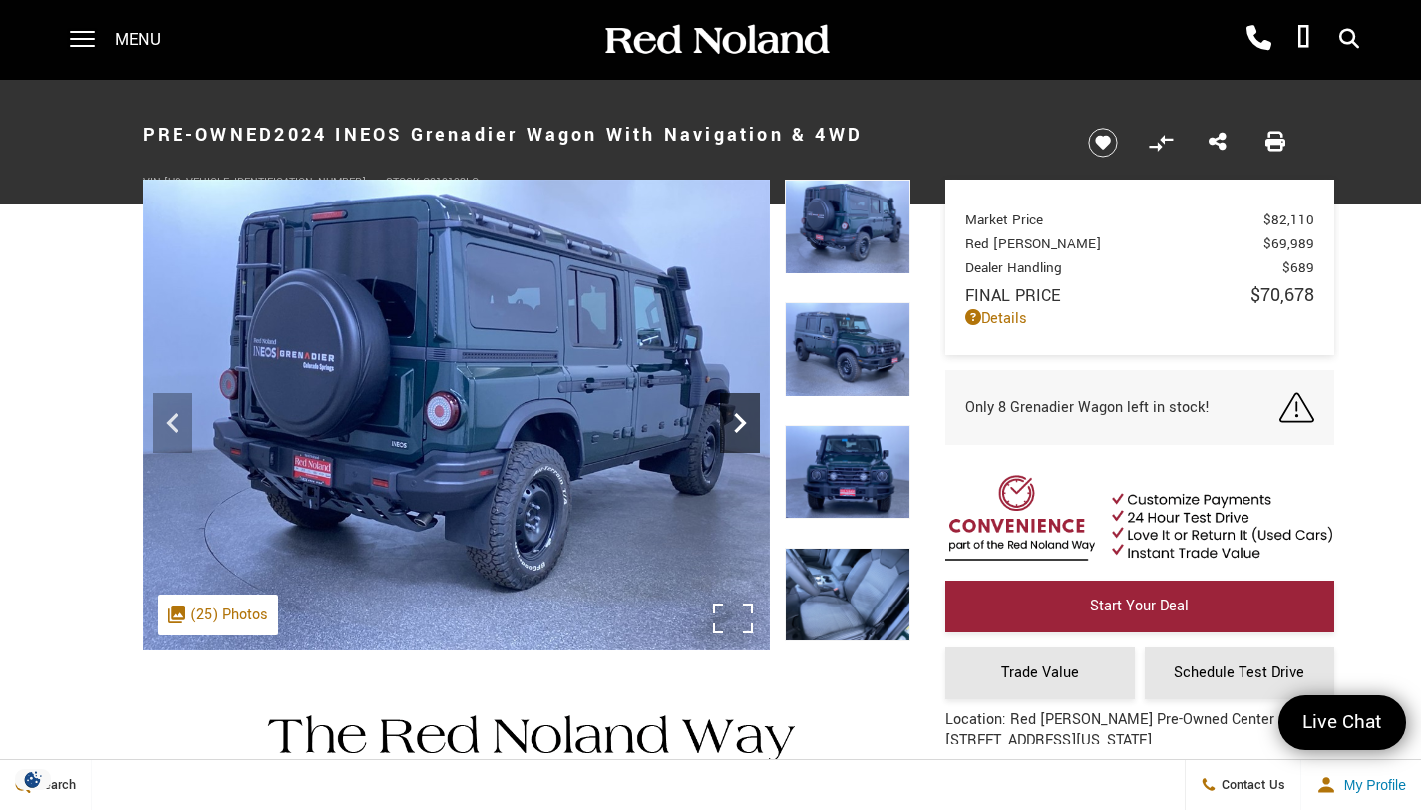
click at [739, 417] on icon "Next" at bounding box center [740, 423] width 12 height 20
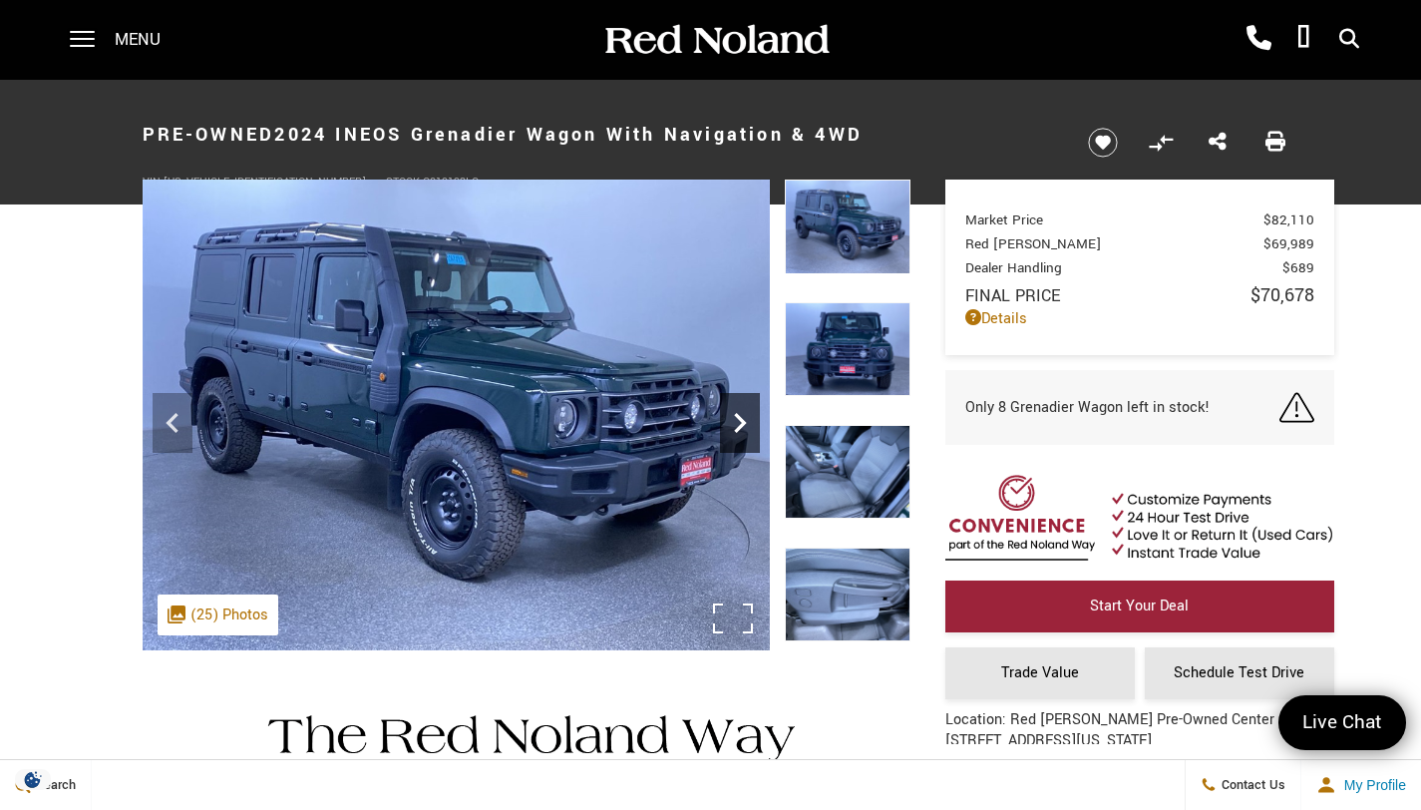
click at [739, 417] on icon "Next" at bounding box center [740, 423] width 12 height 20
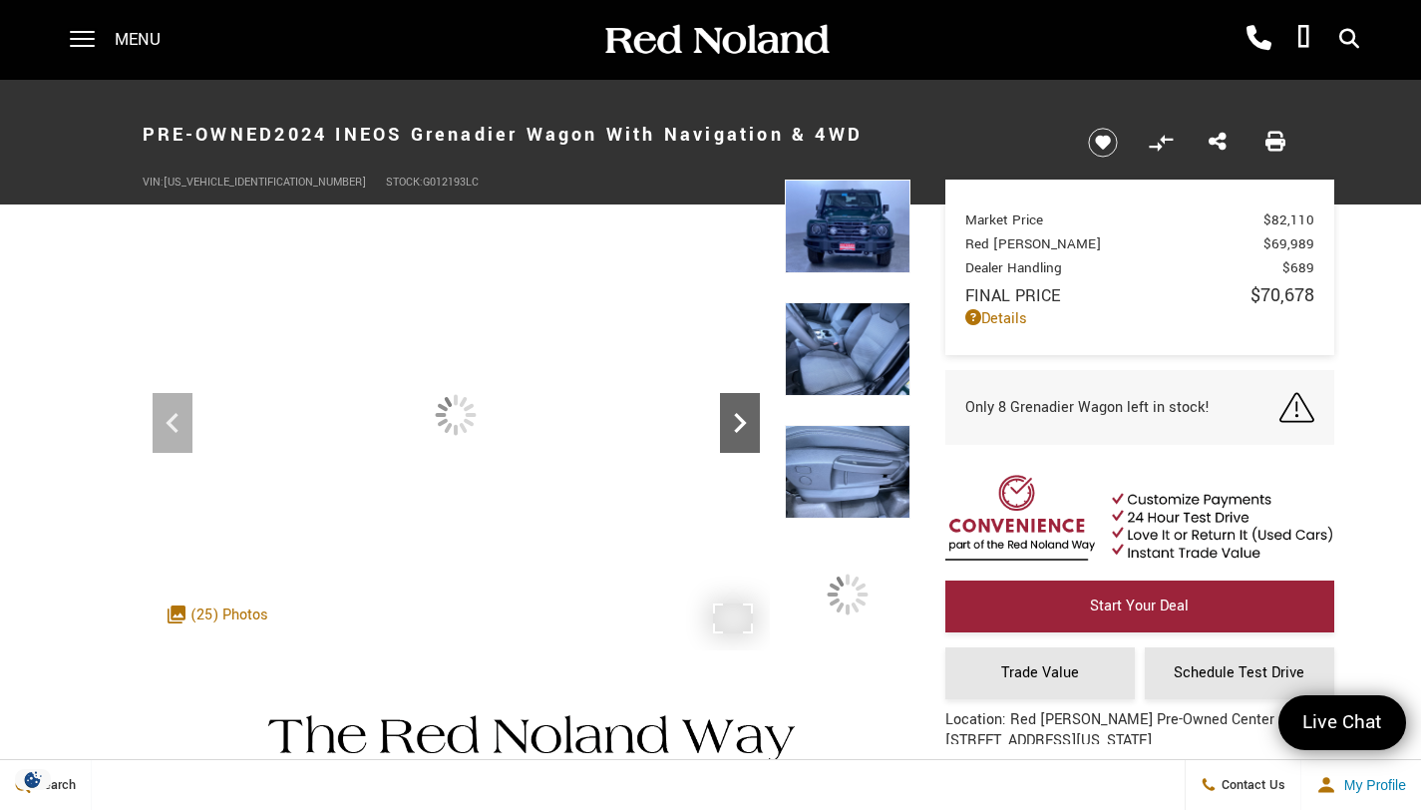
click at [739, 417] on icon "Next" at bounding box center [740, 423] width 12 height 20
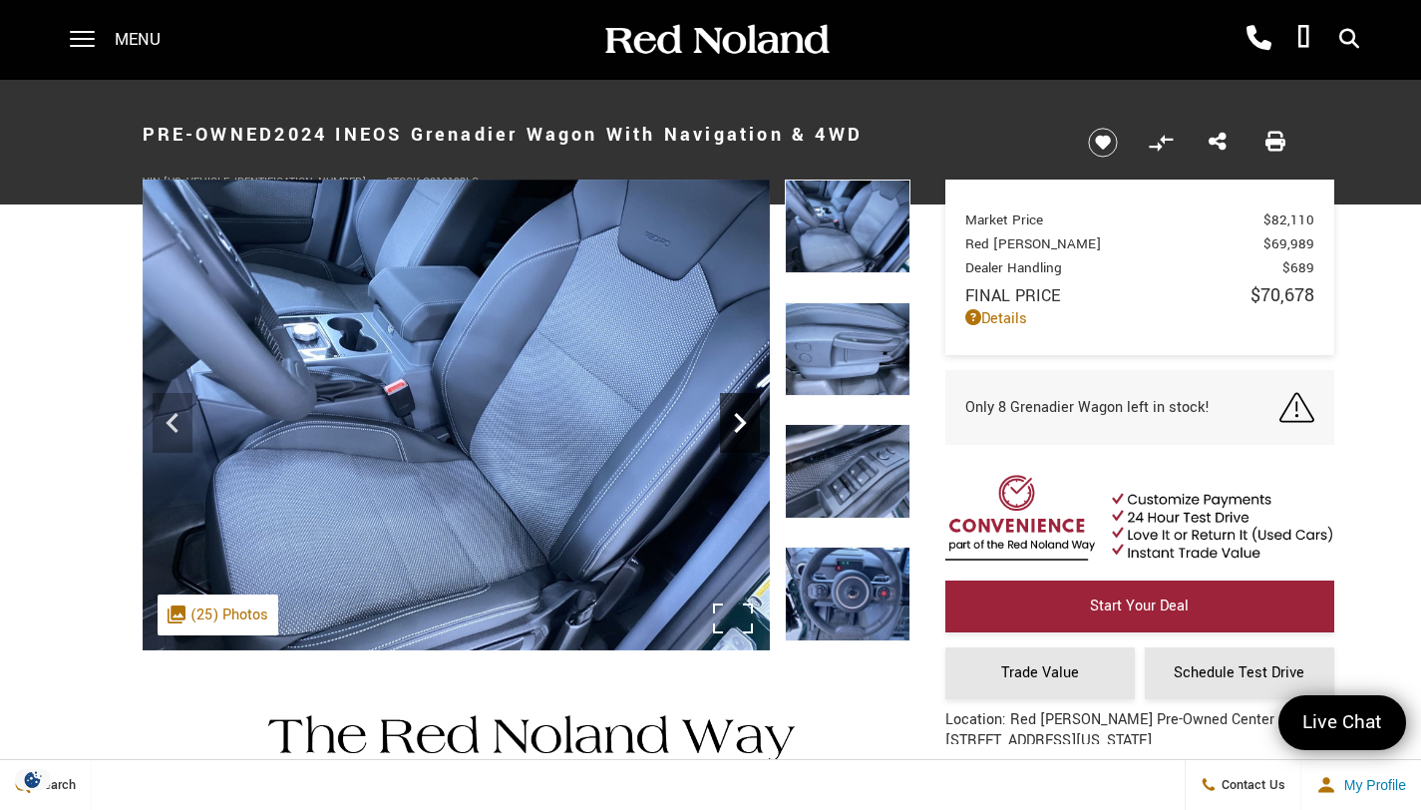
click at [739, 417] on icon "Next" at bounding box center [740, 423] width 12 height 20
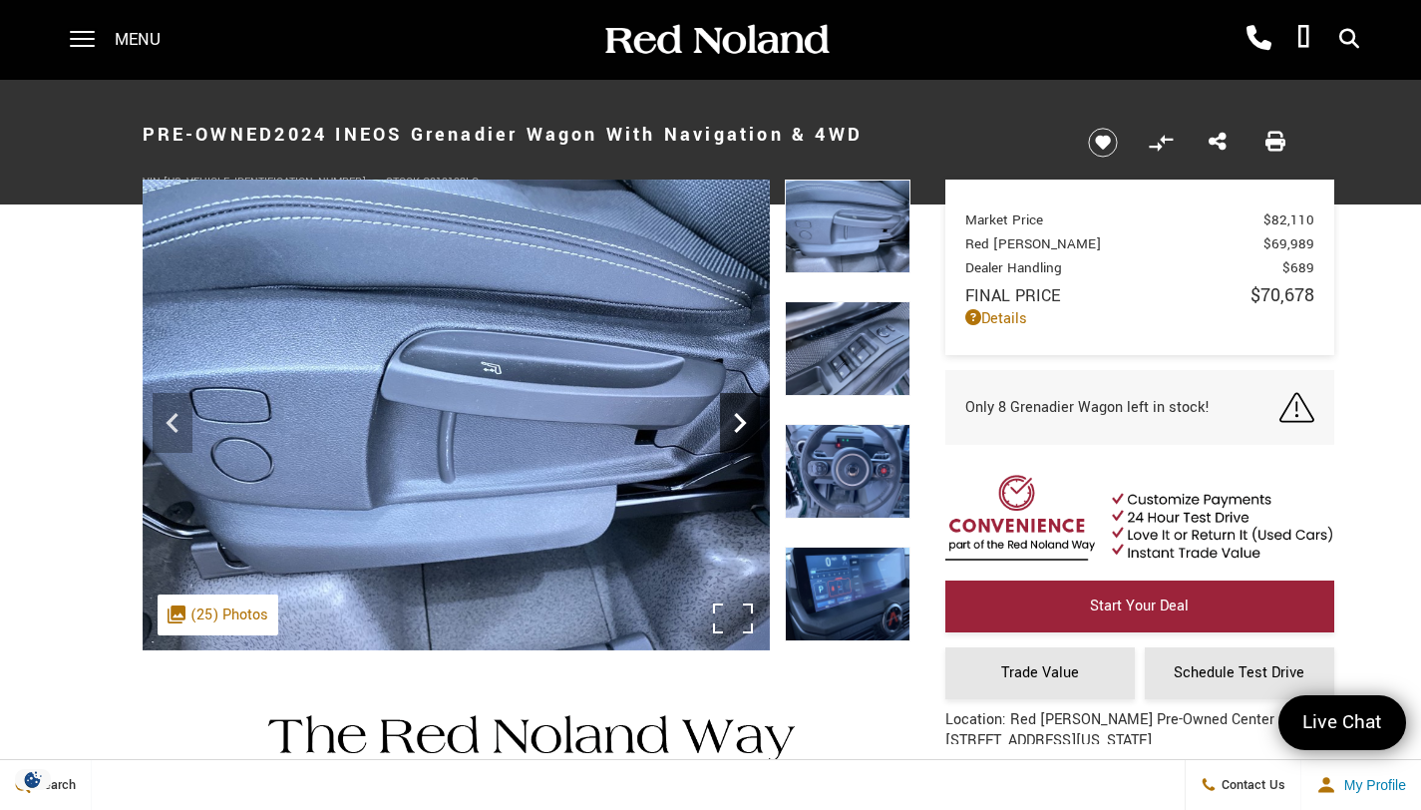
click at [739, 417] on icon "Next" at bounding box center [740, 423] width 12 height 20
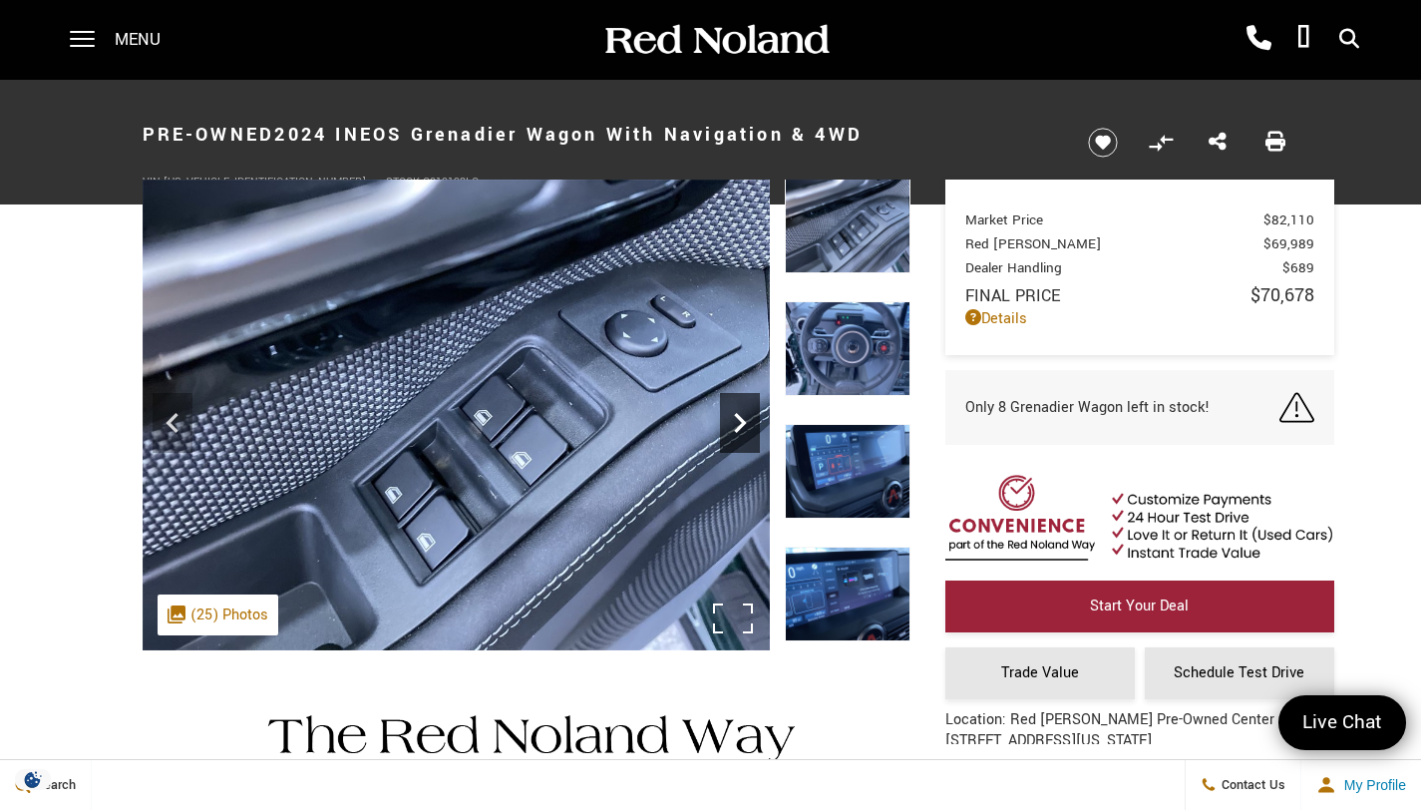
click at [739, 417] on icon "Next" at bounding box center [740, 423] width 12 height 20
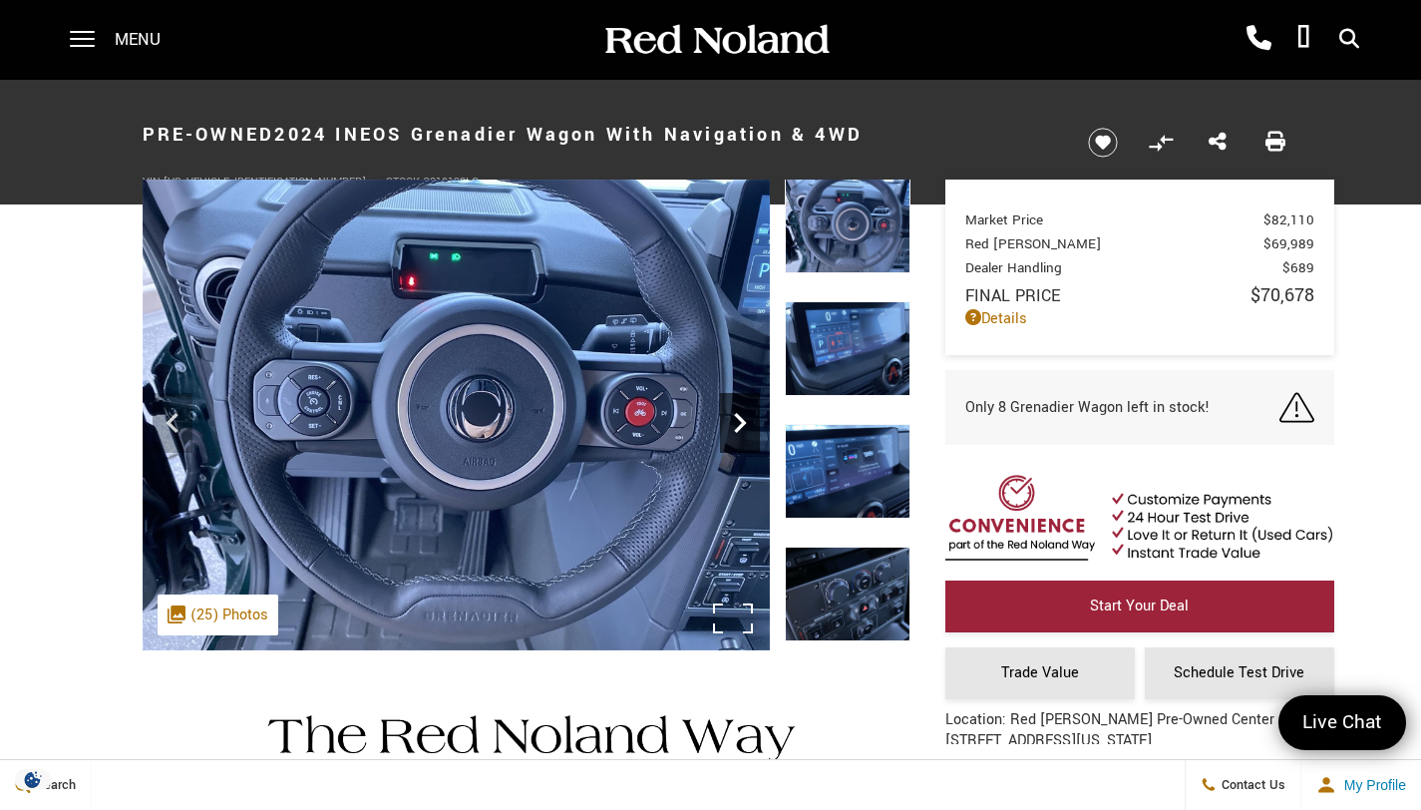
click at [739, 417] on icon "Next" at bounding box center [740, 423] width 12 height 20
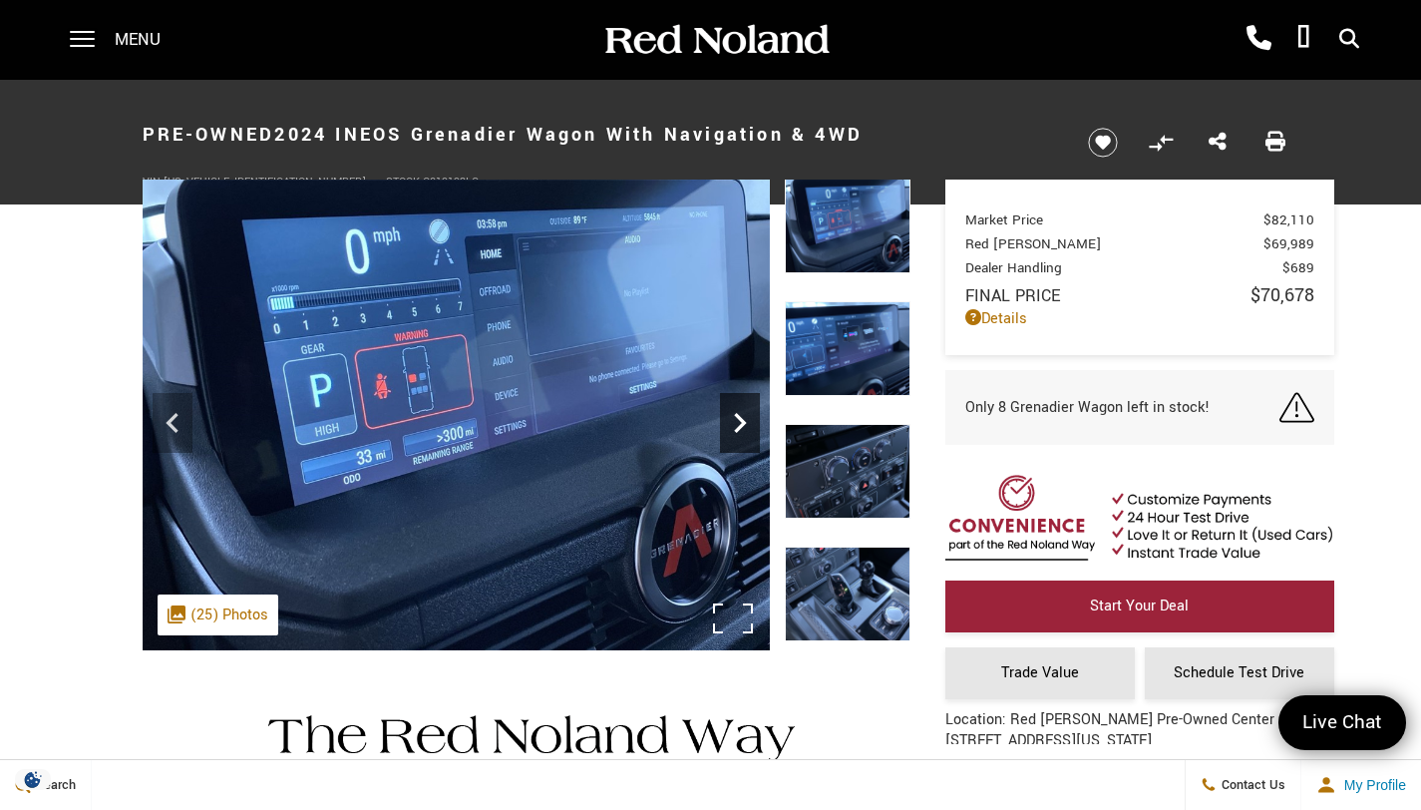
click at [739, 417] on icon "Next" at bounding box center [740, 423] width 12 height 20
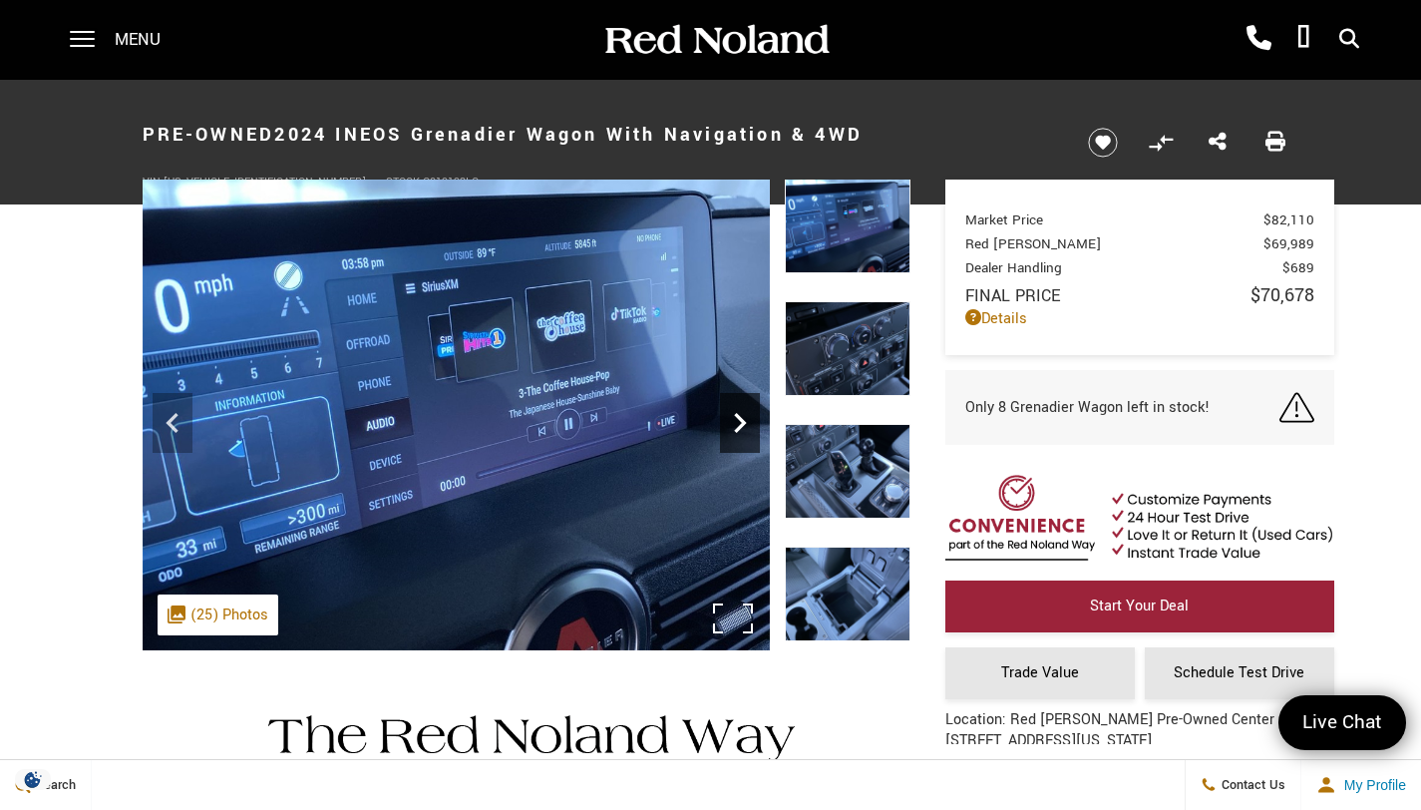
click at [739, 417] on icon "Next" at bounding box center [740, 423] width 12 height 20
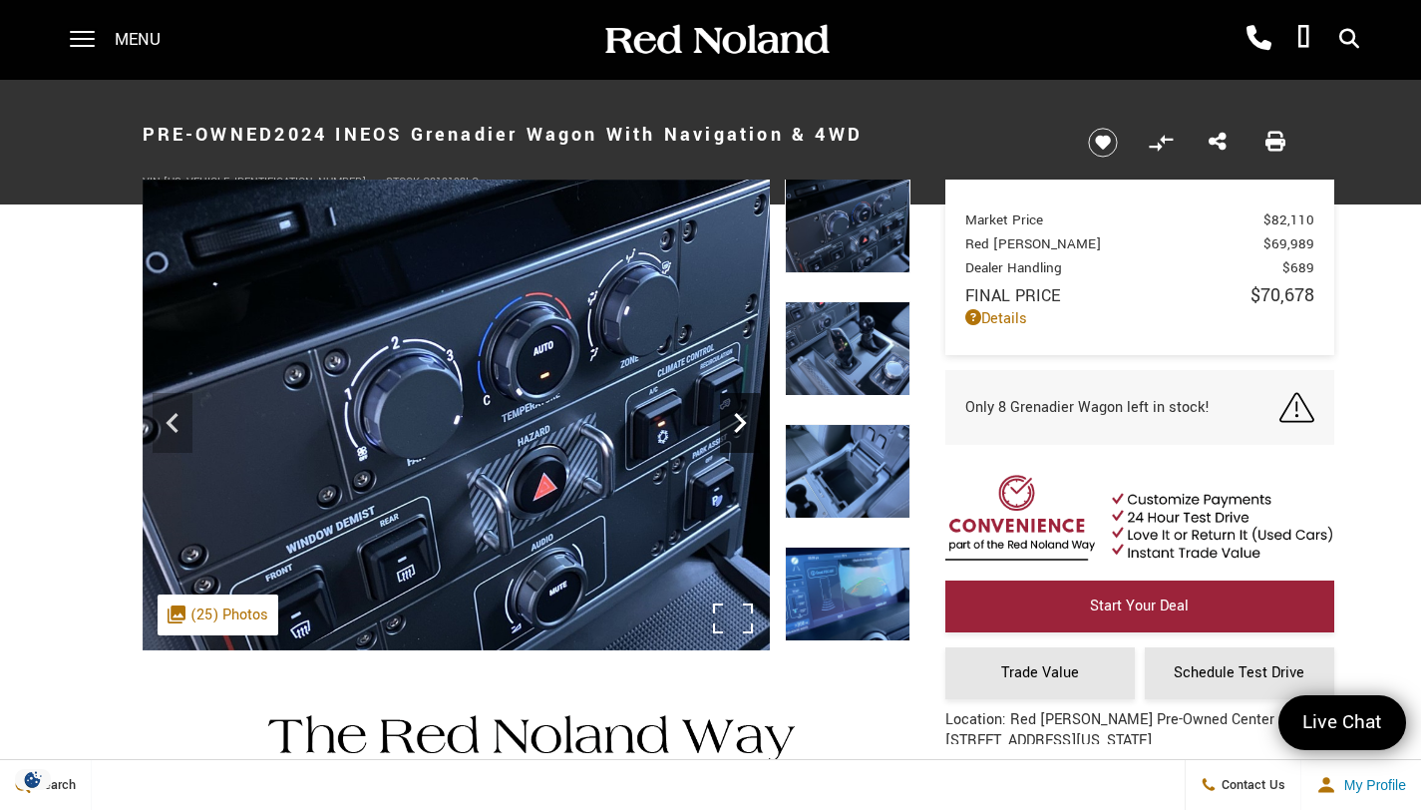
click at [739, 417] on icon "Next" at bounding box center [740, 423] width 12 height 20
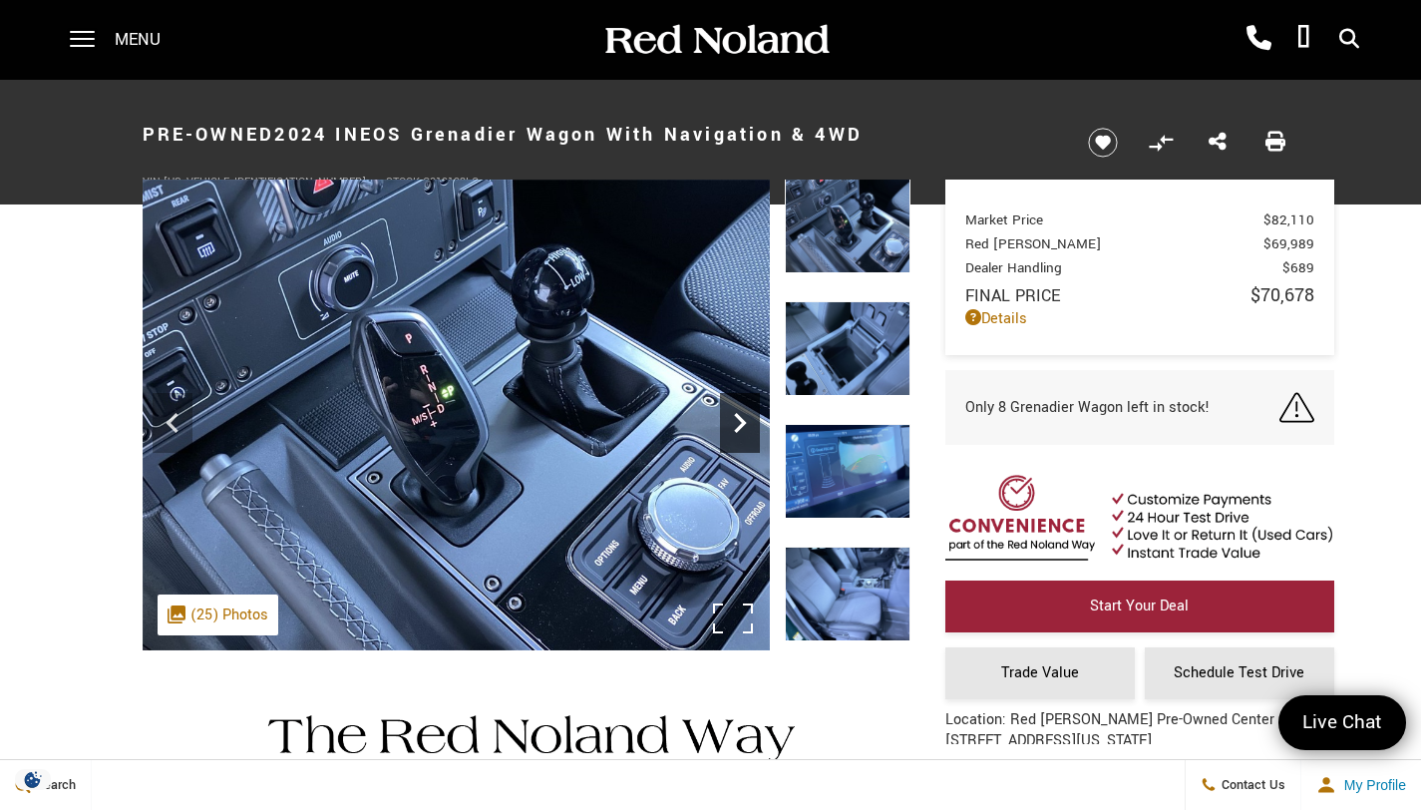
click at [739, 417] on icon "Next" at bounding box center [740, 423] width 12 height 20
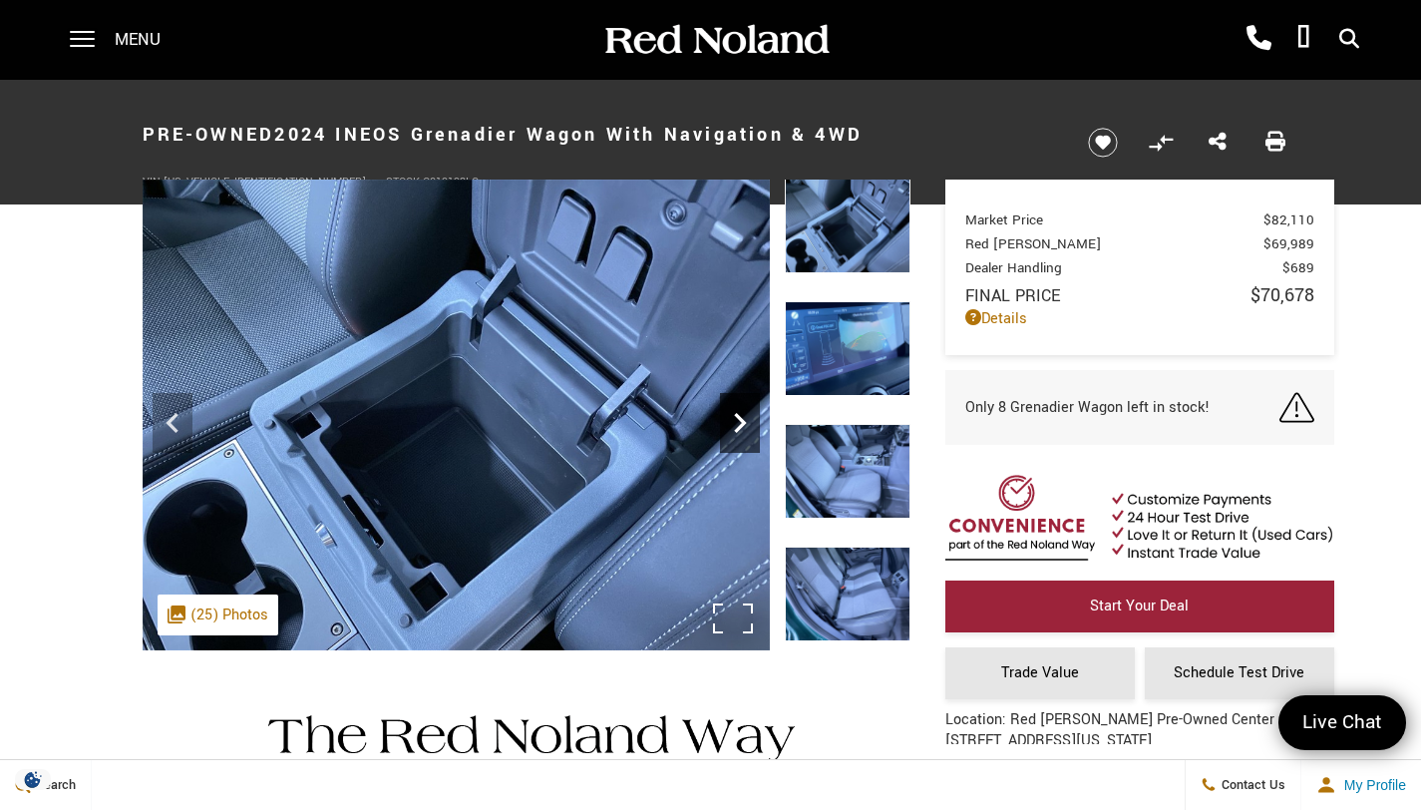
click at [739, 417] on icon "Next" at bounding box center [740, 423] width 12 height 20
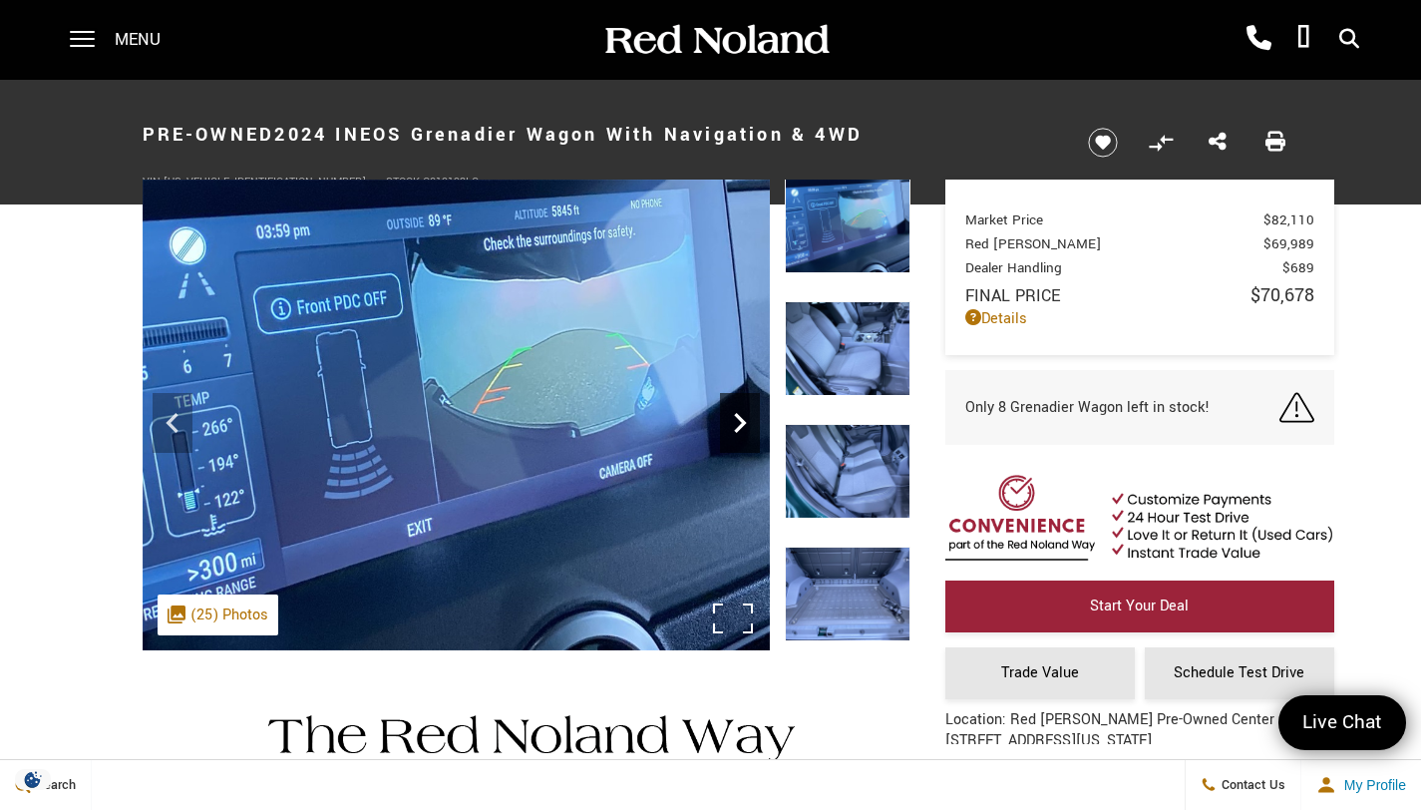
click at [739, 417] on icon "Next" at bounding box center [740, 423] width 12 height 20
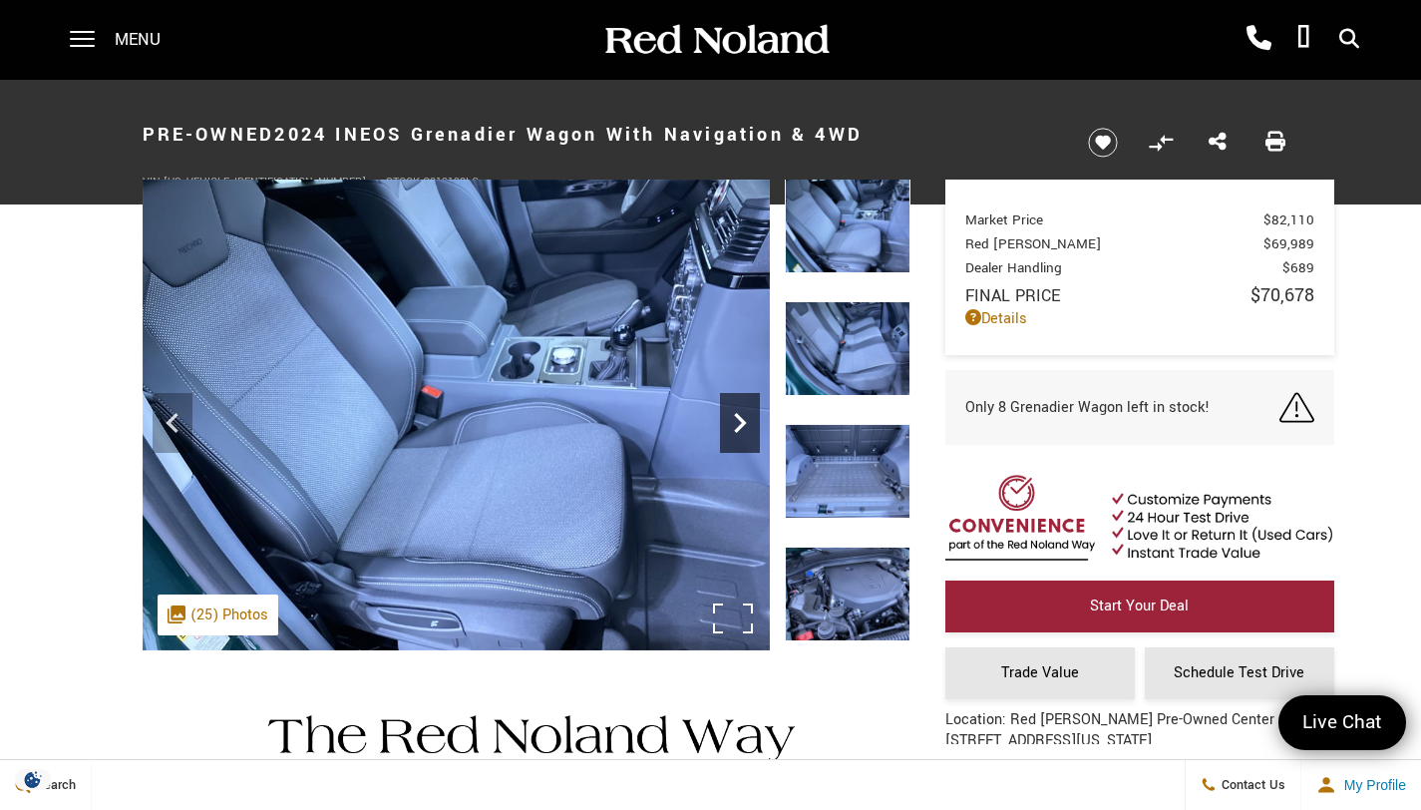
click at [739, 417] on icon "Next" at bounding box center [740, 423] width 12 height 20
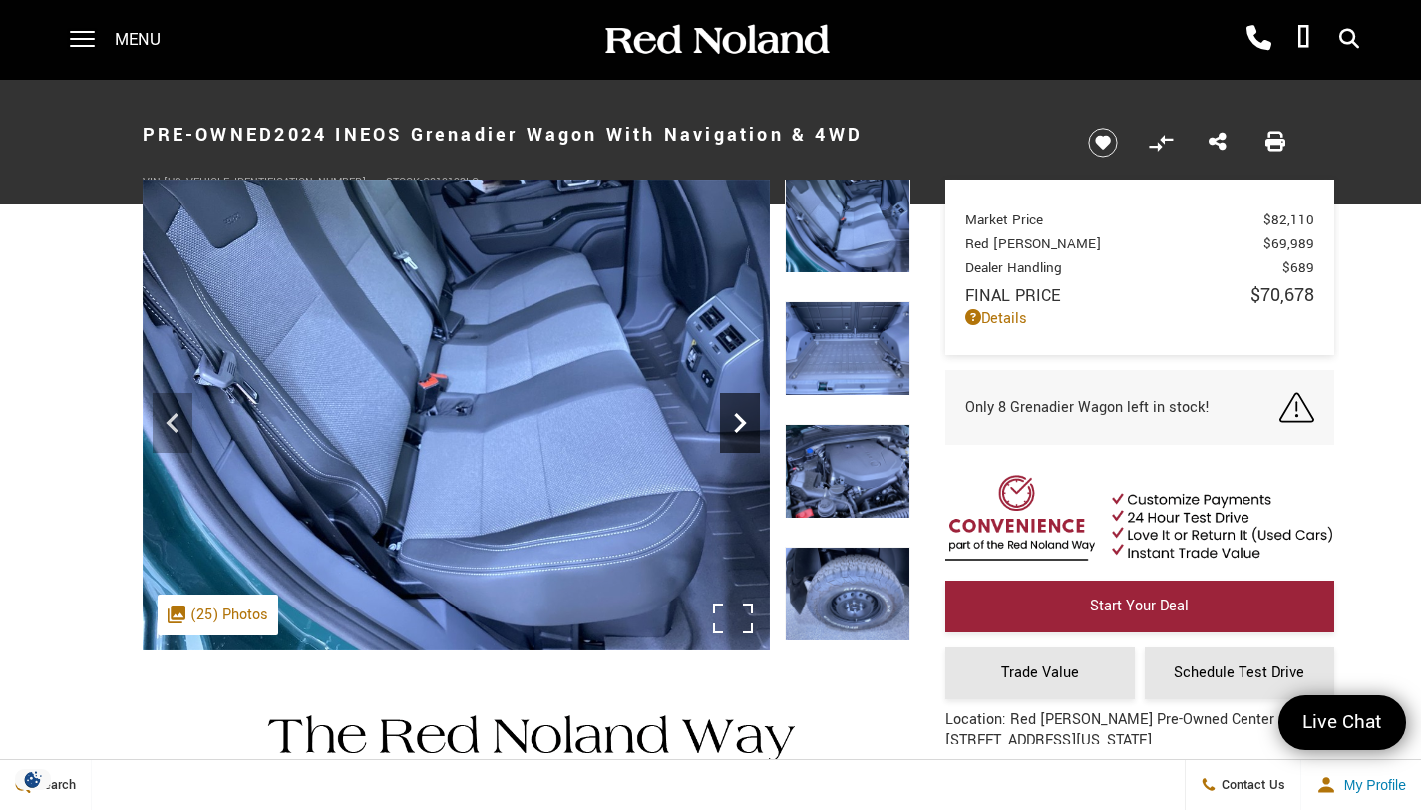
click at [739, 417] on icon "Next" at bounding box center [740, 423] width 12 height 20
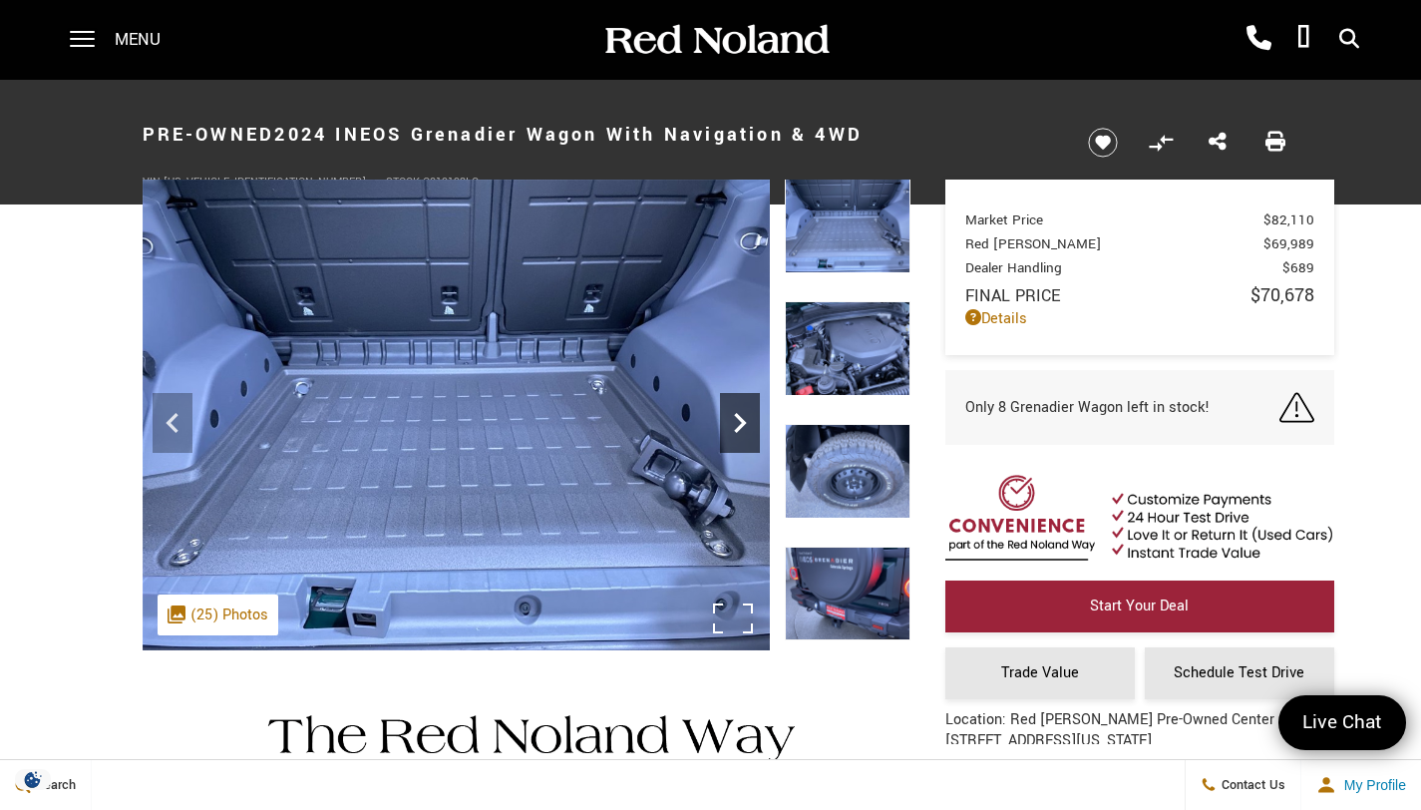
click at [739, 417] on icon "Next" at bounding box center [740, 423] width 12 height 20
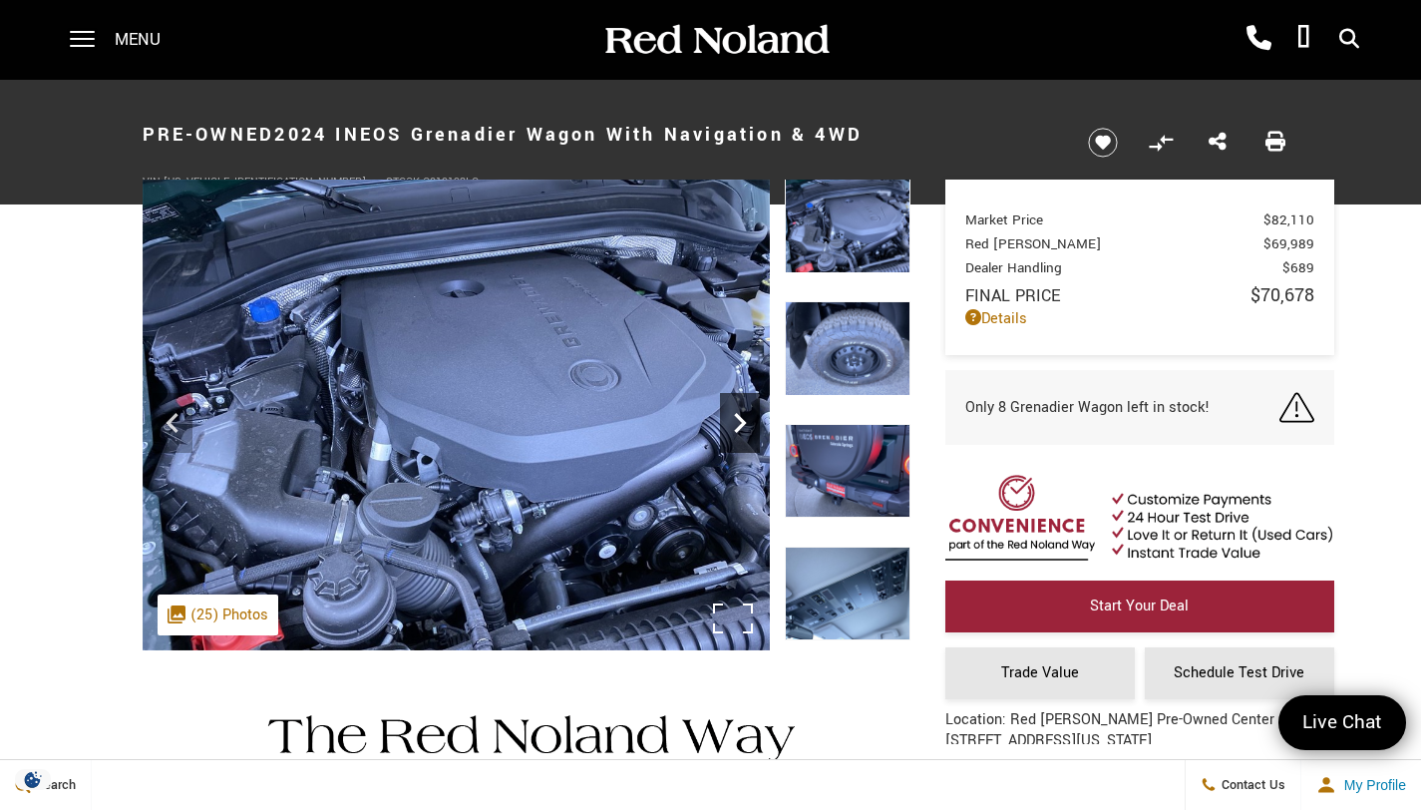
click at [739, 417] on icon "Next" at bounding box center [740, 423] width 12 height 20
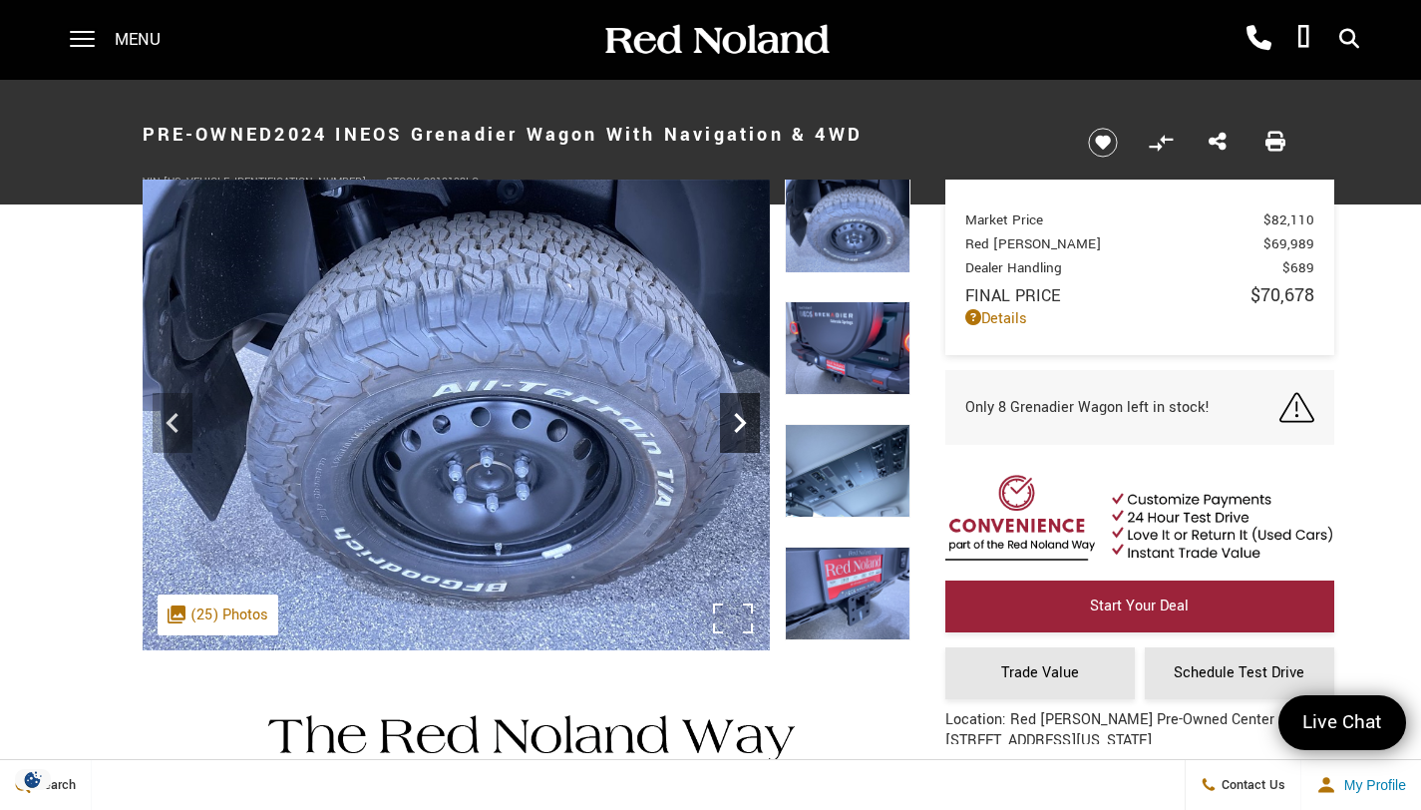
click at [739, 417] on icon "Next" at bounding box center [740, 423] width 12 height 20
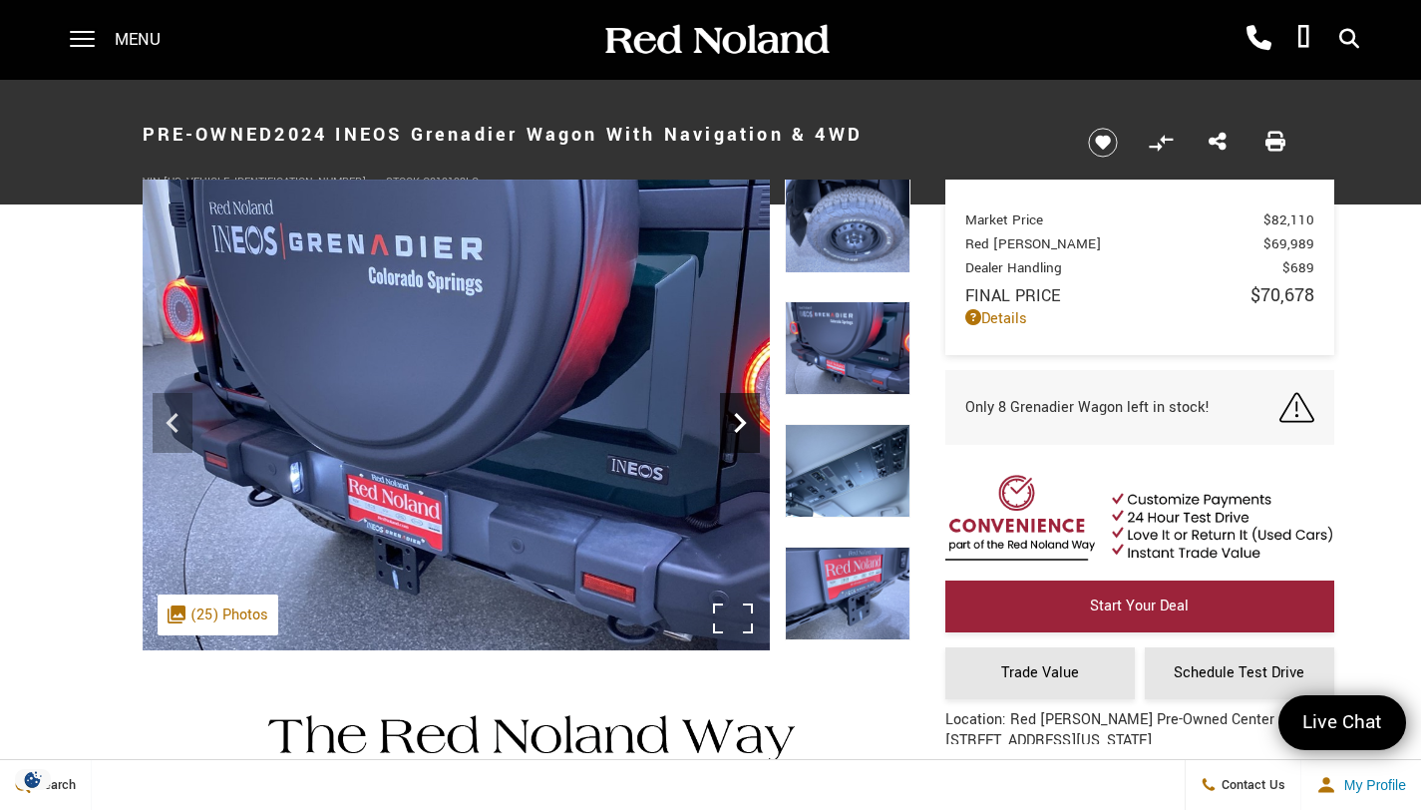
click at [739, 417] on icon "Next" at bounding box center [740, 423] width 12 height 20
